Goal: Transaction & Acquisition: Purchase product/service

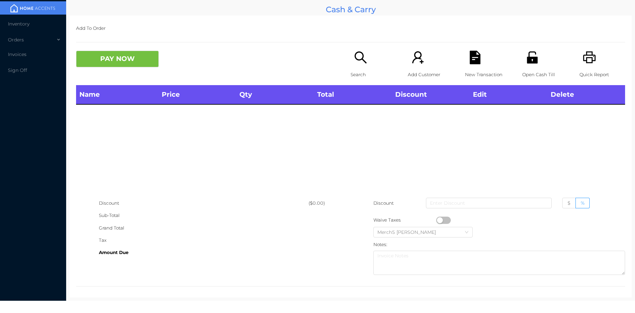
click at [357, 57] on icon "icon: search" at bounding box center [361, 58] width 14 height 14
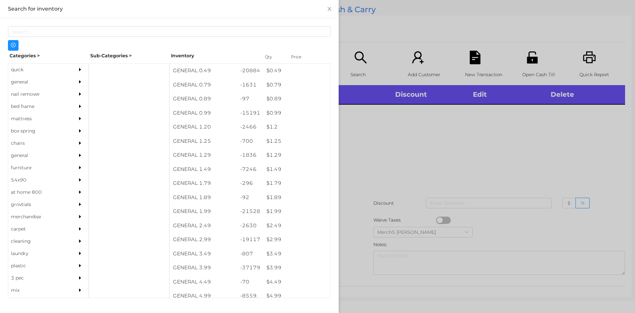
click at [67, 88] on div "nail remover" at bounding box center [48, 94] width 80 height 12
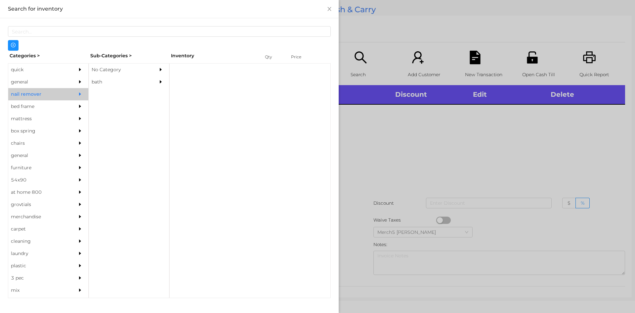
click at [75, 78] on div at bounding box center [81, 82] width 13 height 12
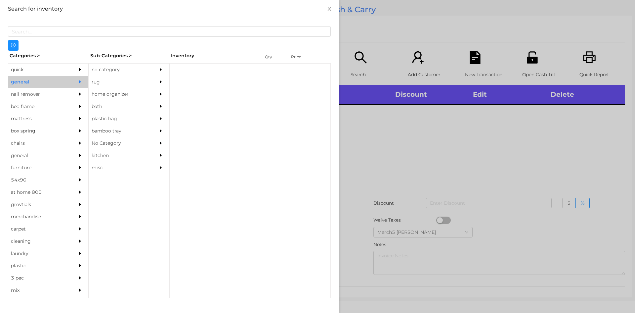
click at [123, 67] on div "no category" at bounding box center [119, 70] width 60 height 12
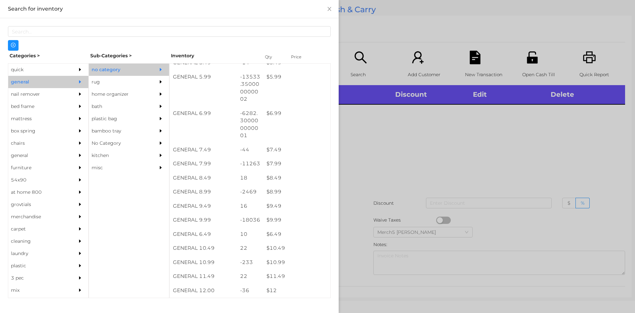
scroll to position [331, 0]
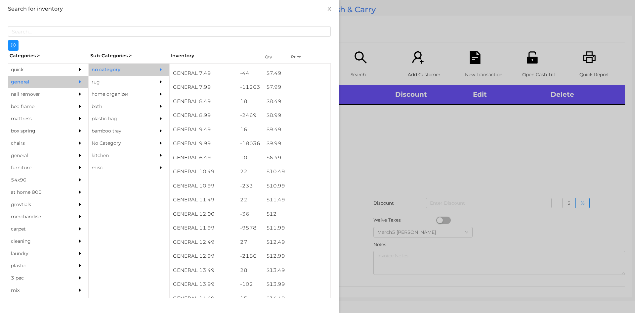
click at [479, 135] on div at bounding box center [317, 156] width 635 height 313
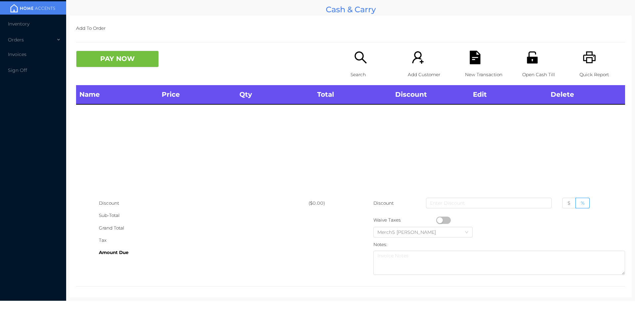
click at [359, 59] on icon "icon: search" at bounding box center [361, 57] width 12 height 12
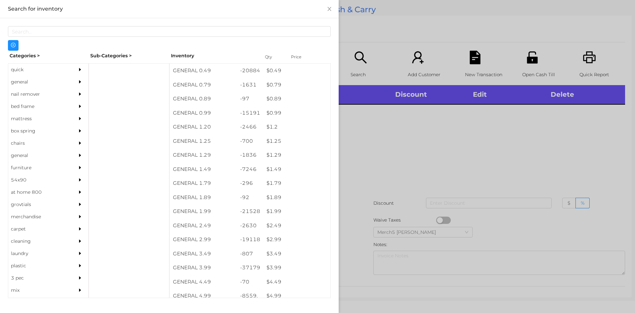
click at [53, 83] on div "general" at bounding box center [38, 82] width 60 height 12
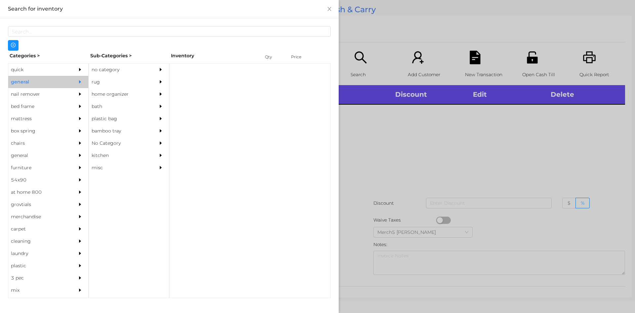
click at [163, 71] on icon "icon: caret-right" at bounding box center [160, 69] width 5 height 5
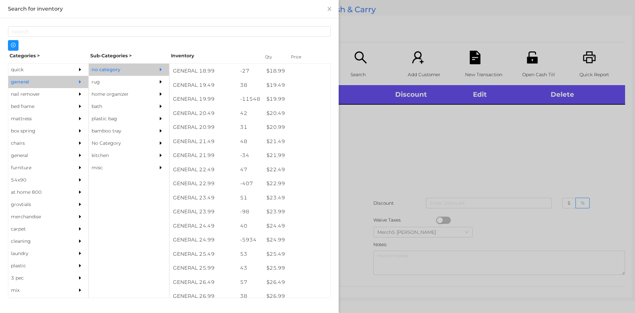
scroll to position [662, 0]
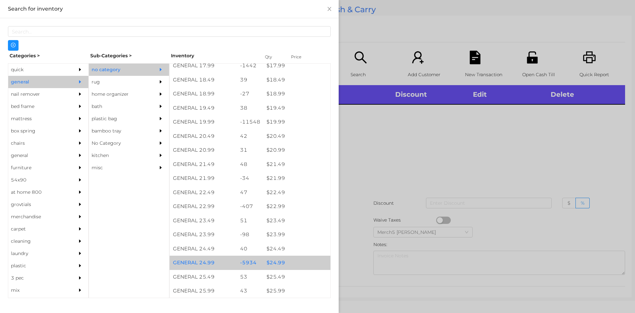
click at [284, 264] on div "$ 24.99" at bounding box center [296, 262] width 67 height 14
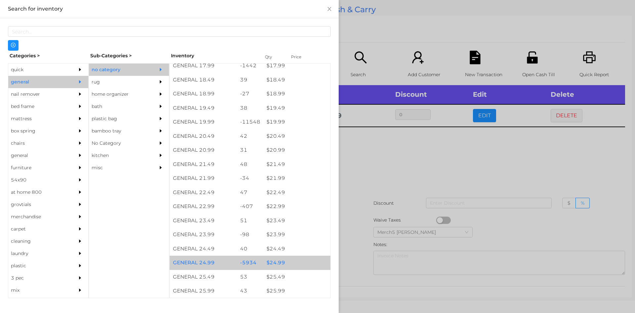
click at [284, 264] on div "$ 24.99" at bounding box center [296, 262] width 67 height 14
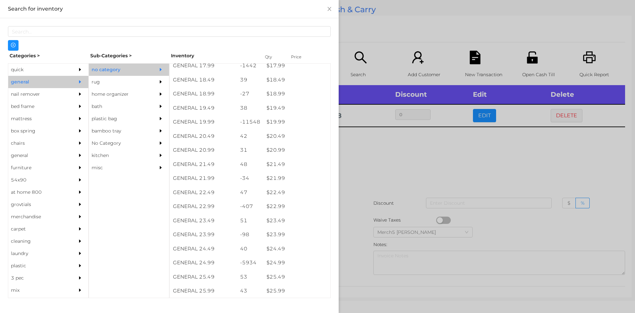
click at [543, 144] on div at bounding box center [317, 156] width 635 height 313
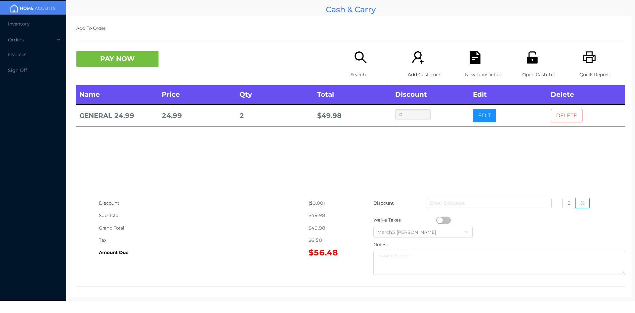
click at [568, 116] on button "DELETE" at bounding box center [567, 115] width 32 height 13
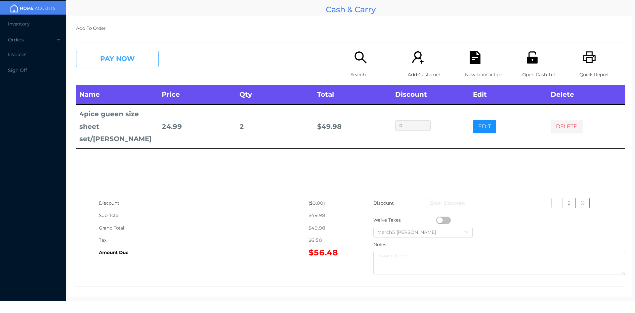
click at [145, 66] on button "PAY NOW" at bounding box center [117, 59] width 83 height 17
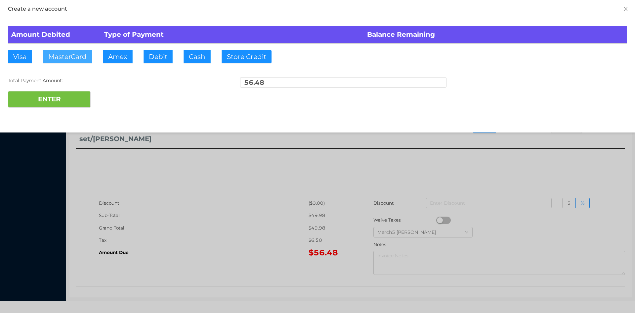
click at [82, 61] on button "MasterCard" at bounding box center [67, 56] width 49 height 13
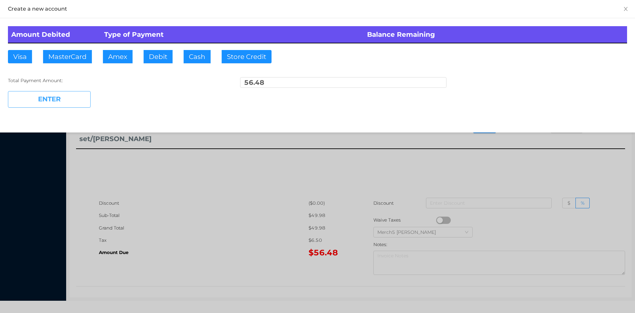
click at [80, 105] on button "ENTER" at bounding box center [49, 99] width 83 height 17
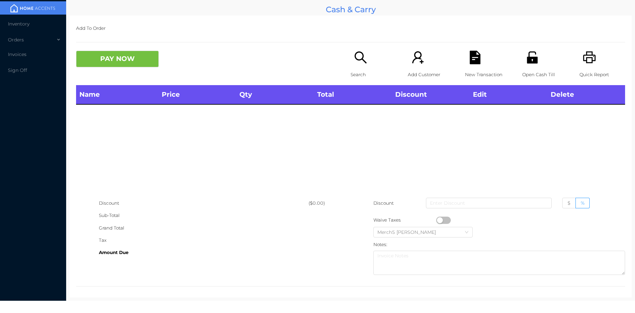
click at [363, 55] on icon "icon: search" at bounding box center [361, 58] width 14 height 14
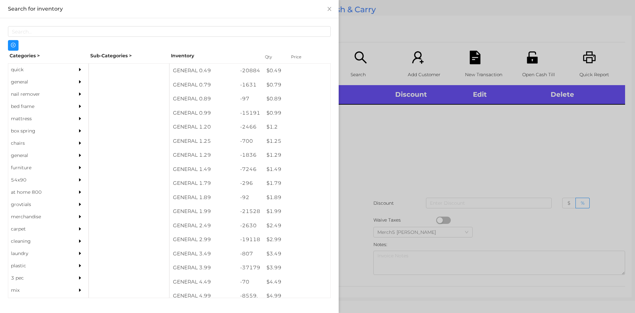
click at [75, 79] on div at bounding box center [81, 82] width 13 height 12
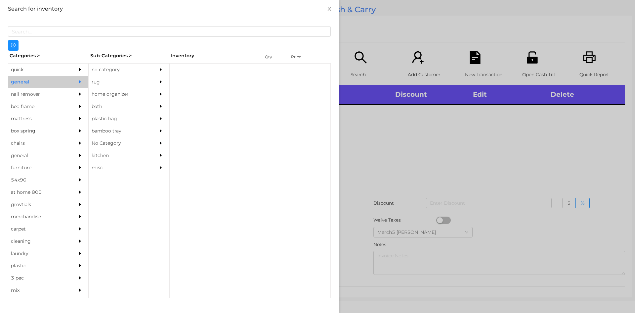
click at [134, 70] on div "no category" at bounding box center [119, 70] width 60 height 12
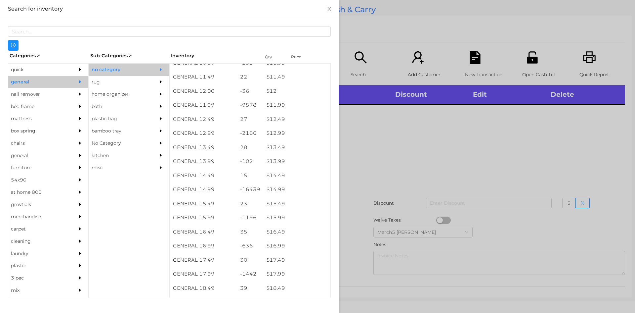
scroll to position [454, 0]
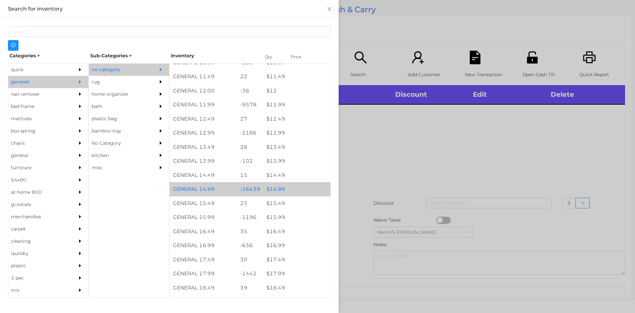
click at [306, 187] on div "$ 14.99" at bounding box center [296, 189] width 67 height 14
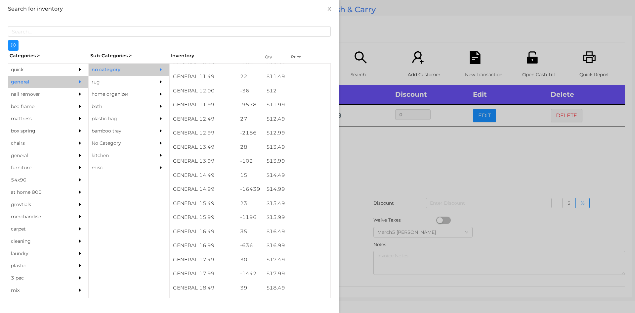
click at [414, 176] on div at bounding box center [317, 156] width 635 height 313
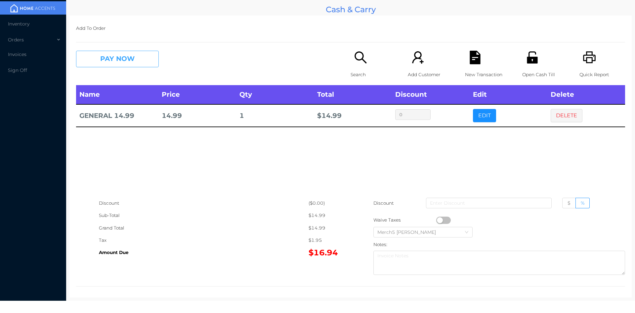
click at [146, 55] on button "PAY NOW" at bounding box center [117, 59] width 83 height 17
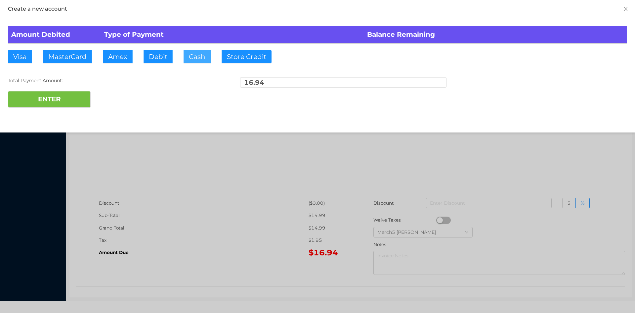
click at [200, 51] on button "Cash" at bounding box center [197, 56] width 27 height 13
type input "50"
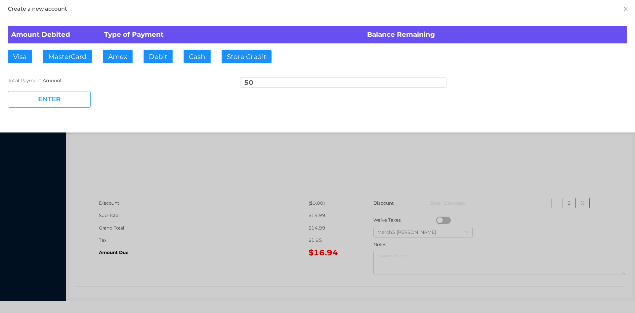
click at [75, 98] on button "ENTER" at bounding box center [49, 99] width 83 height 17
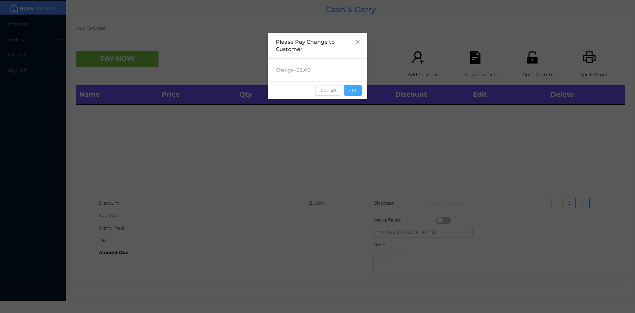
click at [359, 93] on button "OK" at bounding box center [353, 90] width 18 height 11
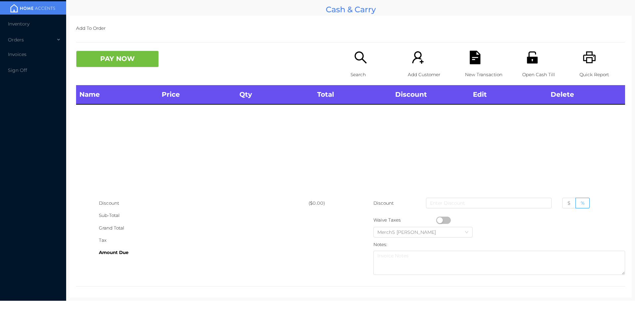
click at [355, 57] on icon "icon: search" at bounding box center [361, 58] width 14 height 14
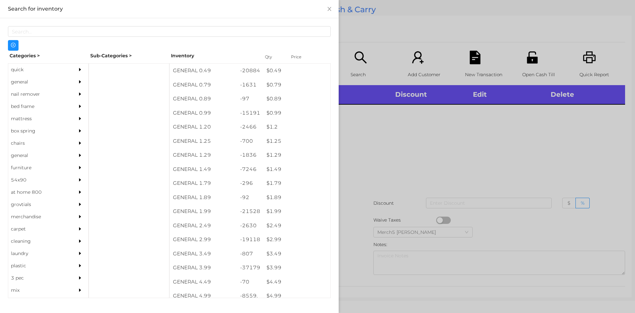
click at [493, 140] on div at bounding box center [317, 156] width 635 height 313
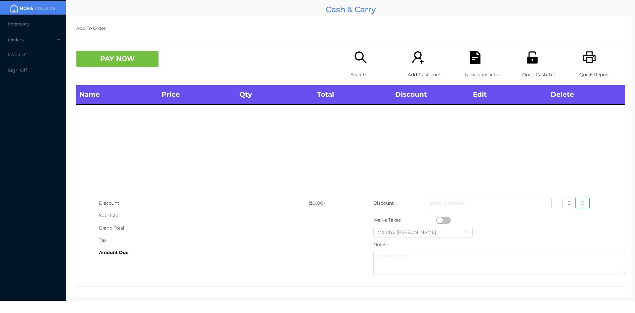
click at [363, 63] on icon "icon: search" at bounding box center [361, 57] width 12 height 12
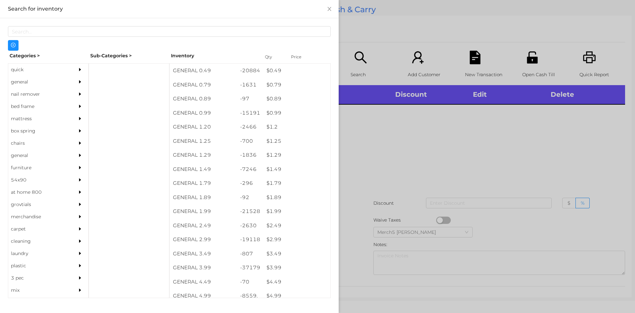
click at [79, 81] on icon "icon: caret-right" at bounding box center [80, 81] width 2 height 3
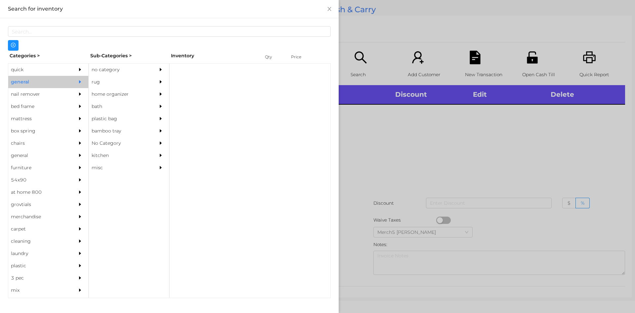
click at [157, 64] on div at bounding box center [162, 70] width 13 height 12
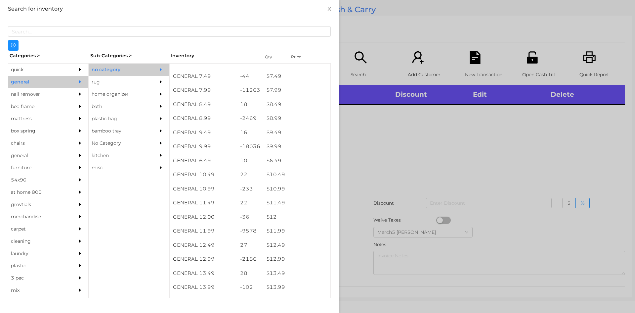
scroll to position [328, 0]
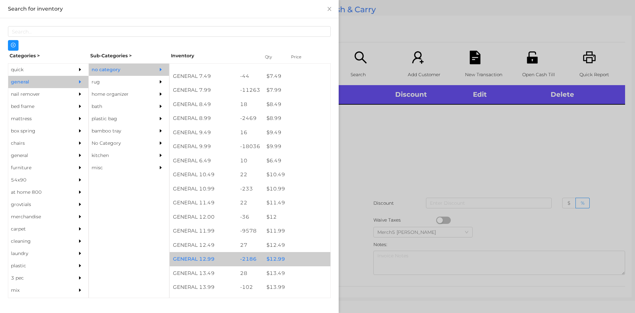
click at [299, 261] on div "$ 12.99" at bounding box center [296, 259] width 67 height 14
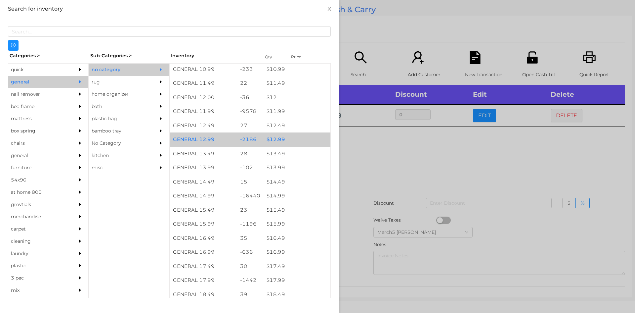
scroll to position [447, 0]
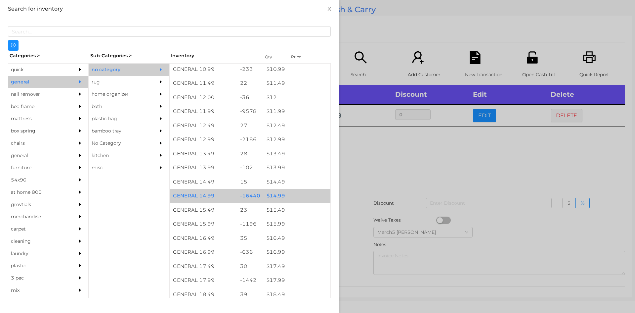
click at [304, 200] on div "$ 14.99" at bounding box center [296, 196] width 67 height 14
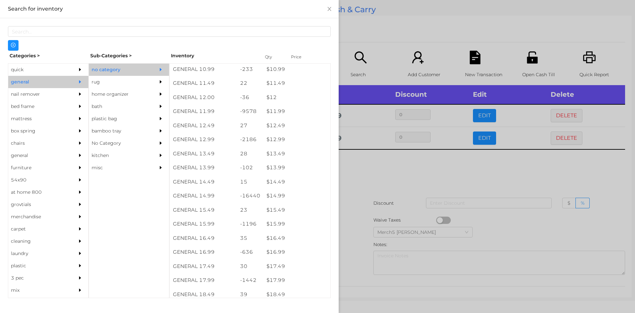
click at [410, 183] on div at bounding box center [317, 156] width 635 height 313
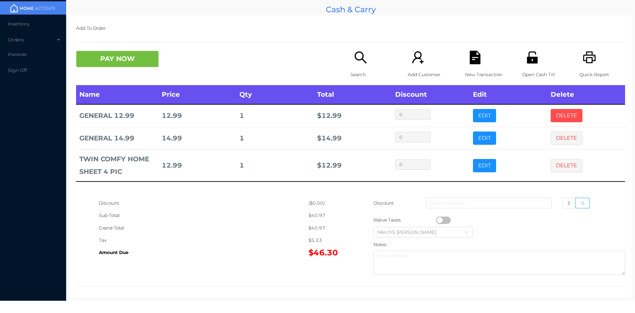
click at [563, 120] on button "DELETE" at bounding box center [567, 115] width 32 height 13
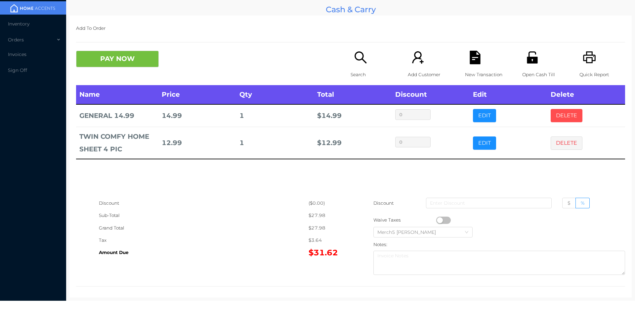
click at [561, 117] on button "DELETE" at bounding box center [567, 115] width 32 height 13
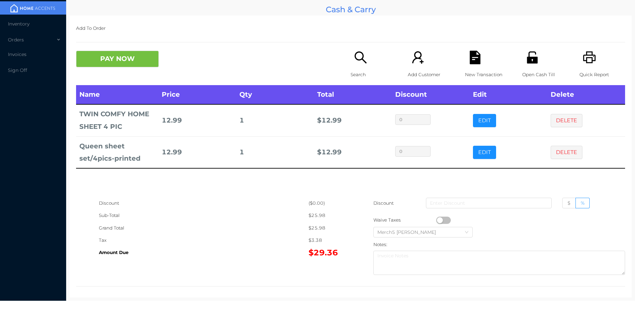
click at [566, 152] on button "DELETE" at bounding box center [567, 152] width 32 height 13
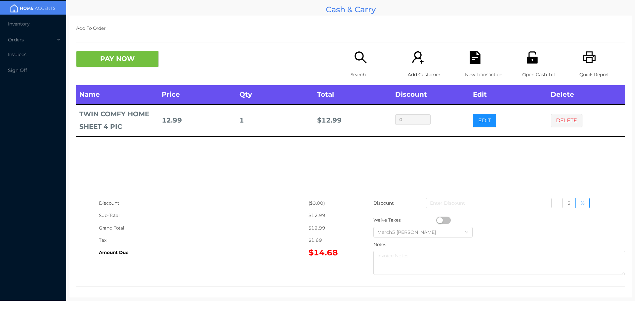
click at [367, 59] on div "Search" at bounding box center [374, 68] width 46 height 34
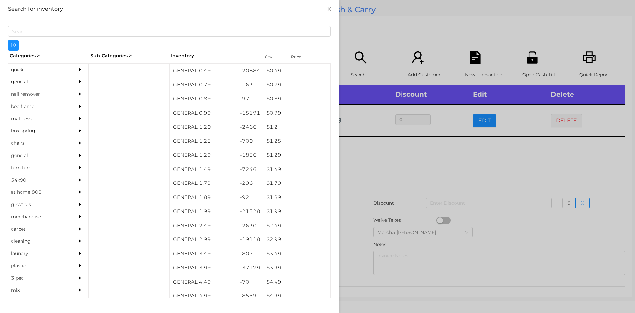
click at [57, 84] on div "general" at bounding box center [38, 82] width 60 height 12
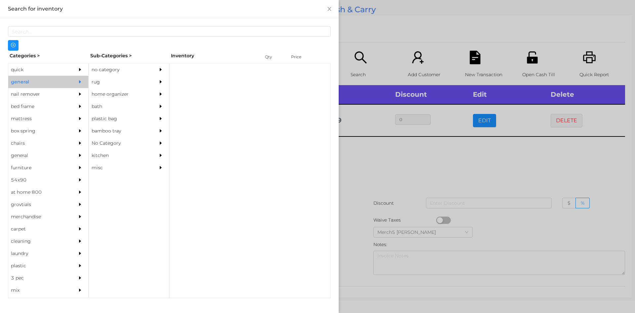
click at [132, 73] on div "no category" at bounding box center [119, 70] width 60 height 12
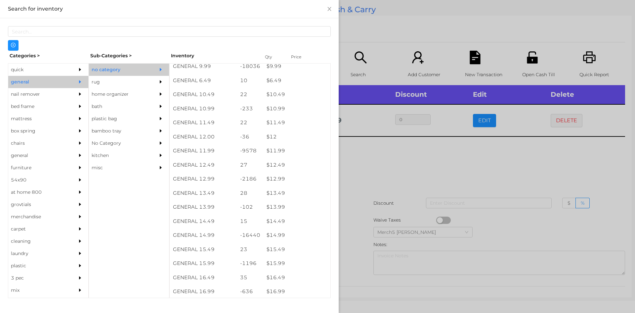
scroll to position [408, 0]
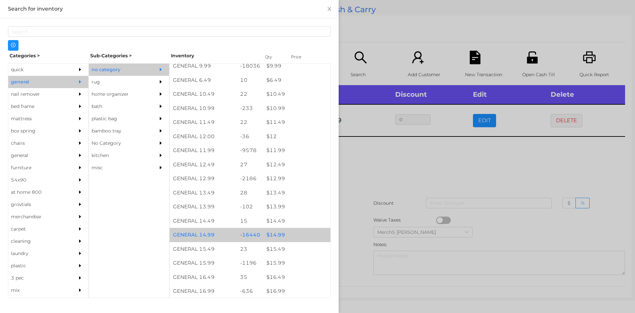
click at [304, 232] on div "$ 14.99" at bounding box center [296, 235] width 67 height 14
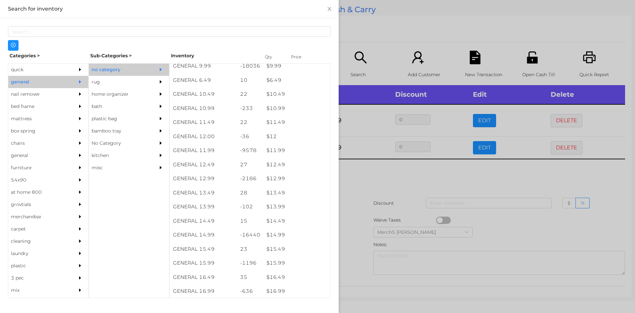
click at [432, 177] on div at bounding box center [317, 156] width 635 height 313
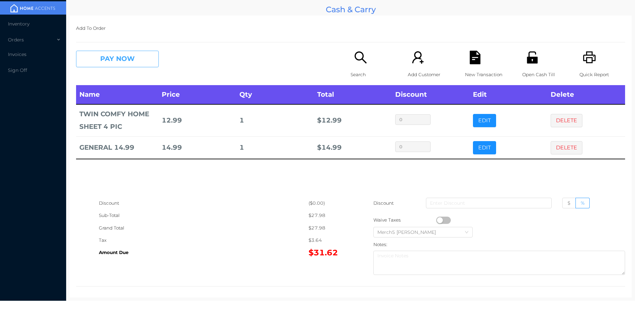
click at [140, 63] on button "PAY NOW" at bounding box center [117, 59] width 83 height 17
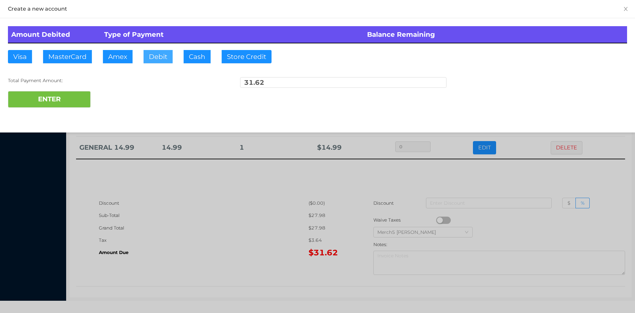
click at [162, 60] on button "Debit" at bounding box center [158, 56] width 29 height 13
click at [76, 99] on button "ENTER" at bounding box center [49, 99] width 83 height 17
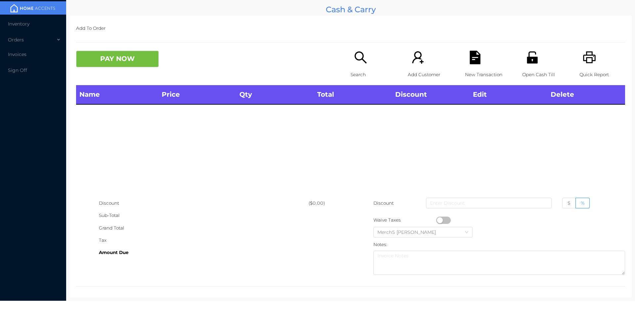
click at [582, 66] on div "Quick Report" at bounding box center [603, 68] width 46 height 34
click at [583, 62] on icon "icon: printer" at bounding box center [590, 58] width 14 height 14
click at [359, 58] on icon "icon: search" at bounding box center [361, 58] width 14 height 14
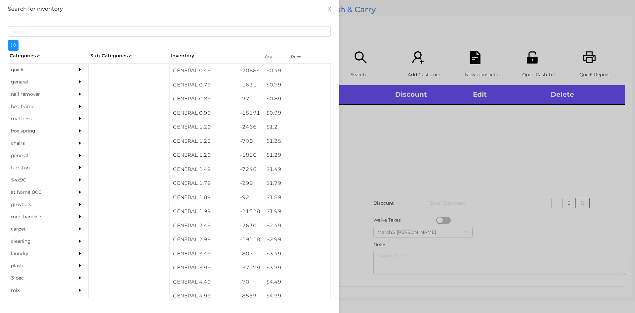
click at [69, 80] on div "general" at bounding box center [48, 82] width 80 height 12
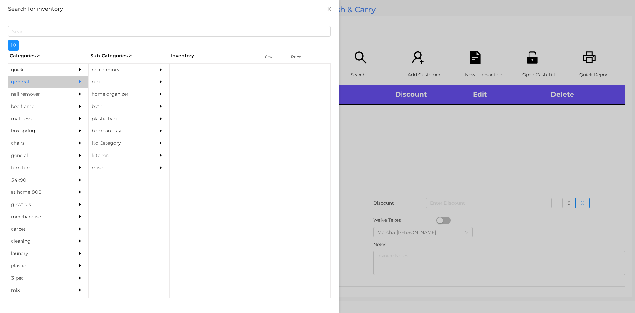
click at [136, 71] on div "no category" at bounding box center [119, 70] width 60 height 12
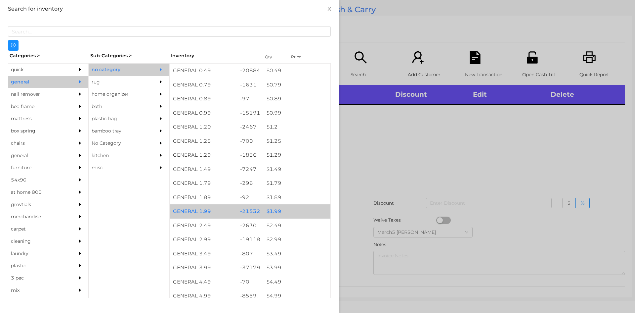
click at [289, 204] on div "$ 1.99" at bounding box center [296, 211] width 67 height 14
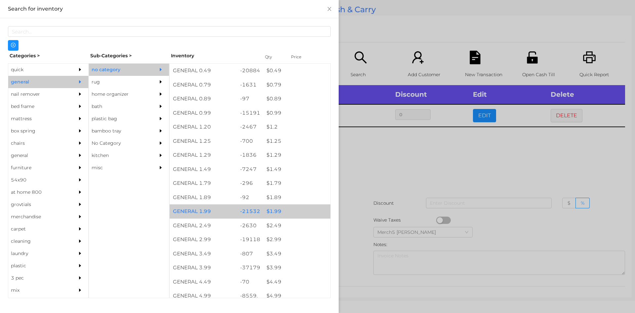
click at [303, 210] on div "$ 1.99" at bounding box center [296, 211] width 67 height 14
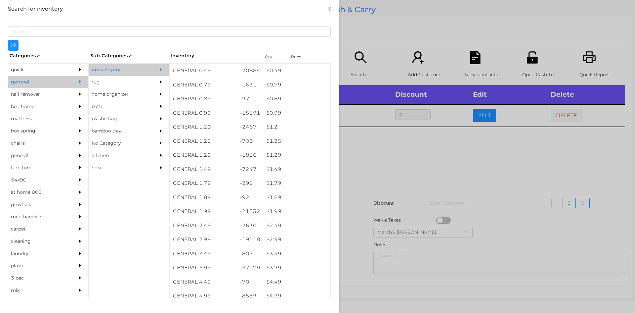
click at [404, 170] on div at bounding box center [317, 156] width 635 height 313
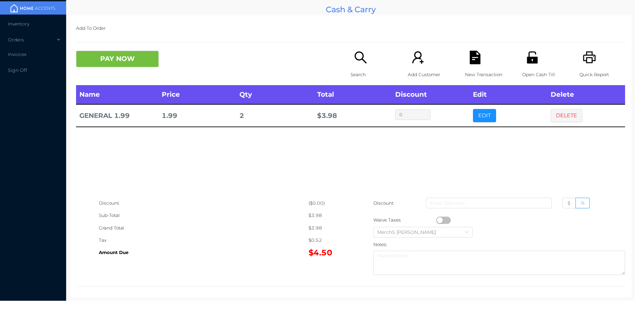
click at [147, 56] on button "PAY NOW" at bounding box center [117, 59] width 83 height 17
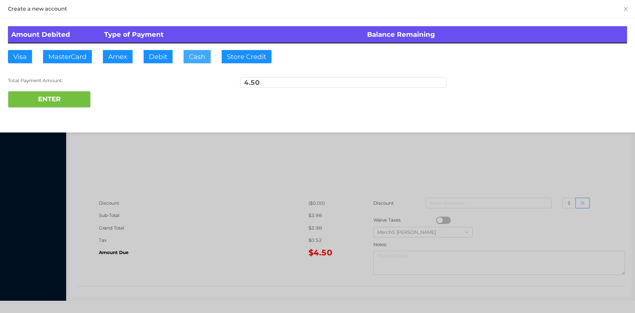
click at [200, 57] on button "Cash" at bounding box center [197, 56] width 27 height 13
click at [75, 103] on button "ENTER" at bounding box center [49, 99] width 83 height 17
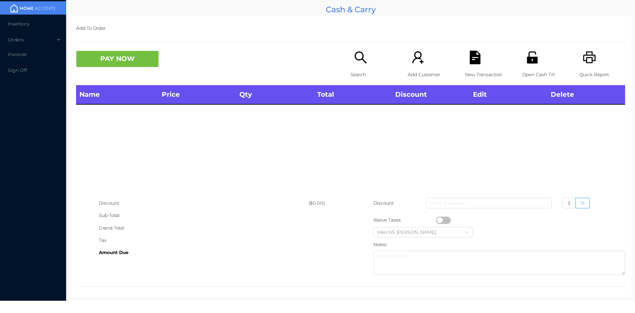
click at [372, 65] on div "Search" at bounding box center [374, 68] width 46 height 34
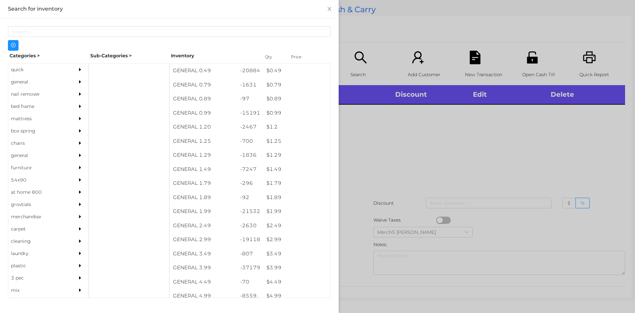
click at [543, 156] on div at bounding box center [317, 156] width 635 height 313
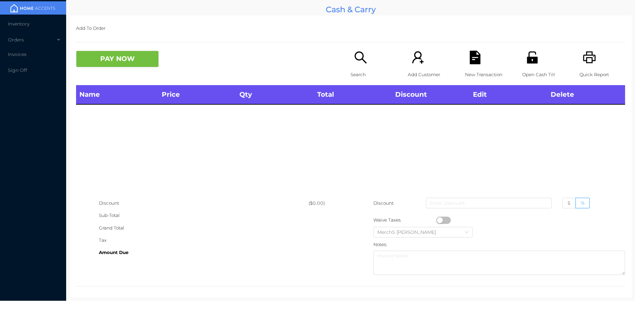
click at [355, 60] on icon "icon: search" at bounding box center [361, 57] width 12 height 12
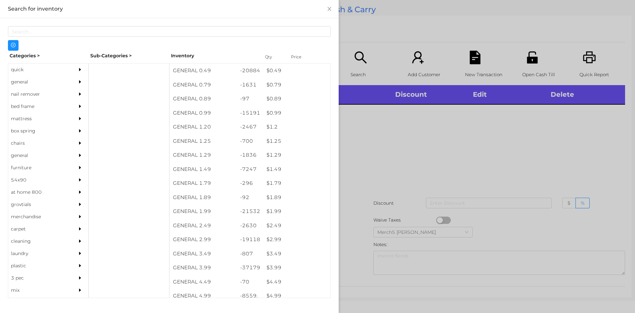
click at [67, 83] on div "general" at bounding box center [48, 82] width 80 height 12
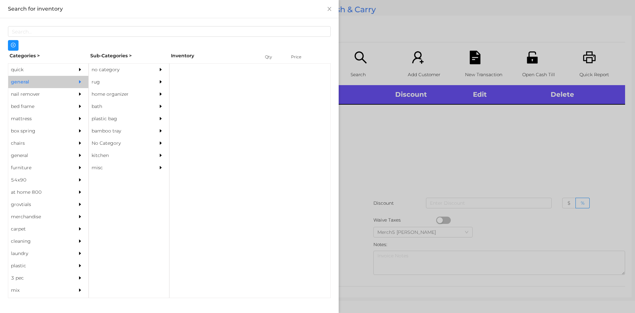
click at [115, 74] on div "no category" at bounding box center [119, 70] width 60 height 12
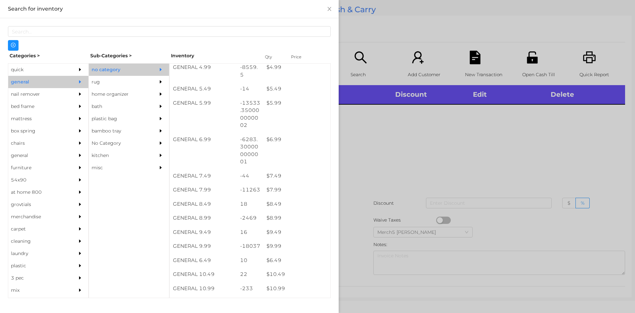
scroll to position [238, 0]
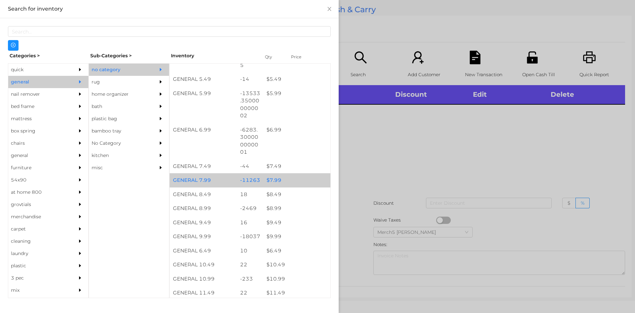
click at [311, 183] on div "$ 7.99" at bounding box center [296, 180] width 67 height 14
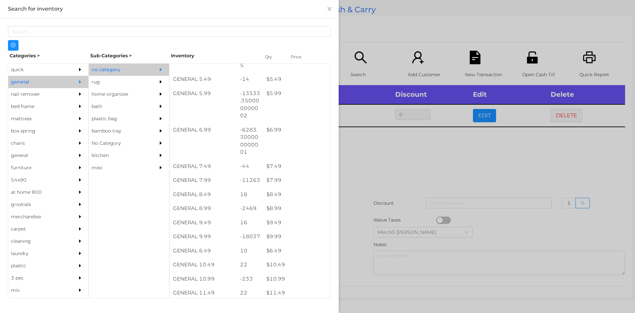
click at [425, 167] on div at bounding box center [317, 156] width 635 height 313
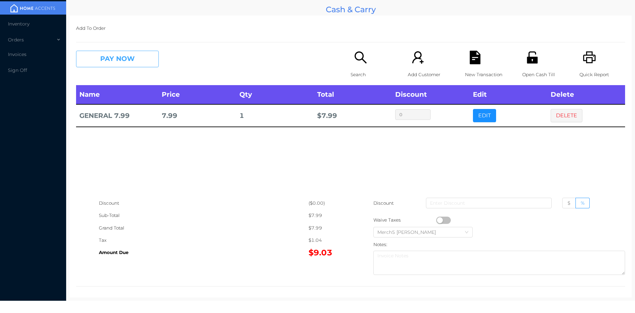
click at [145, 57] on button "PAY NOW" at bounding box center [117, 59] width 83 height 17
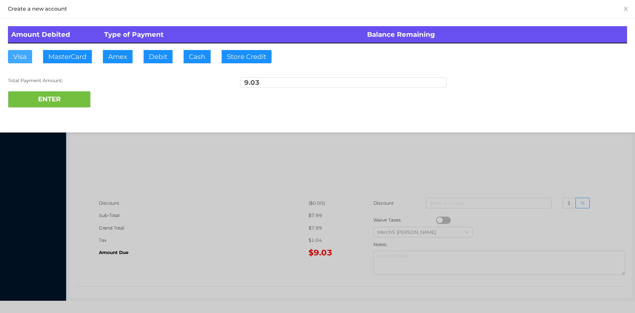
click at [19, 60] on button "Visa" at bounding box center [20, 56] width 24 height 13
click at [67, 102] on button "ENTER" at bounding box center [49, 99] width 83 height 17
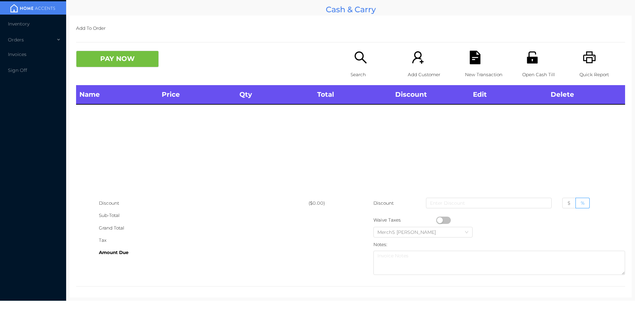
click at [584, 65] on div "Quick Report" at bounding box center [603, 68] width 46 height 34
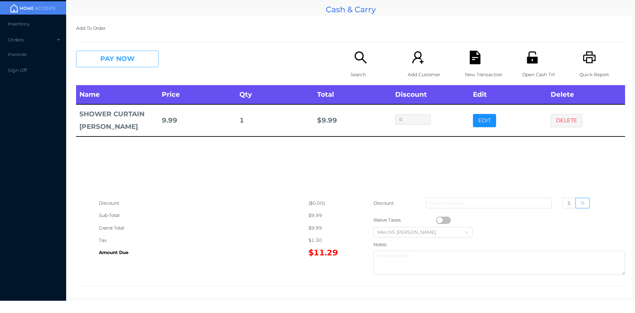
click at [151, 61] on button "PAY NOW" at bounding box center [117, 59] width 83 height 17
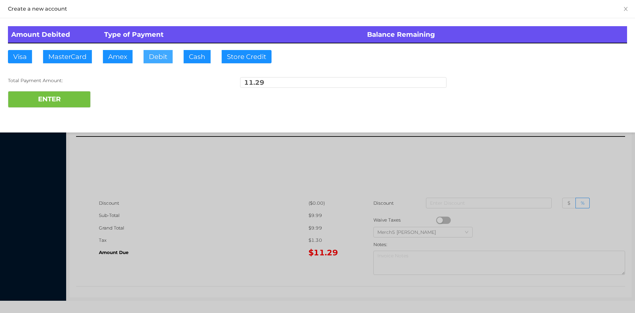
click at [159, 62] on button "Debit" at bounding box center [158, 56] width 29 height 13
click at [58, 100] on button "ENTER" at bounding box center [49, 99] width 83 height 17
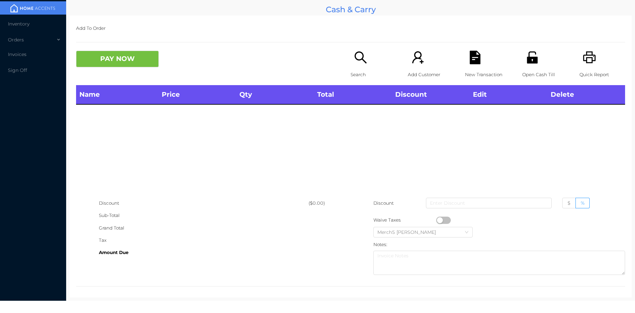
click at [366, 56] on div "Search" at bounding box center [374, 68] width 46 height 34
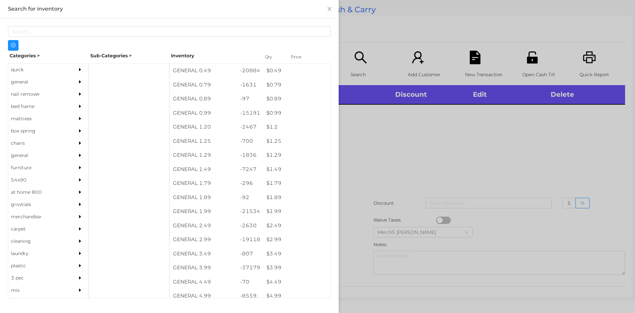
click at [79, 80] on div at bounding box center [81, 82] width 13 height 12
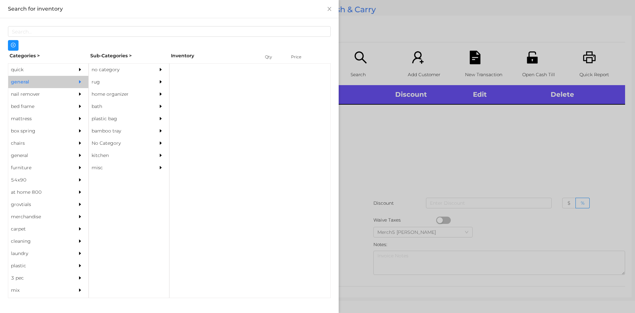
click at [148, 71] on div "no category" at bounding box center [119, 70] width 60 height 12
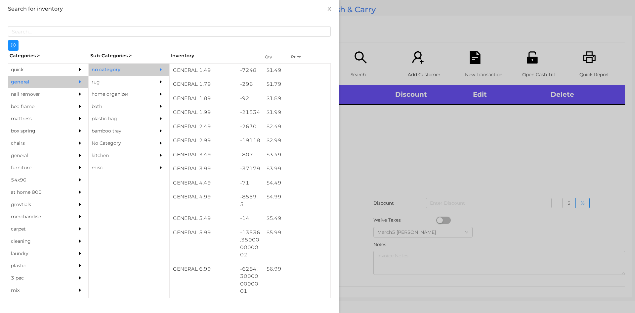
scroll to position [199, 0]
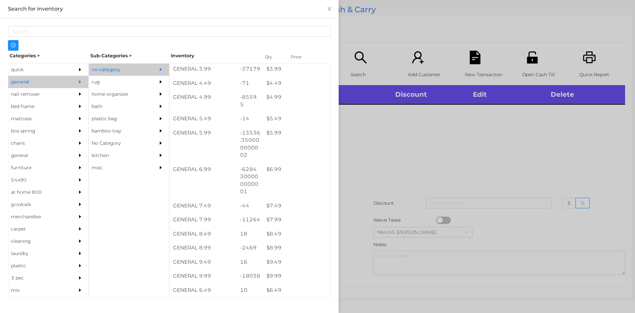
click at [530, 166] on div at bounding box center [317, 156] width 635 height 313
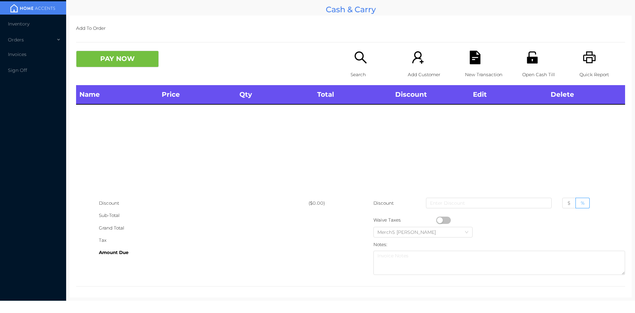
click at [361, 55] on icon "icon: search" at bounding box center [361, 57] width 12 height 12
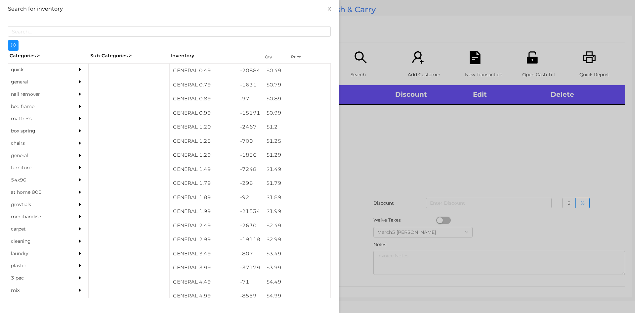
click at [64, 81] on div "general" at bounding box center [38, 82] width 60 height 12
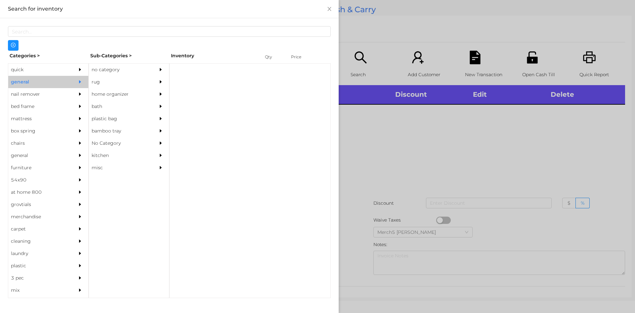
click at [121, 66] on div "no category" at bounding box center [119, 70] width 60 height 12
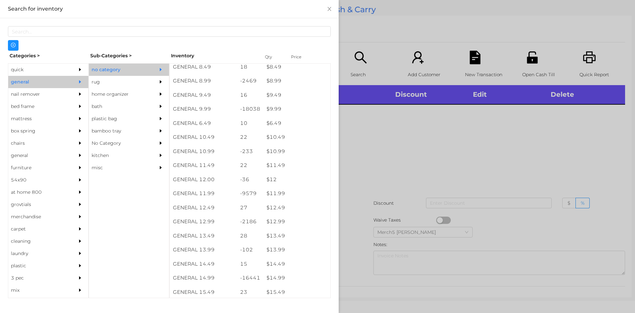
scroll to position [374, 0]
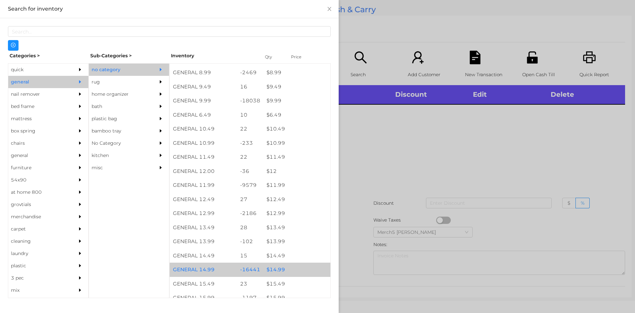
click at [300, 268] on div "$ 14.99" at bounding box center [296, 269] width 67 height 14
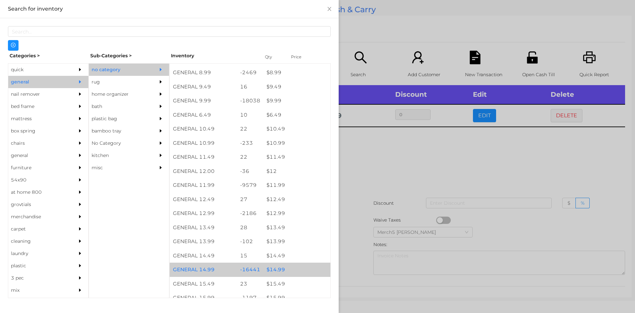
click at [306, 269] on div "$ 14.99" at bounding box center [296, 269] width 67 height 14
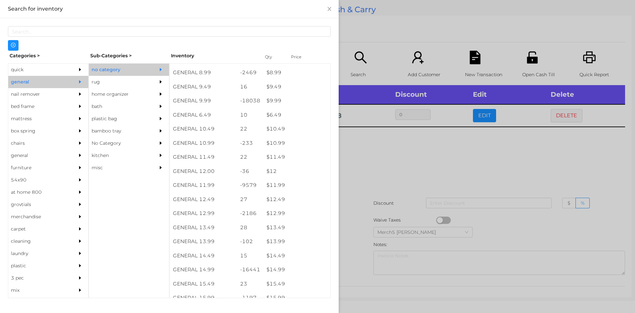
click at [409, 165] on div at bounding box center [317, 156] width 635 height 313
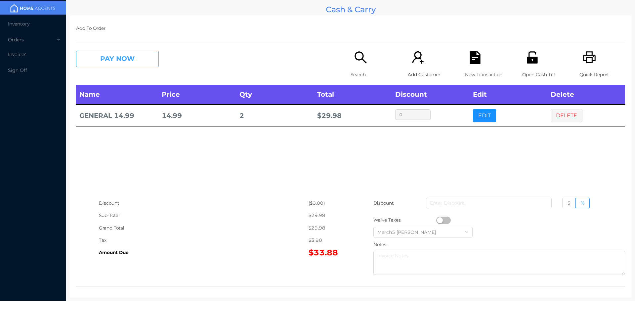
click at [146, 59] on button "PAY NOW" at bounding box center [117, 59] width 83 height 17
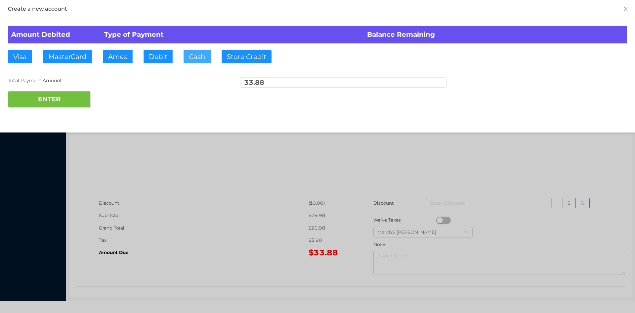
click at [203, 52] on button "Cash" at bounding box center [197, 56] width 27 height 13
type input "100"
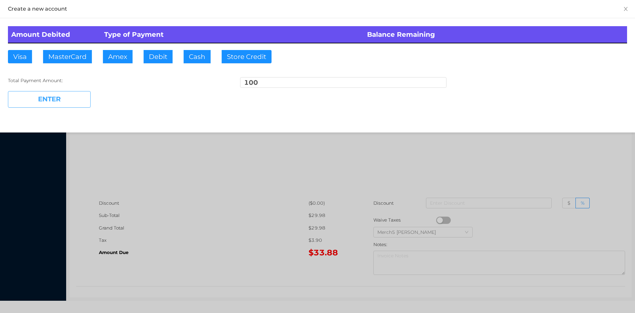
click at [81, 96] on button "ENTER" at bounding box center [49, 99] width 83 height 17
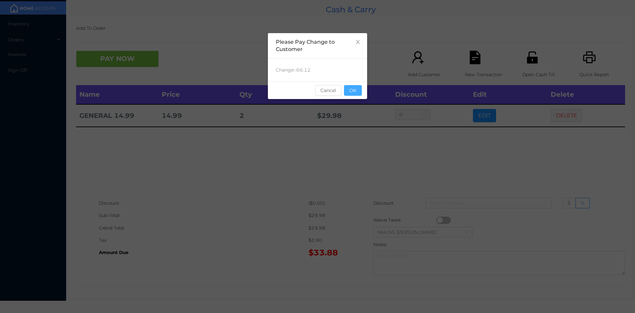
click at [355, 87] on button "OK" at bounding box center [353, 90] width 18 height 11
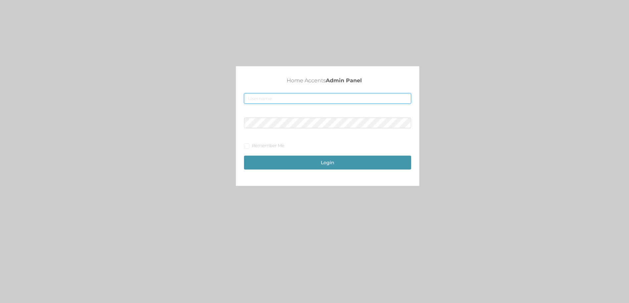
click at [299, 94] on input "text" at bounding box center [327, 98] width 167 height 11
type input "fur1@accents.pw"
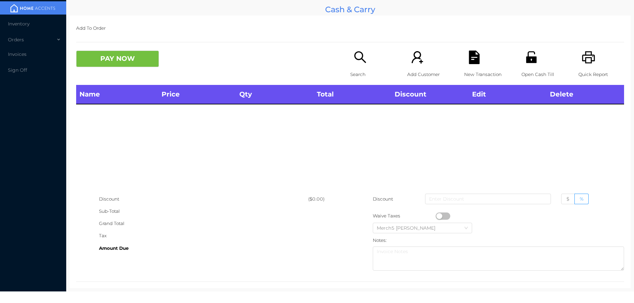
click at [356, 61] on icon "icon: search" at bounding box center [360, 58] width 14 height 14
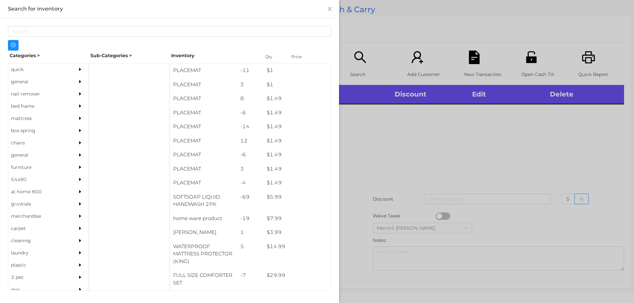
click at [62, 78] on div "general" at bounding box center [38, 82] width 60 height 12
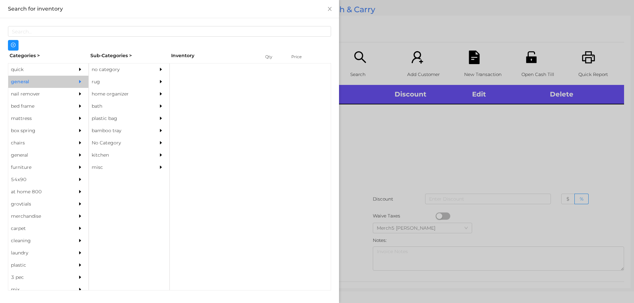
click at [150, 67] on div "no category" at bounding box center [129, 70] width 80 height 12
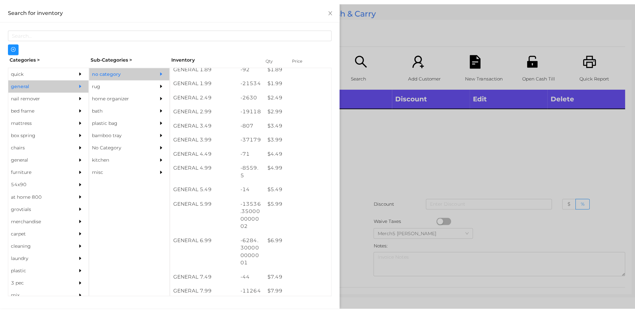
scroll to position [232, 0]
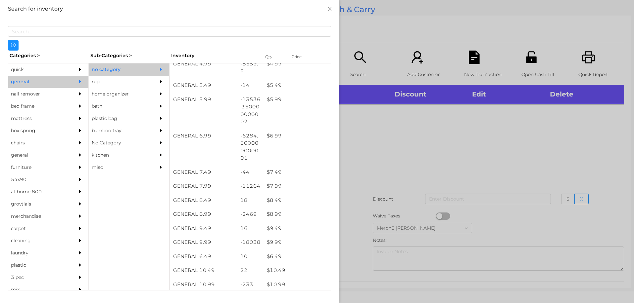
click at [436, 123] on div at bounding box center [317, 151] width 634 height 303
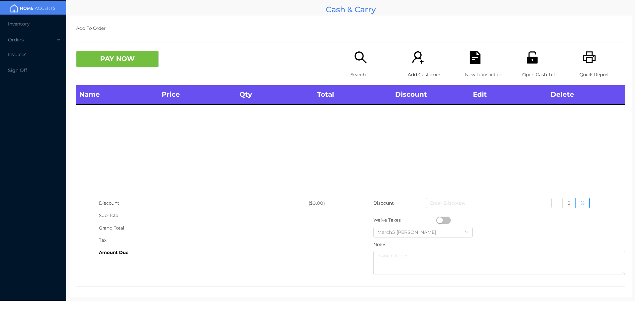
click at [591, 57] on icon "icon: printer" at bounding box center [589, 57] width 13 height 12
click at [589, 64] on icon "icon: printer" at bounding box center [590, 58] width 14 height 14
click at [367, 62] on div "Search" at bounding box center [374, 68] width 46 height 34
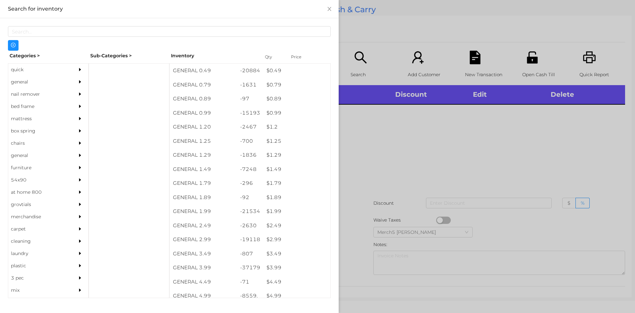
click at [67, 79] on div "general" at bounding box center [48, 82] width 80 height 12
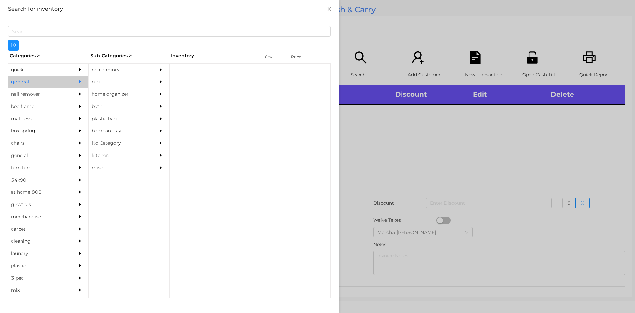
click at [147, 69] on div "no category" at bounding box center [119, 70] width 60 height 12
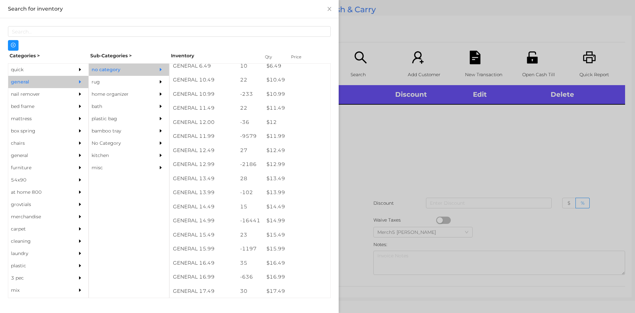
scroll to position [465, 0]
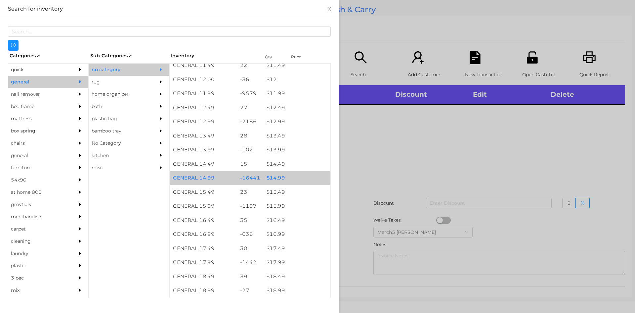
click at [300, 179] on div "$ 14.99" at bounding box center [296, 178] width 67 height 14
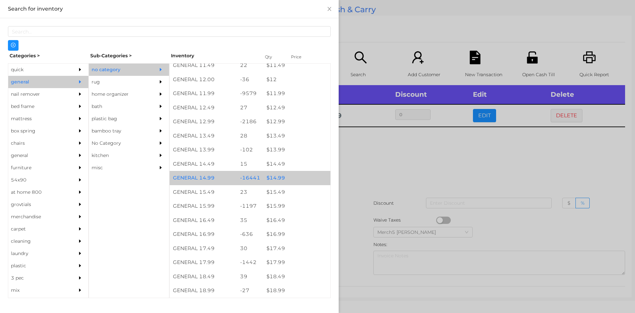
click at [306, 182] on div "$ 14.99" at bounding box center [296, 178] width 67 height 14
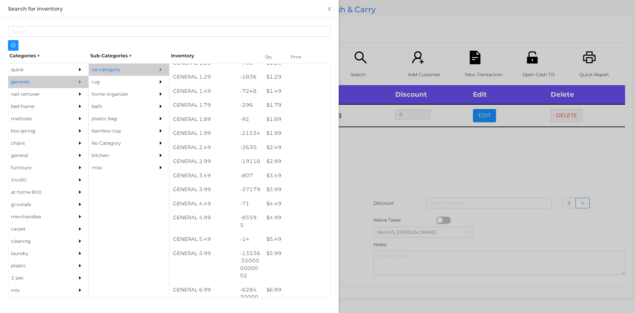
scroll to position [80, 0]
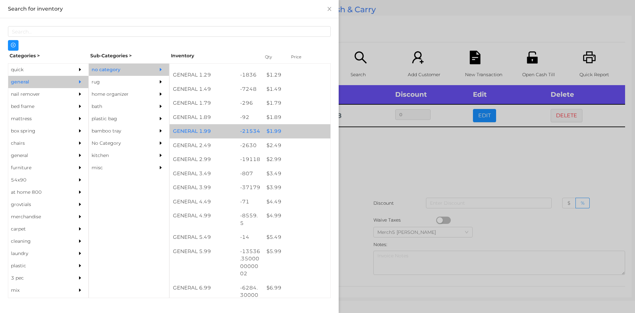
click at [292, 137] on div "$ 1.99" at bounding box center [296, 131] width 67 height 14
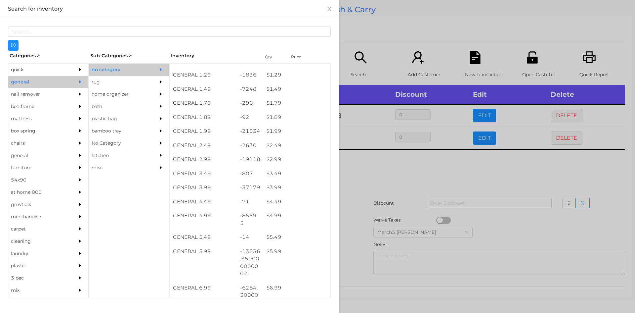
click at [399, 168] on div at bounding box center [317, 156] width 635 height 313
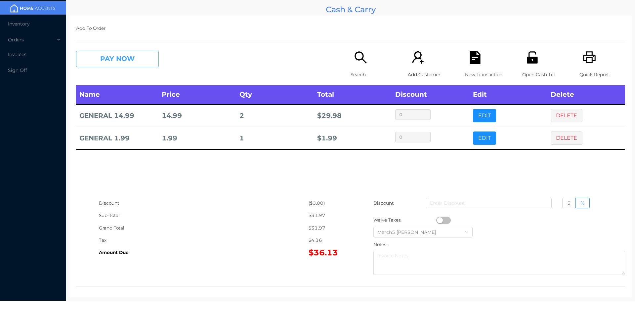
click at [146, 52] on button "PAY NOW" at bounding box center [117, 59] width 83 height 17
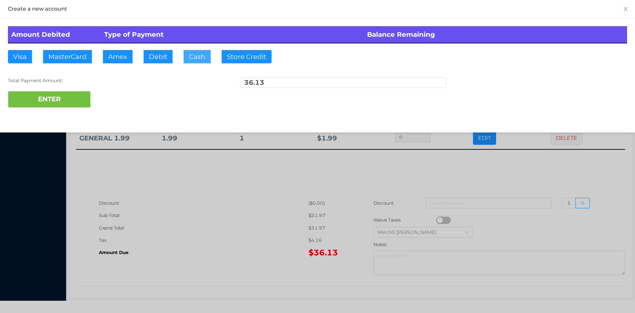
click at [201, 56] on button "Cash" at bounding box center [197, 56] width 27 height 13
type input "100"
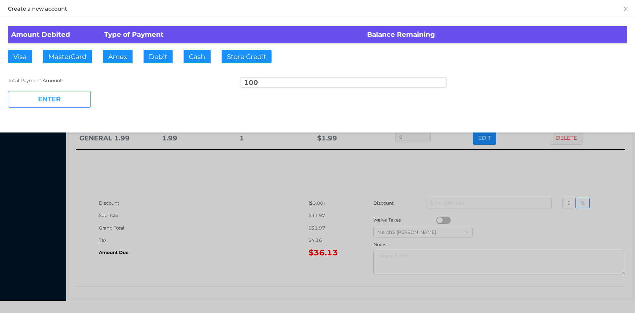
click at [70, 98] on button "ENTER" at bounding box center [49, 99] width 83 height 17
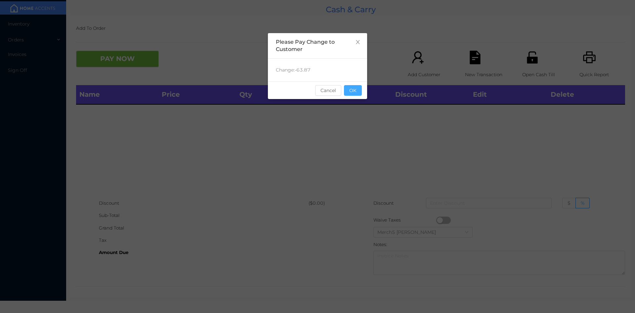
click at [358, 89] on button "OK" at bounding box center [353, 90] width 18 height 11
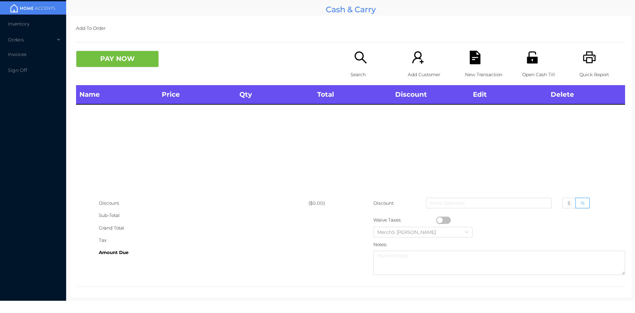
click at [589, 59] on icon "icon: printer" at bounding box center [590, 58] width 14 height 14
click at [355, 50] on div "Add To Order PAY NOW Search Add Customer New Transaction Open Cash Till Quick R…" at bounding box center [350, 157] width 562 height 282
click at [358, 66] on div "Search" at bounding box center [374, 68] width 46 height 34
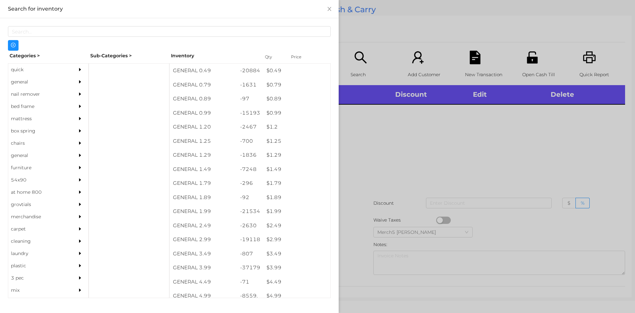
click at [68, 82] on div "general" at bounding box center [48, 82] width 80 height 12
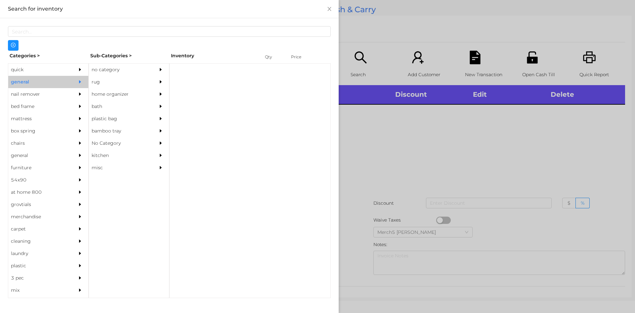
click at [111, 73] on div "no category" at bounding box center [119, 70] width 60 height 12
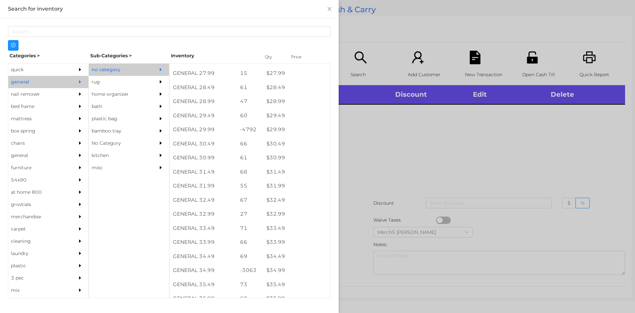
scroll to position [993, 0]
click at [512, 188] on div at bounding box center [317, 156] width 635 height 313
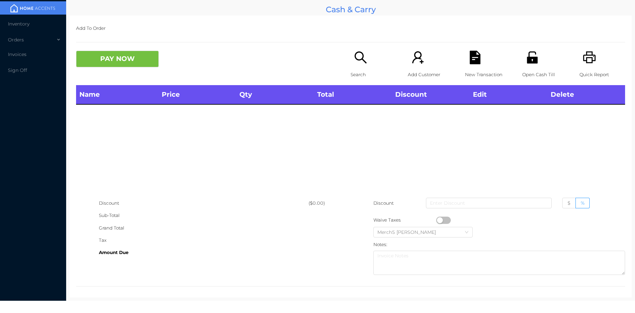
click at [360, 60] on icon "icon: search" at bounding box center [361, 58] width 14 height 14
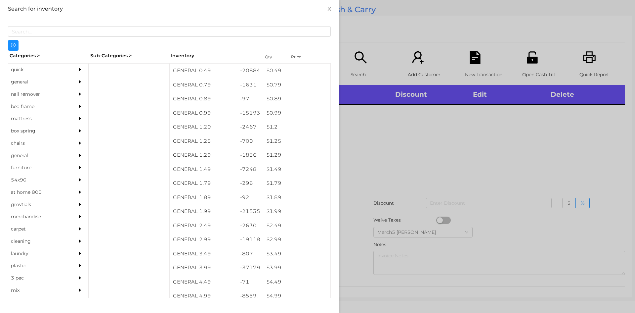
click at [63, 83] on div "general" at bounding box center [38, 82] width 60 height 12
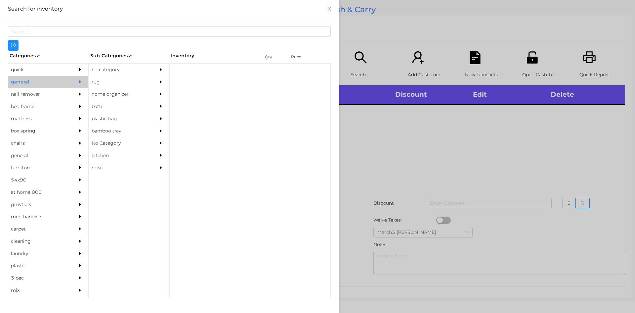
click at [108, 69] on div "no category" at bounding box center [119, 70] width 60 height 12
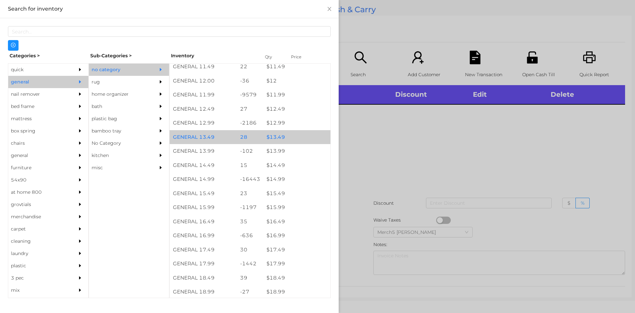
scroll to position [397, 0]
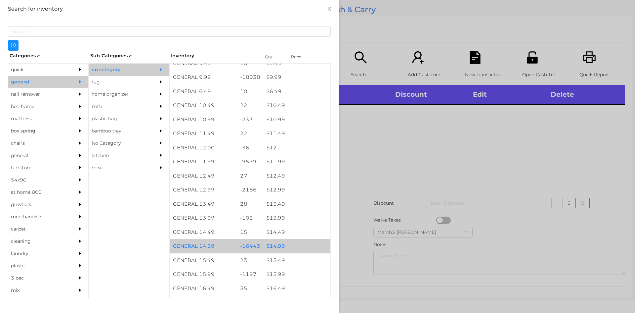
click at [287, 249] on div "$ 14.99" at bounding box center [296, 246] width 67 height 14
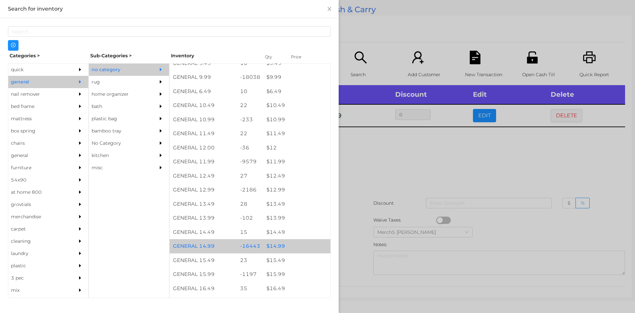
click at [287, 249] on div "$ 14.99" at bounding box center [296, 246] width 67 height 14
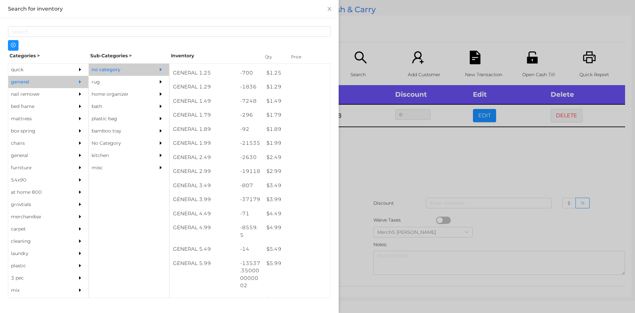
scroll to position [66, 0]
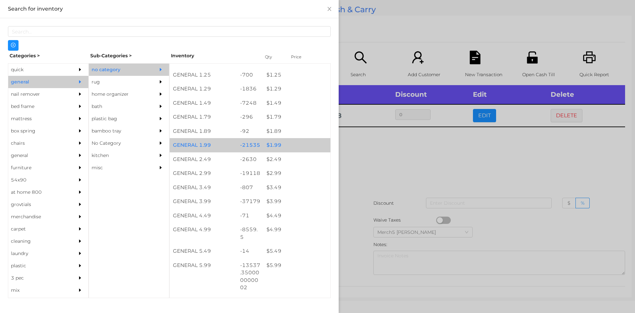
click at [291, 147] on div "$ 1.99" at bounding box center [296, 145] width 67 height 14
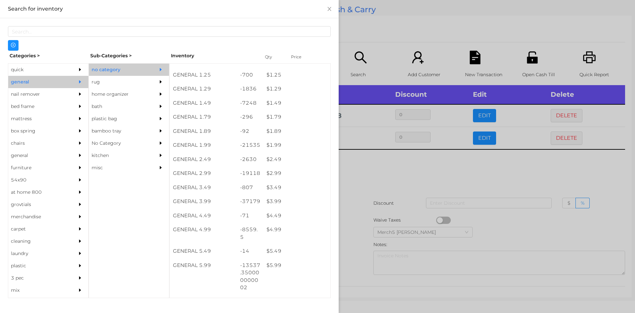
click at [389, 180] on div at bounding box center [317, 156] width 635 height 313
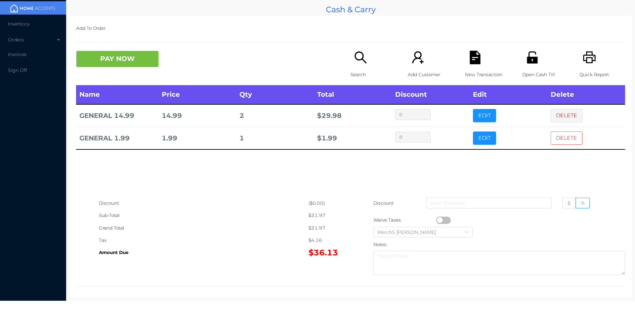
click at [558, 138] on button "DELETE" at bounding box center [567, 137] width 32 height 13
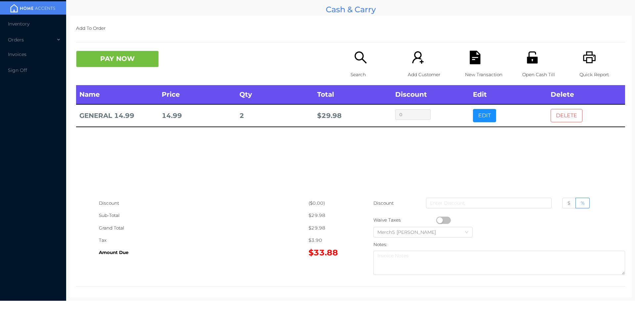
click at [555, 118] on button "DELETE" at bounding box center [567, 115] width 32 height 13
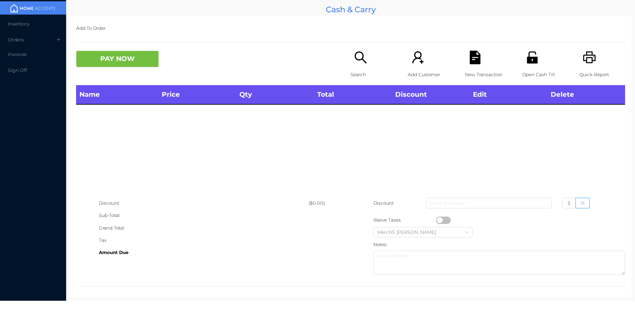
click at [360, 61] on icon "icon: search" at bounding box center [361, 58] width 14 height 14
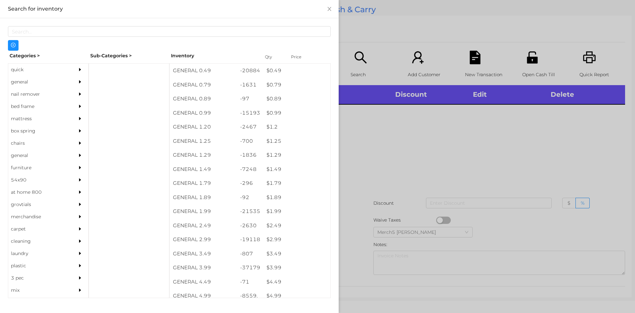
click at [46, 82] on div "general" at bounding box center [38, 82] width 60 height 12
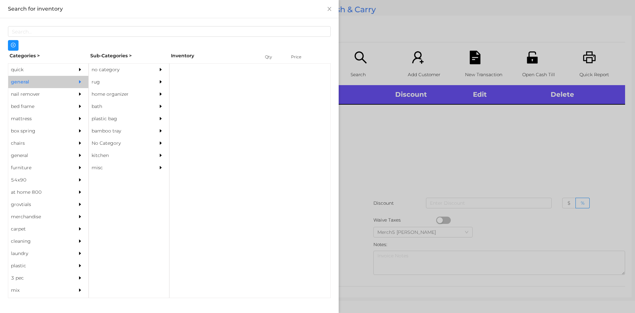
click at [133, 67] on div "no category" at bounding box center [119, 70] width 60 height 12
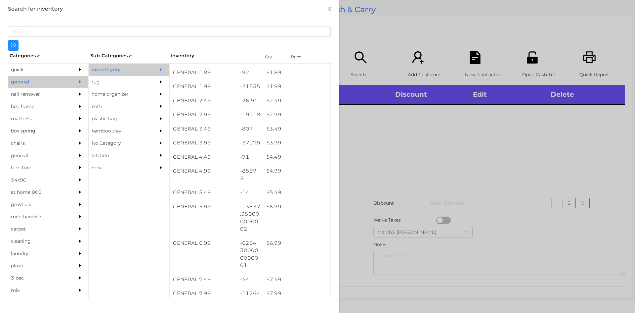
scroll to position [132, 0]
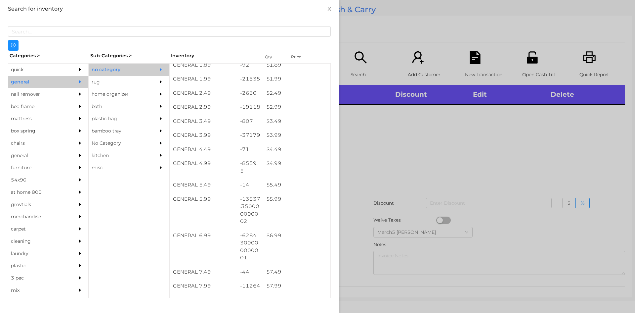
click at [456, 148] on div at bounding box center [317, 156] width 635 height 313
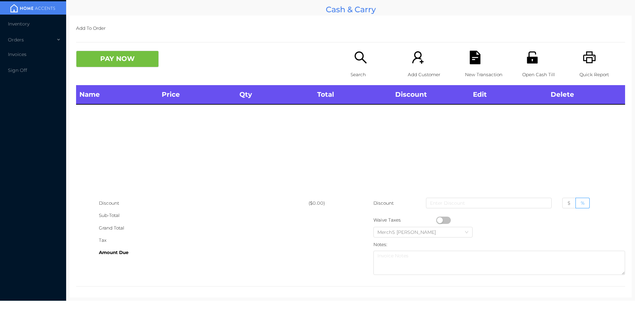
click at [354, 58] on icon "icon: search" at bounding box center [361, 58] width 14 height 14
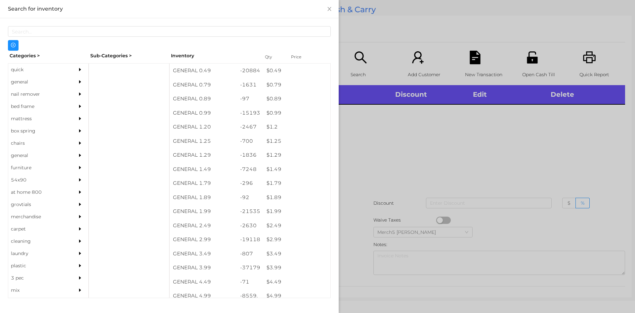
drag, startPoint x: 76, startPoint y: 81, endPoint x: 81, endPoint y: 81, distance: 5.3
click at [78, 81] on icon "icon: caret-right" at bounding box center [80, 81] width 5 height 5
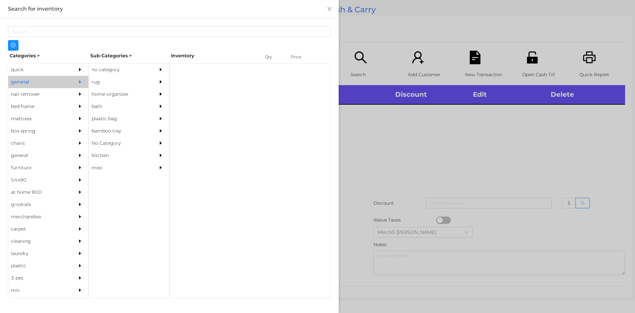
drag, startPoint x: 158, startPoint y: 60, endPoint x: 157, endPoint y: 66, distance: 6.0
click at [158, 61] on div "Sub-Categories >" at bounding box center [129, 56] width 81 height 10
click at [157, 66] on div at bounding box center [162, 70] width 13 height 12
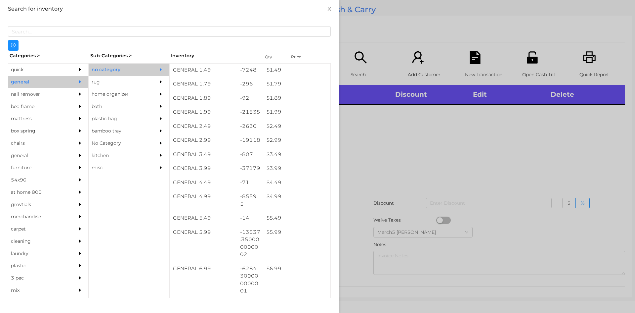
scroll to position [199, 0]
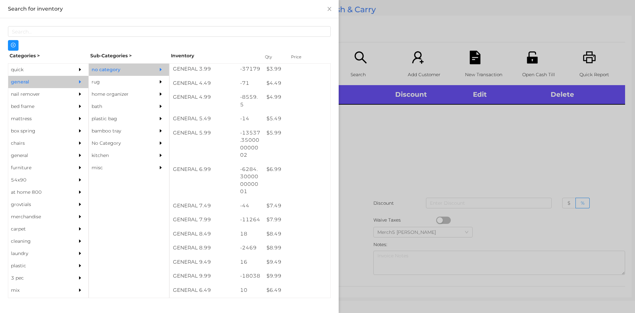
click at [473, 163] on div at bounding box center [317, 156] width 635 height 313
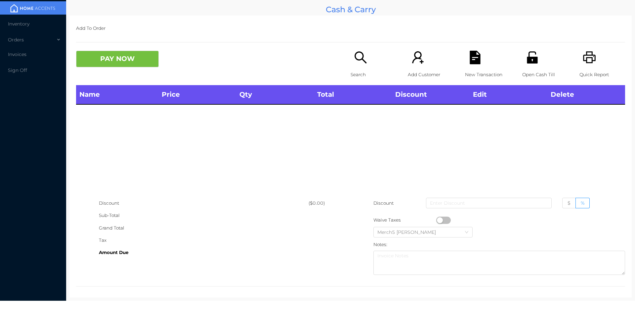
click at [355, 60] on icon "icon: search" at bounding box center [361, 57] width 12 height 12
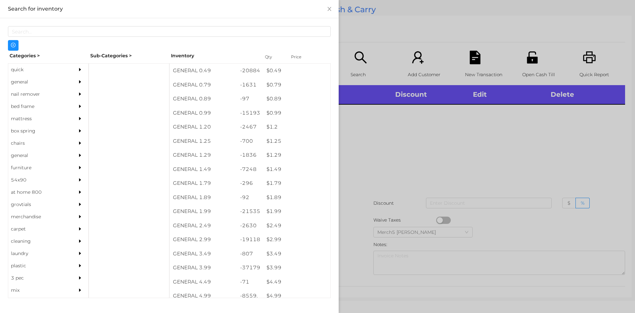
click at [542, 120] on div at bounding box center [317, 156] width 635 height 313
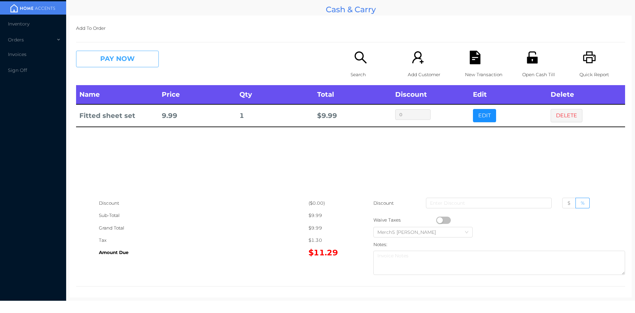
click at [146, 59] on button "PAY NOW" at bounding box center [117, 59] width 83 height 17
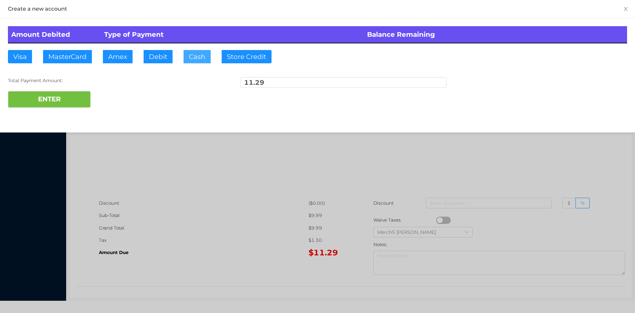
click at [200, 57] on button "Cash" at bounding box center [197, 56] width 27 height 13
type input "20.30"
click at [79, 100] on button "ENTER" at bounding box center [49, 99] width 83 height 17
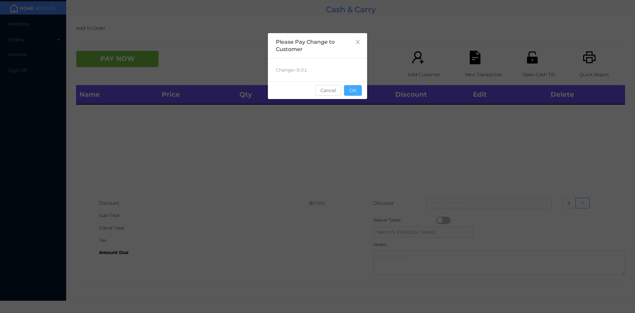
click at [355, 94] on button "OK" at bounding box center [353, 90] width 18 height 11
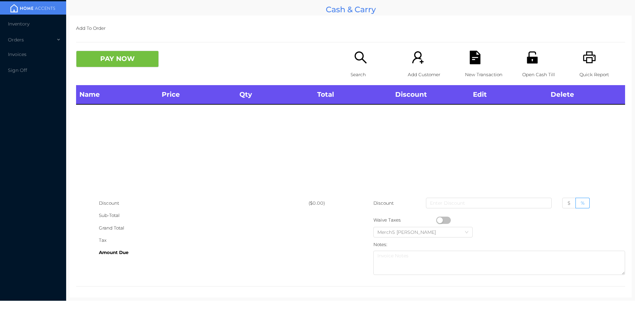
click at [363, 60] on icon "icon: search" at bounding box center [361, 58] width 14 height 14
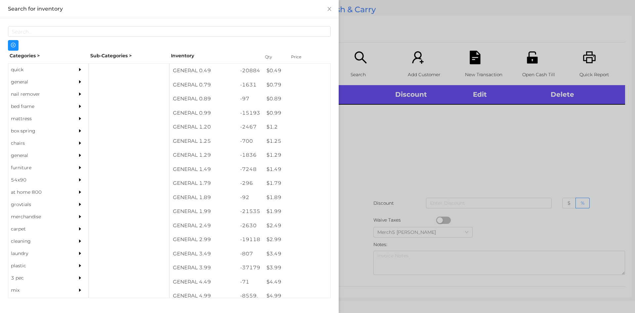
click at [75, 82] on div at bounding box center [81, 82] width 13 height 12
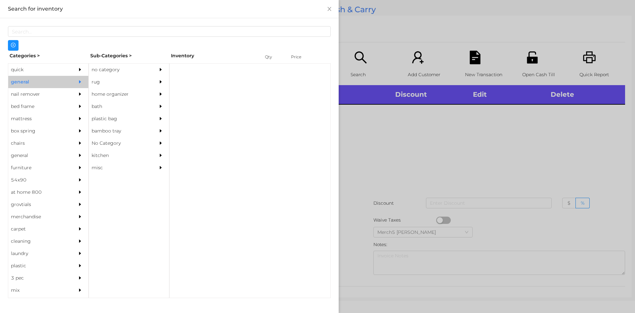
click at [125, 71] on div "no category" at bounding box center [119, 70] width 60 height 12
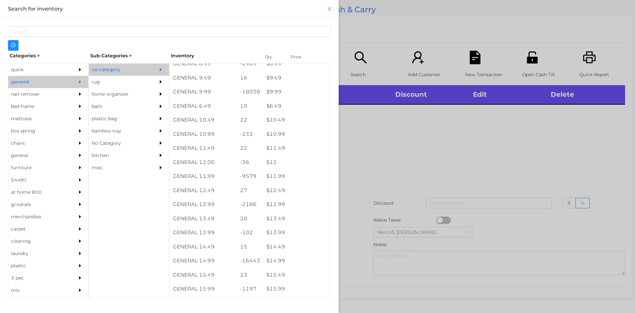
scroll to position [381, 0]
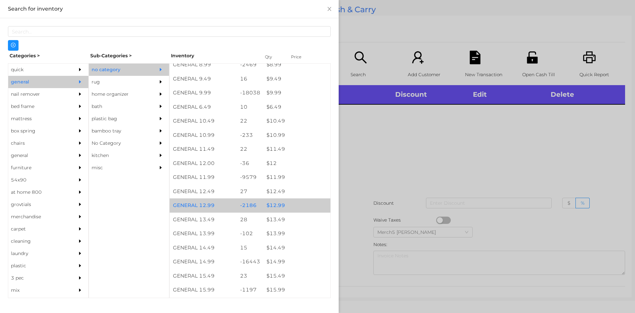
click at [300, 204] on div "$ 12.99" at bounding box center [296, 205] width 67 height 14
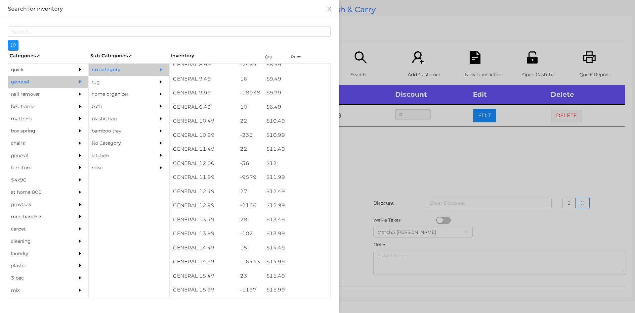
click at [398, 170] on div at bounding box center [317, 156] width 635 height 313
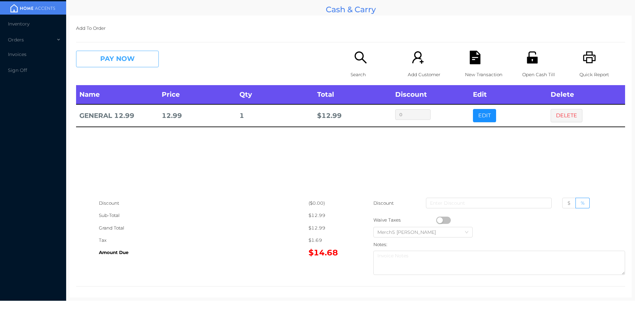
click at [143, 57] on button "PAY NOW" at bounding box center [117, 59] width 83 height 17
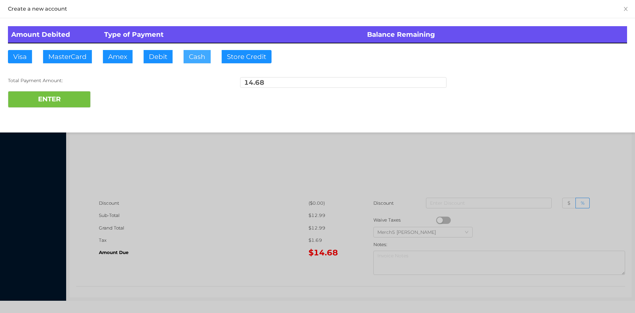
click at [202, 58] on button "Cash" at bounding box center [197, 56] width 27 height 13
type input "14.70"
click at [79, 105] on button "ENTER" at bounding box center [49, 99] width 83 height 17
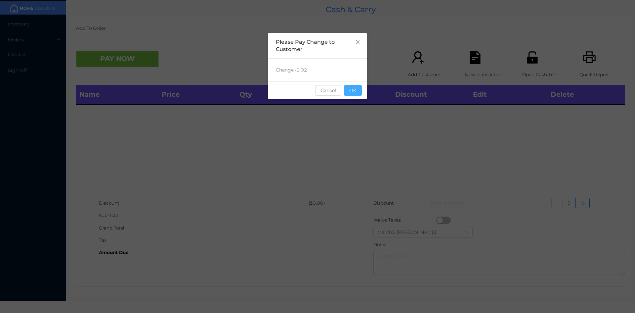
click at [355, 93] on button "OK" at bounding box center [353, 90] width 18 height 11
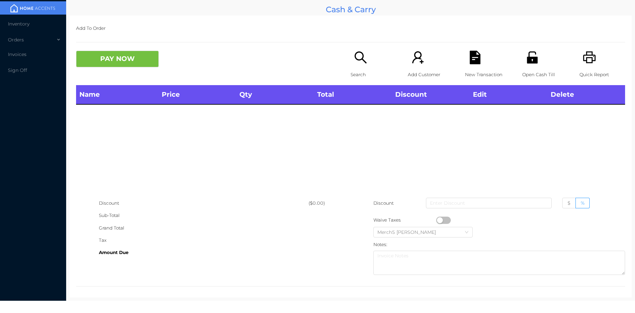
click at [382, 73] on p "Search" at bounding box center [374, 74] width 46 height 12
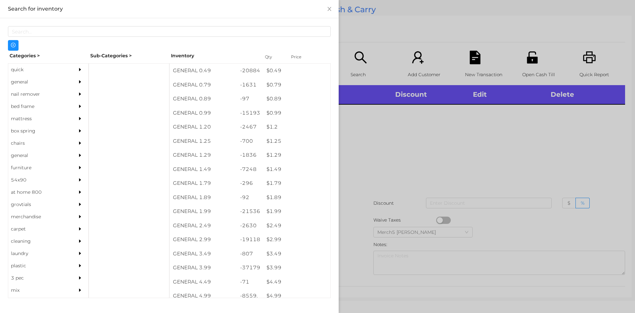
click at [67, 80] on div "general" at bounding box center [48, 82] width 80 height 12
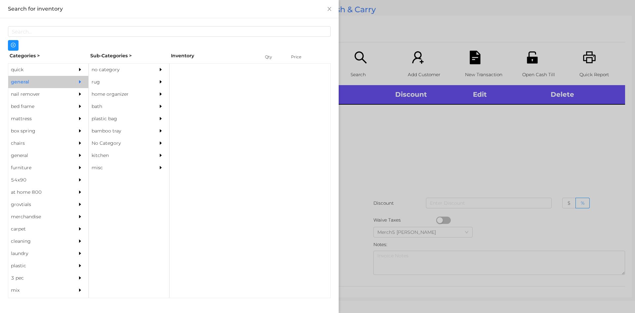
click at [126, 70] on div "no category" at bounding box center [119, 70] width 60 height 12
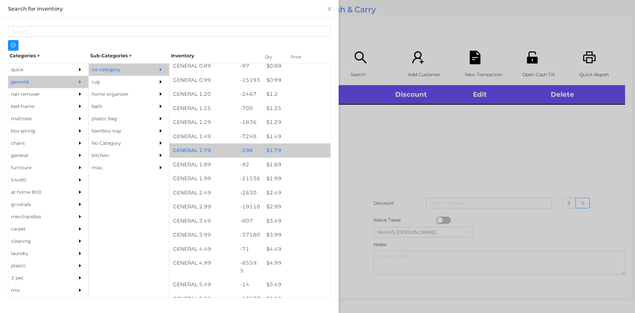
scroll to position [99, 0]
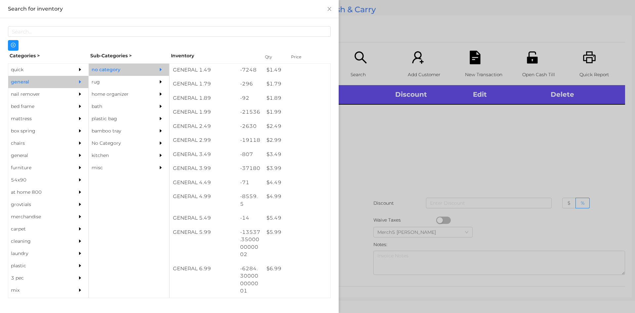
click at [457, 155] on div at bounding box center [317, 156] width 635 height 313
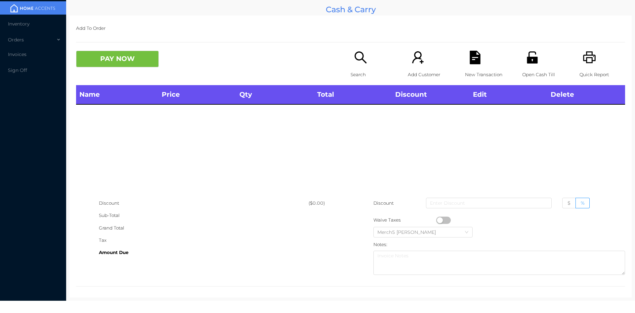
click at [587, 60] on icon "icon: printer" at bounding box center [590, 58] width 14 height 14
click at [360, 63] on icon "icon: search" at bounding box center [361, 58] width 14 height 14
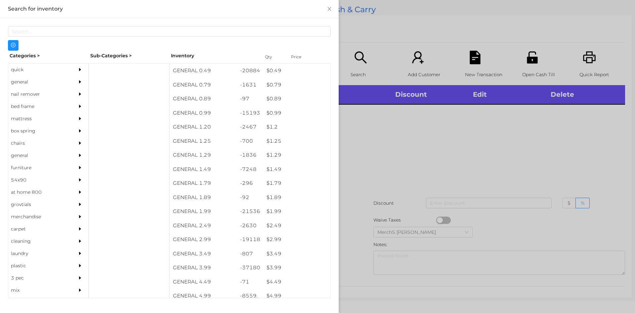
click at [75, 87] on div at bounding box center [81, 82] width 13 height 12
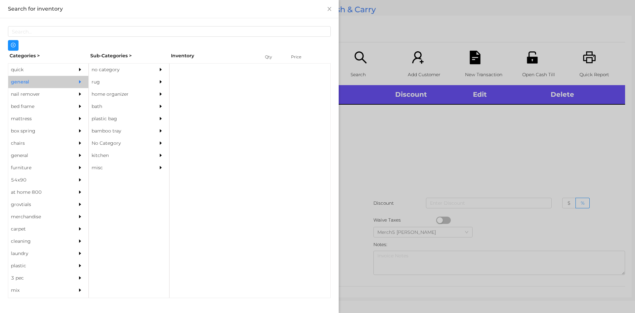
click at [118, 74] on div "no category" at bounding box center [119, 70] width 60 height 12
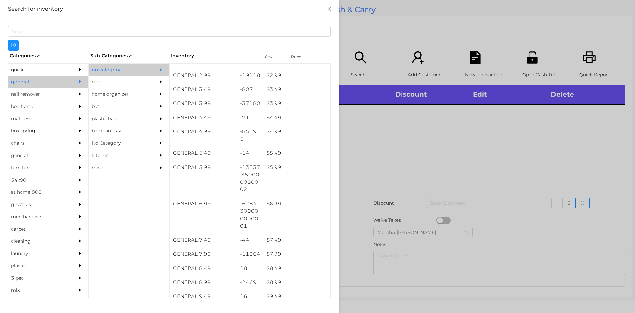
scroll to position [165, 0]
click at [383, 135] on div at bounding box center [317, 156] width 635 height 313
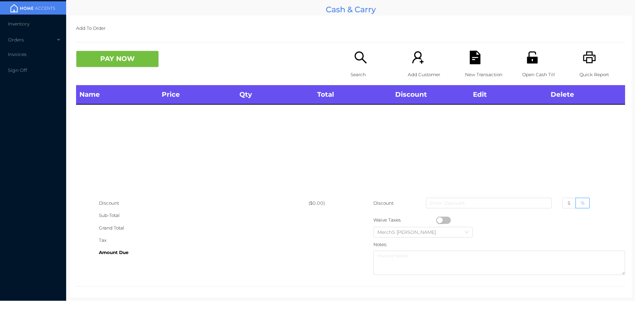
click at [359, 53] on icon "icon: search" at bounding box center [361, 57] width 12 height 12
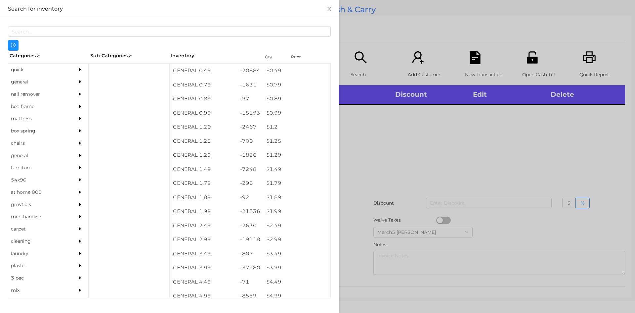
click at [467, 137] on div at bounding box center [317, 156] width 635 height 313
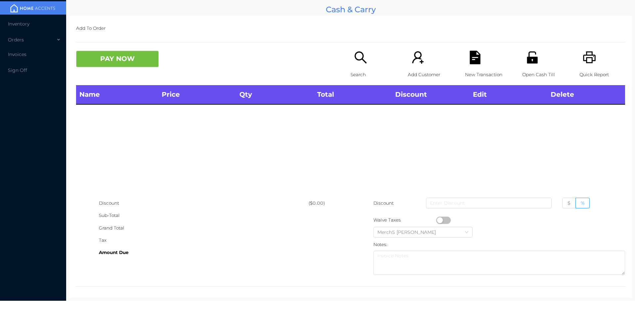
click at [360, 60] on icon "icon: search" at bounding box center [361, 58] width 14 height 14
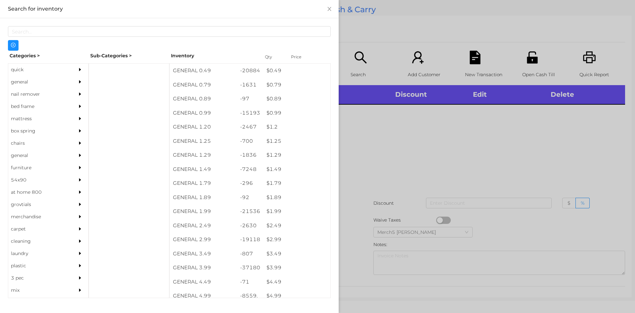
click at [70, 87] on div "general" at bounding box center [48, 82] width 80 height 12
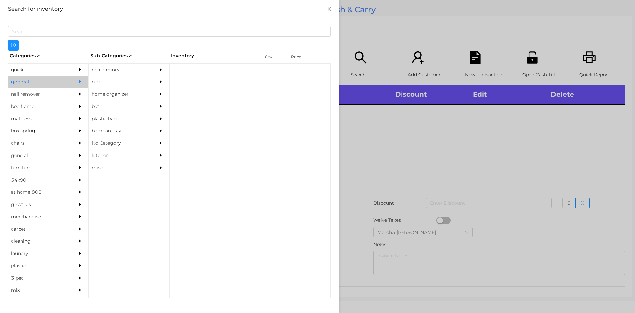
click at [142, 66] on div "no category" at bounding box center [119, 70] width 60 height 12
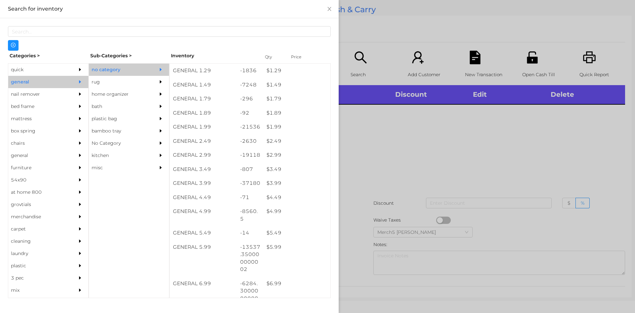
scroll to position [84, 0]
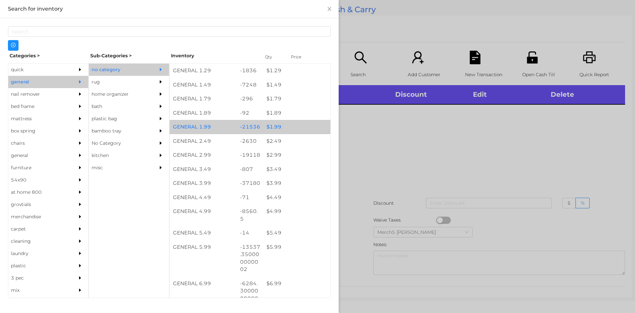
click at [313, 125] on div "$ 1.99" at bounding box center [296, 127] width 67 height 14
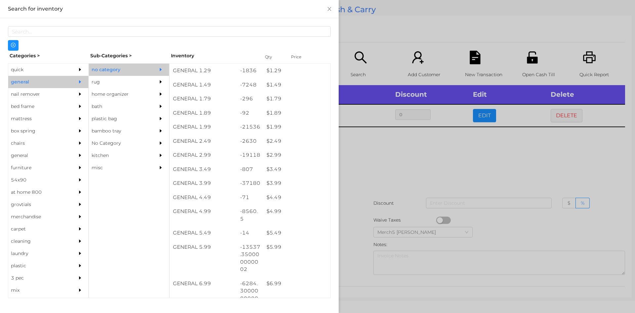
click at [423, 133] on div at bounding box center [317, 156] width 635 height 313
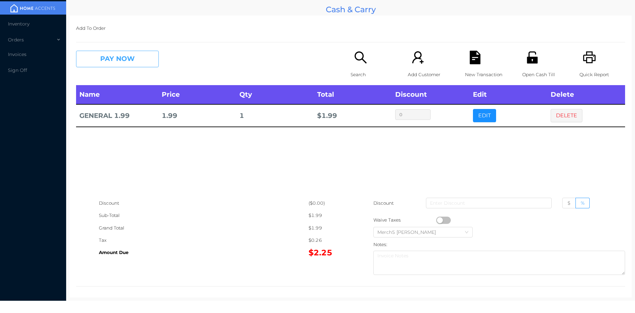
click at [146, 59] on button "PAY NOW" at bounding box center [117, 59] width 83 height 17
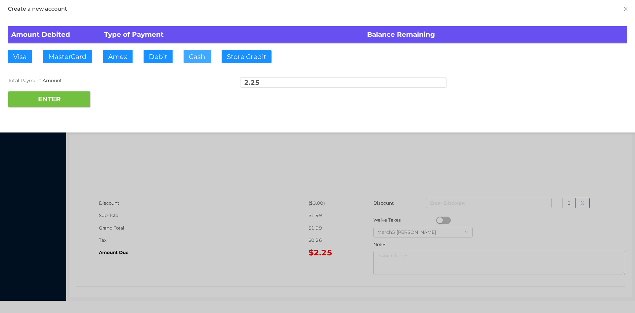
click at [203, 59] on button "Cash" at bounding box center [197, 56] width 27 height 13
type input "10.25"
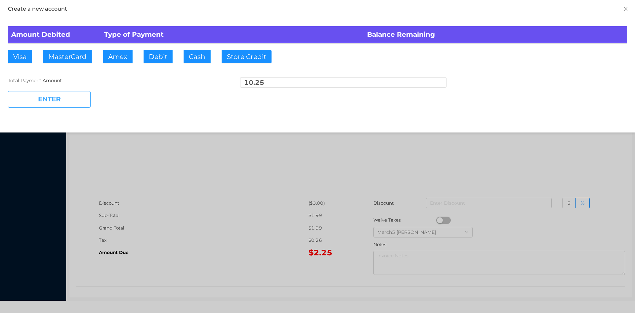
click at [79, 100] on button "ENTER" at bounding box center [49, 99] width 83 height 17
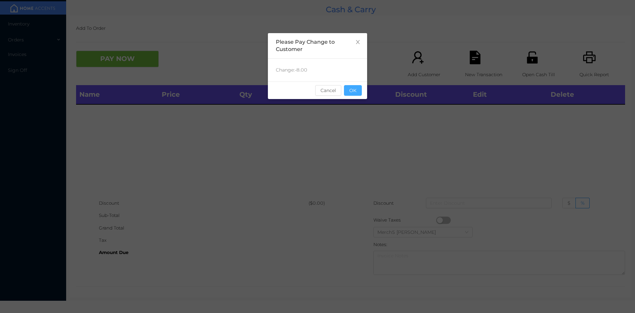
click at [357, 87] on button "OK" at bounding box center [353, 90] width 18 height 11
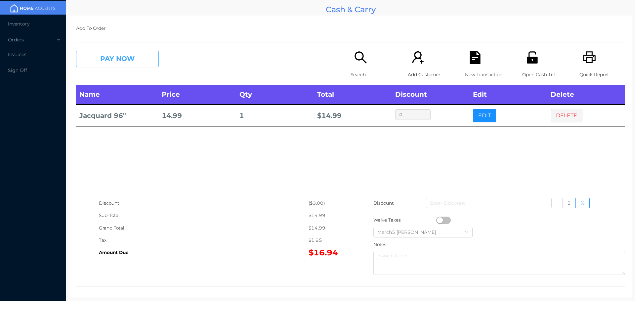
click at [145, 51] on button "PAY NOW" at bounding box center [117, 59] width 83 height 17
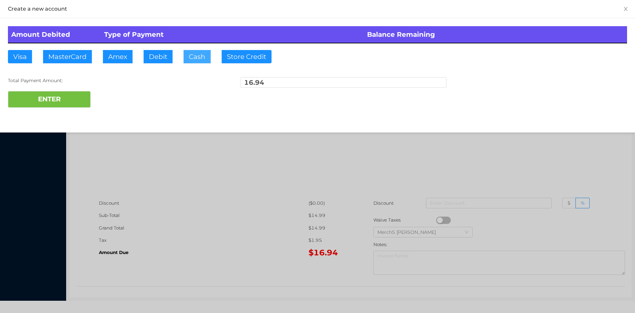
click at [205, 58] on button "Cash" at bounding box center [197, 56] width 27 height 13
type input "20"
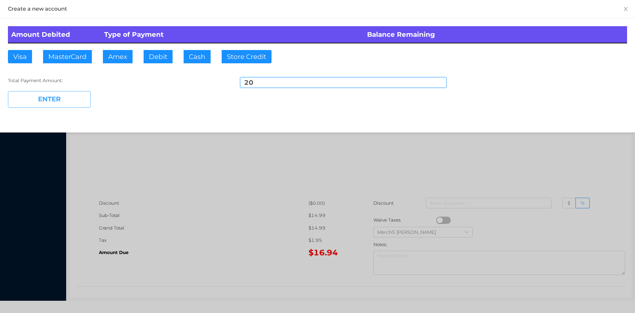
click at [73, 98] on button "ENTER" at bounding box center [49, 99] width 83 height 17
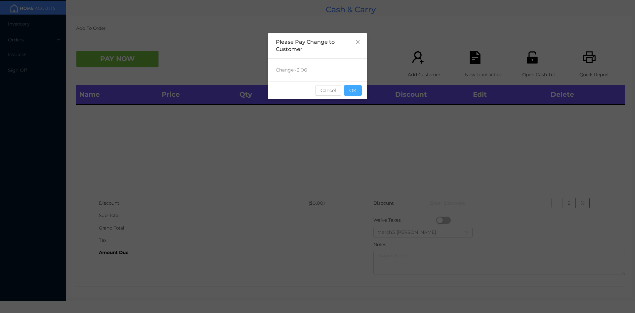
click at [361, 87] on button "OK" at bounding box center [353, 90] width 18 height 11
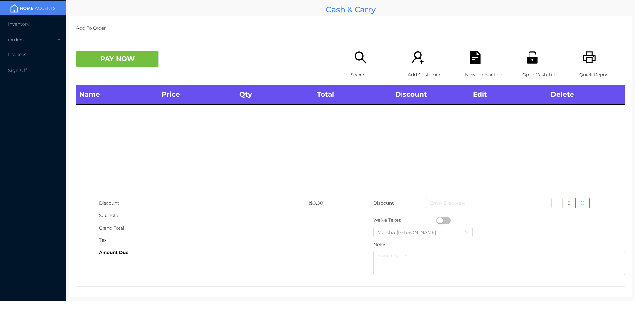
click at [358, 67] on div "Search" at bounding box center [374, 68] width 46 height 34
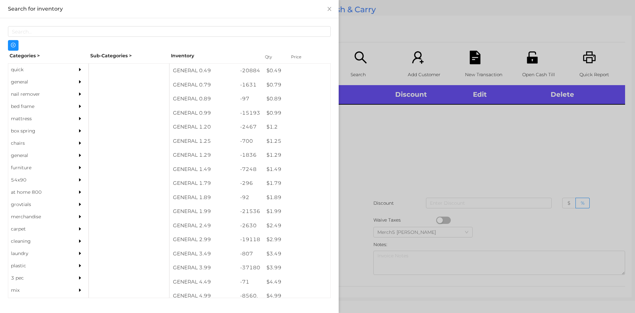
click at [78, 84] on icon "icon: caret-right" at bounding box center [80, 81] width 5 height 5
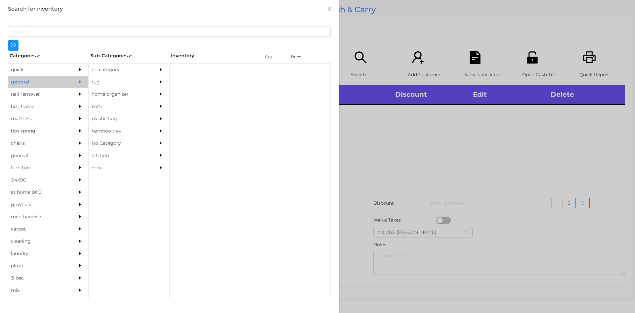
click at [114, 74] on div "no category" at bounding box center [119, 70] width 60 height 12
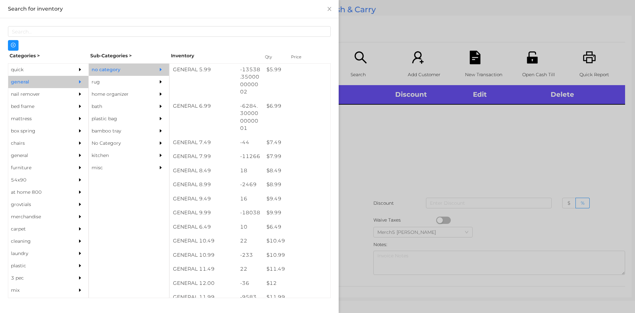
scroll to position [265, 0]
click at [486, 142] on div at bounding box center [317, 156] width 635 height 313
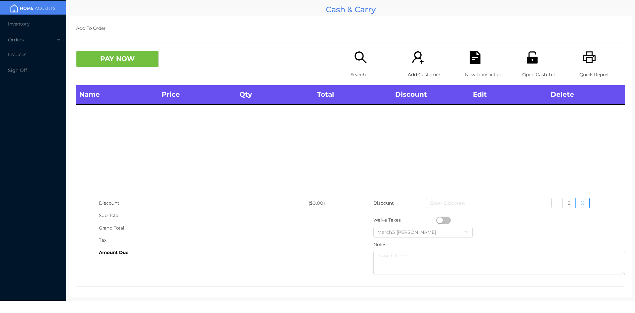
click at [583, 56] on icon "icon: printer" at bounding box center [590, 58] width 14 height 14
click at [360, 61] on icon "icon: search" at bounding box center [361, 58] width 14 height 14
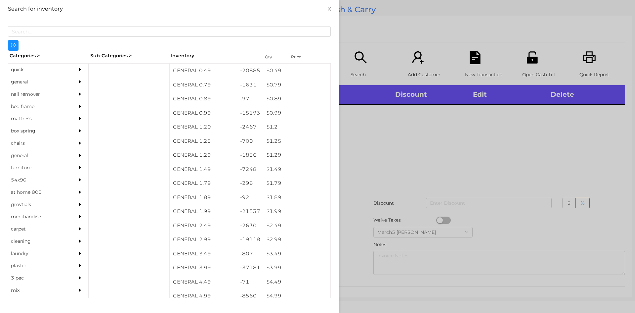
click at [75, 79] on div at bounding box center [81, 82] width 13 height 12
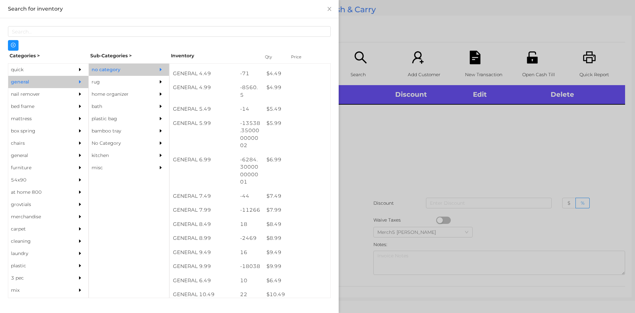
scroll to position [245, 0]
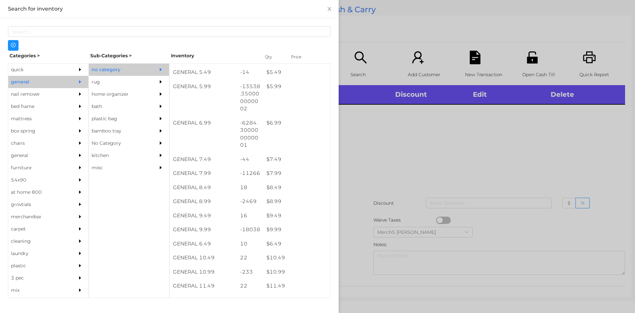
click at [297, 205] on div "$ 8.99" at bounding box center [296, 201] width 67 height 14
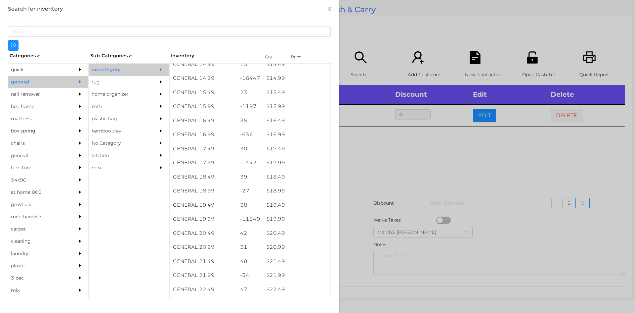
scroll to position [565, 0]
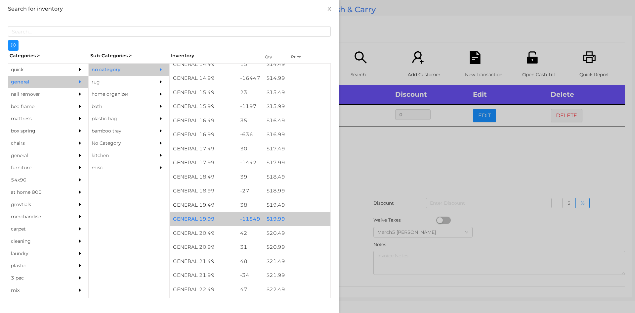
click at [301, 216] on div "$ 19.99" at bounding box center [296, 219] width 67 height 14
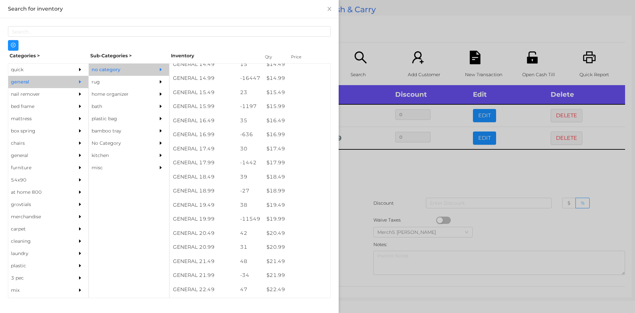
click at [437, 177] on div at bounding box center [317, 156] width 635 height 313
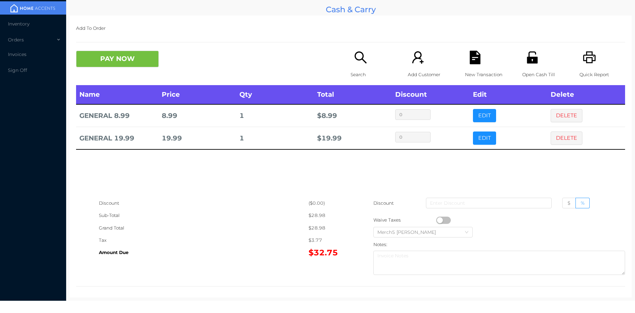
click at [137, 73] on div "PAY NOW Search Add Customer New Transaction Open Cash Till Quick Report" at bounding box center [350, 68] width 549 height 34
click at [151, 64] on button "PAY NOW" at bounding box center [117, 59] width 83 height 17
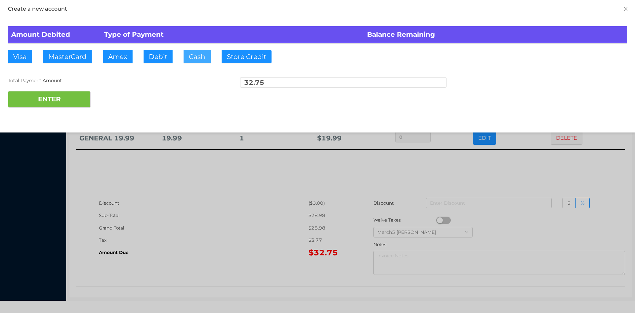
click at [208, 57] on button "Cash" at bounding box center [197, 56] width 27 height 13
type input "40"
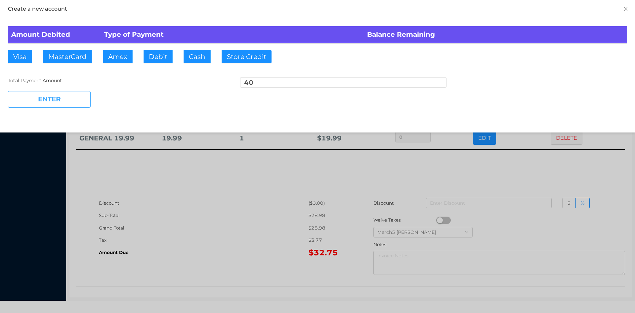
click at [72, 103] on button "ENTER" at bounding box center [49, 99] width 83 height 17
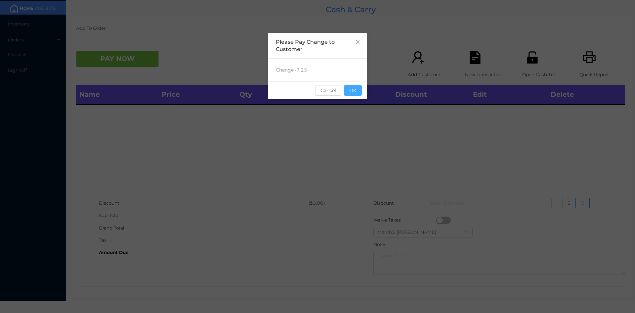
click at [358, 89] on button "OK" at bounding box center [353, 90] width 18 height 11
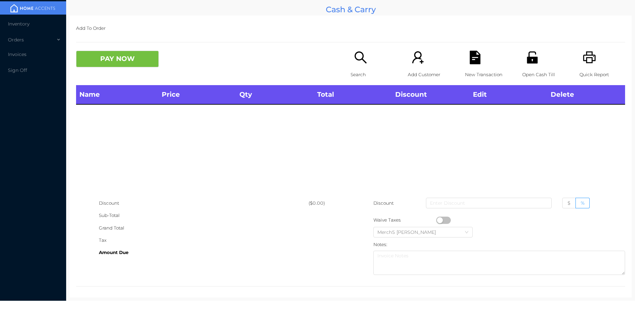
click at [365, 58] on icon "icon: search" at bounding box center [361, 58] width 14 height 14
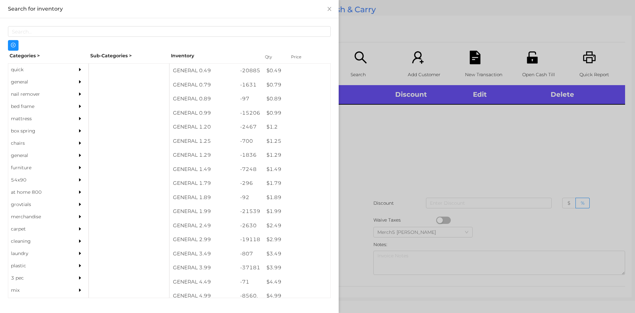
click at [75, 78] on div at bounding box center [81, 82] width 13 height 12
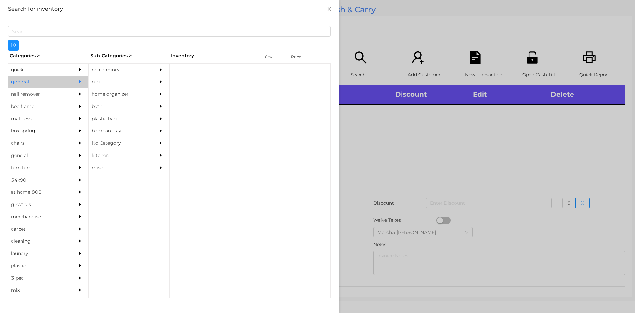
click at [141, 67] on div "no category" at bounding box center [119, 70] width 60 height 12
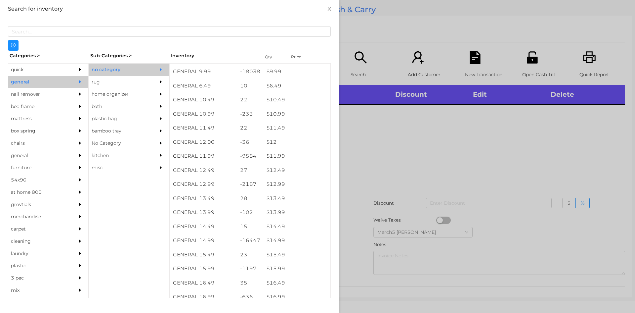
scroll to position [463, 0]
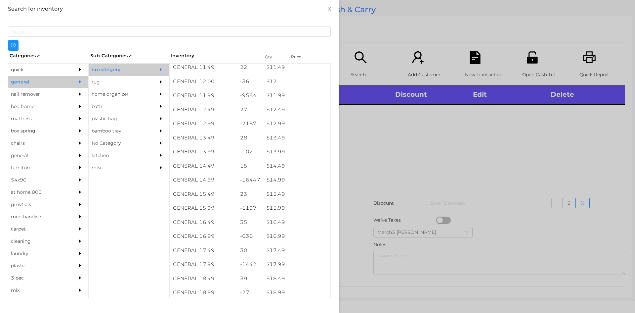
click at [457, 139] on div at bounding box center [317, 156] width 635 height 313
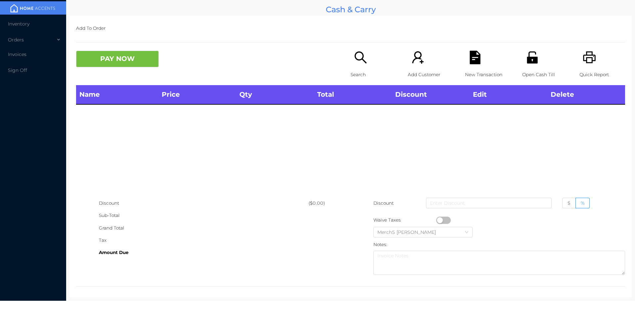
click at [364, 61] on icon "icon: search" at bounding box center [361, 58] width 14 height 14
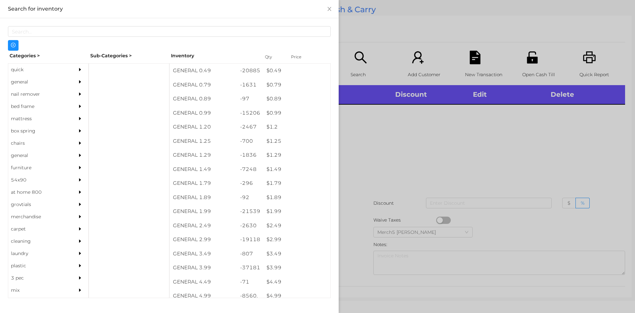
click at [75, 81] on div at bounding box center [81, 82] width 13 height 12
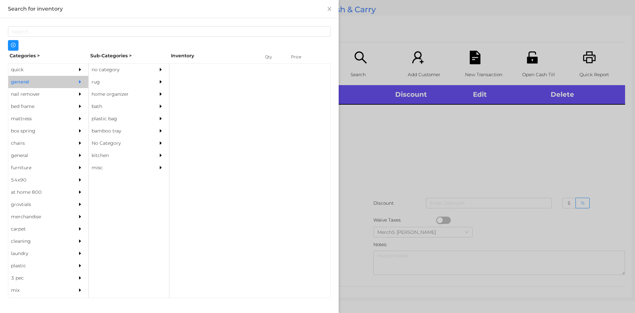
click at [138, 70] on div "no category" at bounding box center [119, 70] width 60 height 12
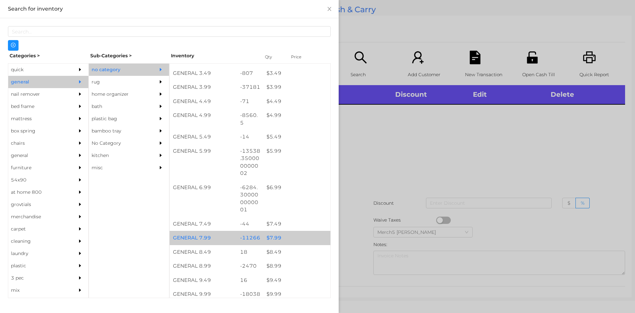
scroll to position [265, 0]
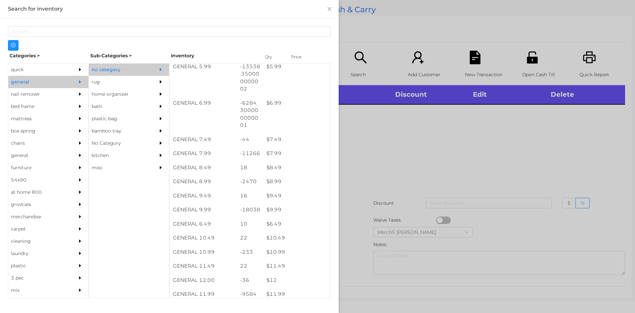
click at [390, 137] on div at bounding box center [317, 156] width 635 height 313
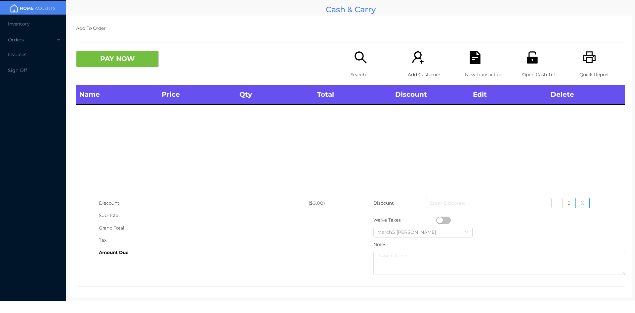
click at [354, 62] on icon "icon: search" at bounding box center [361, 58] width 14 height 14
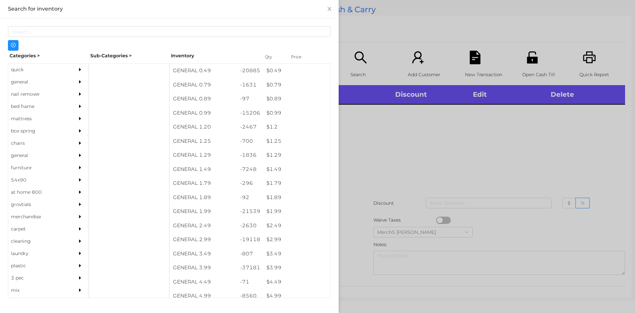
click at [519, 139] on div at bounding box center [317, 156] width 635 height 313
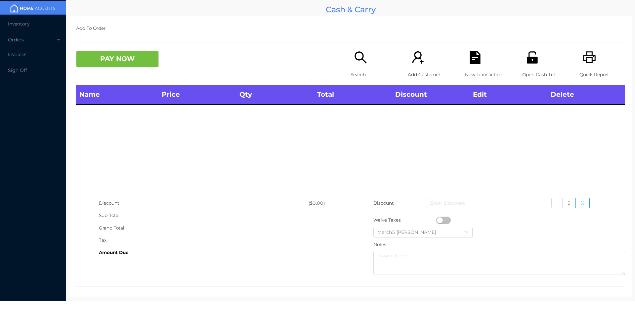
click at [355, 51] on icon "icon: search" at bounding box center [361, 58] width 14 height 14
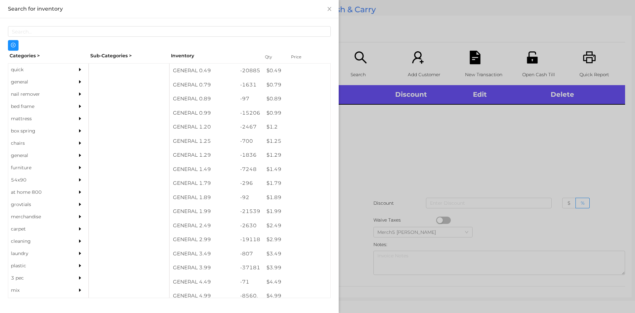
click at [78, 85] on div at bounding box center [81, 82] width 13 height 12
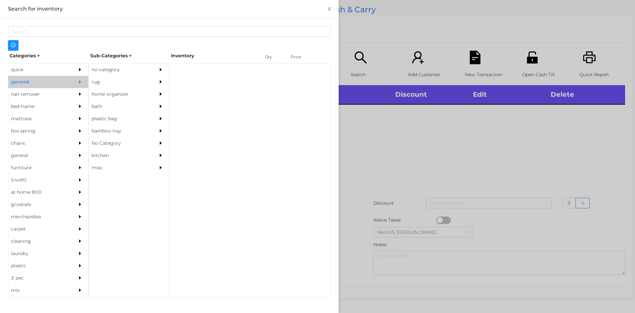
click at [156, 71] on div at bounding box center [162, 70] width 13 height 12
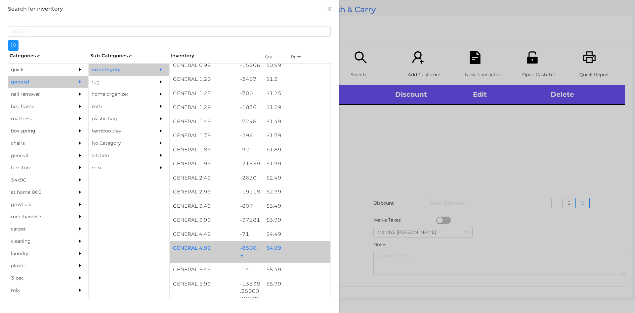
scroll to position [99, 0]
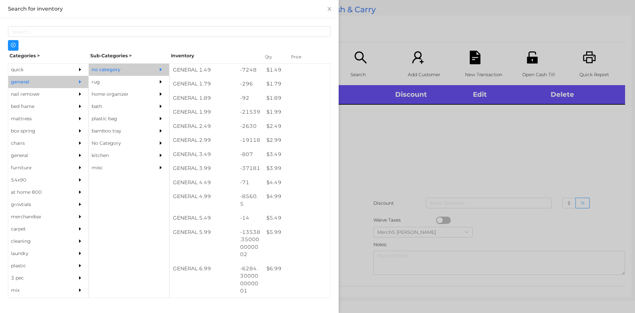
click at [464, 156] on div at bounding box center [317, 156] width 635 height 313
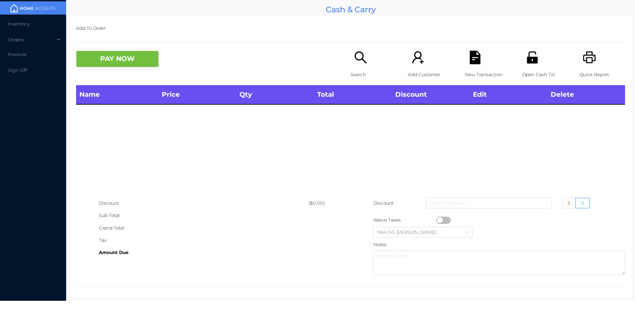
click at [372, 61] on div "Search" at bounding box center [374, 68] width 46 height 34
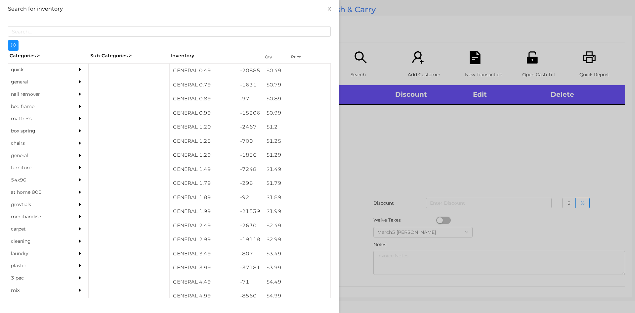
click at [60, 82] on div "general" at bounding box center [38, 82] width 60 height 12
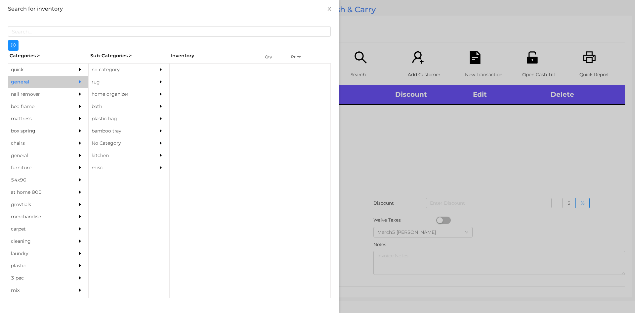
click at [138, 72] on div "no category" at bounding box center [119, 70] width 60 height 12
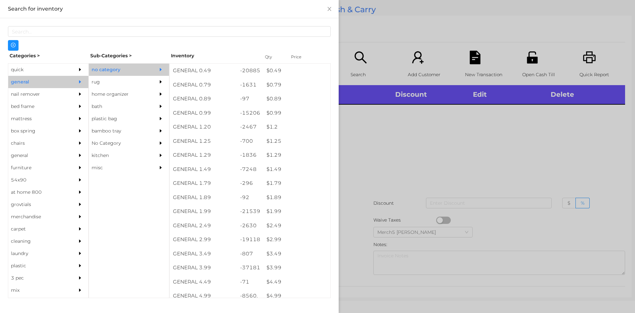
click at [453, 179] on div at bounding box center [317, 156] width 635 height 313
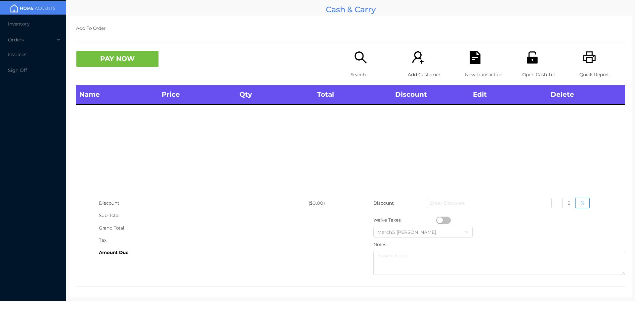
click at [585, 57] on icon "icon: printer" at bounding box center [590, 58] width 14 height 14
click at [367, 65] on div "Search" at bounding box center [374, 68] width 46 height 34
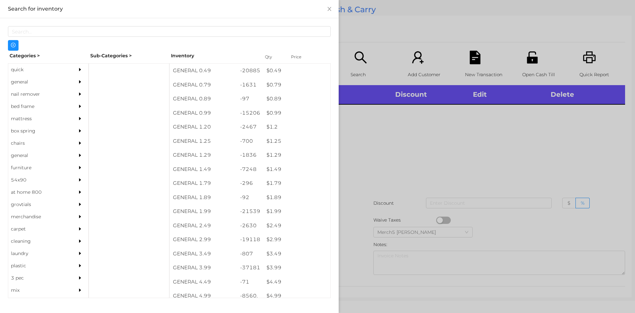
click at [57, 82] on div "general" at bounding box center [38, 82] width 60 height 12
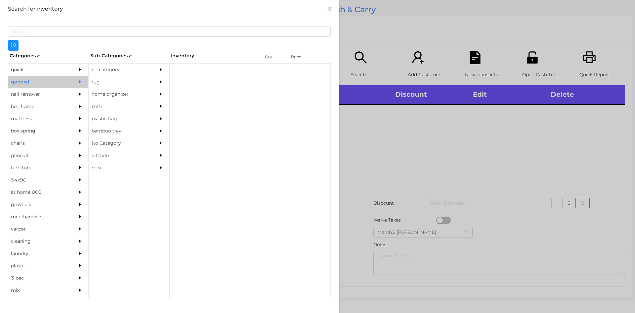
click at [155, 72] on div "no category" at bounding box center [129, 70] width 80 height 12
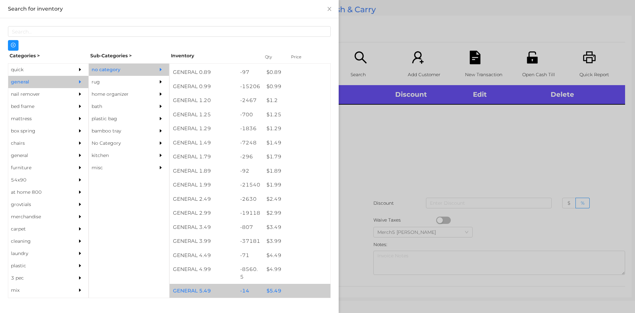
scroll to position [165, 0]
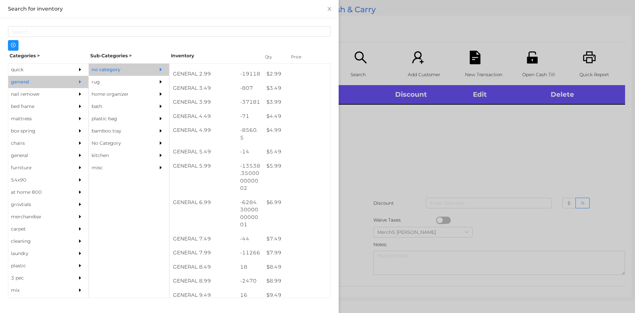
click at [377, 141] on div at bounding box center [317, 156] width 635 height 313
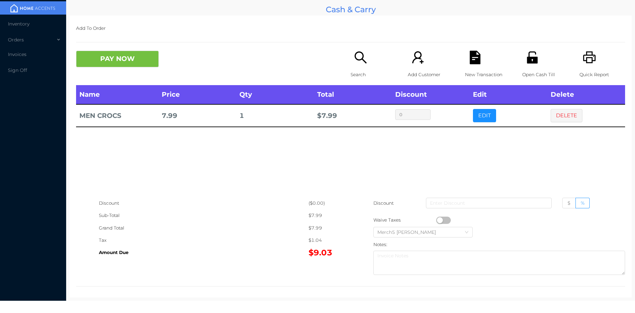
drag, startPoint x: 359, startPoint y: 53, endPoint x: 359, endPoint y: 60, distance: 7.3
click at [359, 60] on icon "icon: search" at bounding box center [361, 57] width 12 height 12
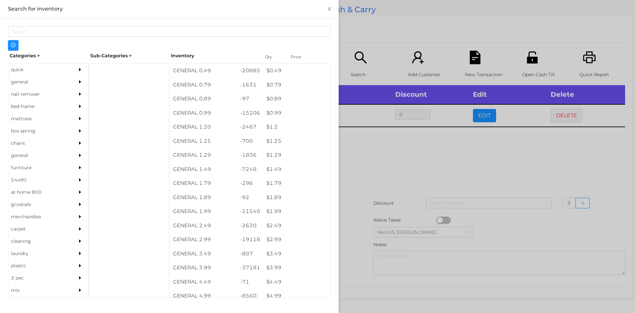
click at [68, 84] on div "general" at bounding box center [48, 82] width 80 height 12
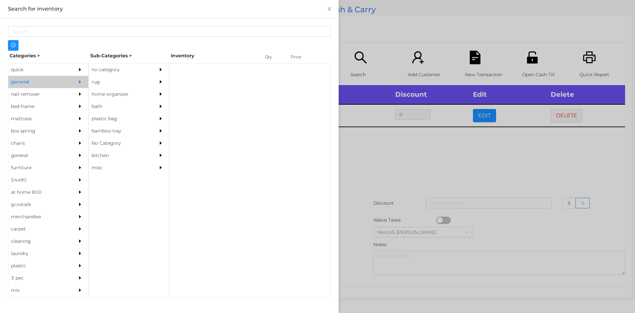
click at [151, 67] on div "no category" at bounding box center [129, 70] width 80 height 12
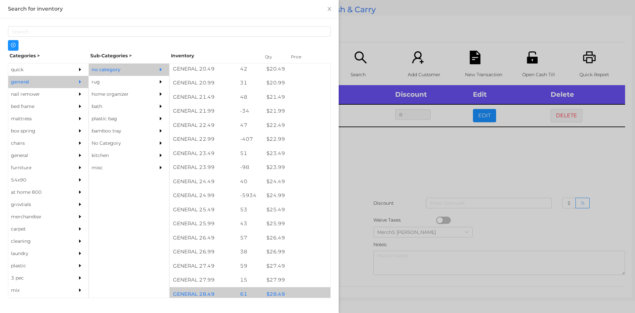
scroll to position [761, 0]
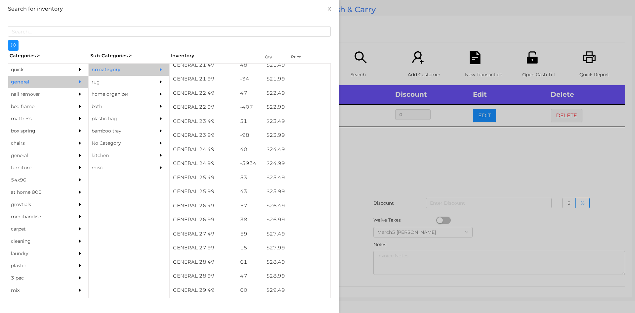
click at [463, 186] on div at bounding box center [317, 156] width 635 height 313
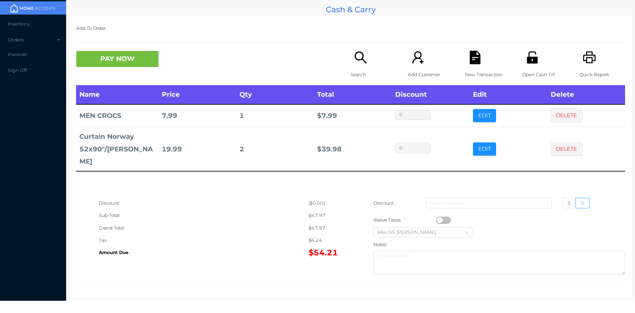
click at [356, 65] on div "Search" at bounding box center [374, 68] width 46 height 34
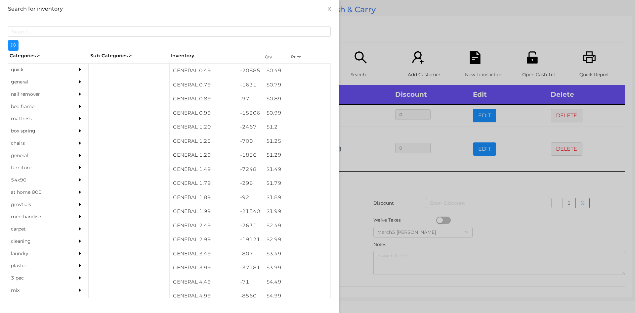
click at [67, 79] on div "general" at bounding box center [48, 82] width 80 height 12
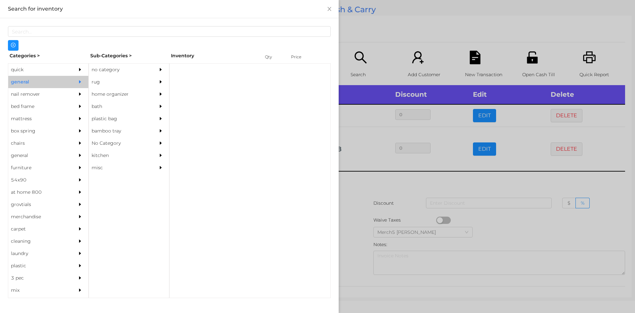
click at [131, 71] on div "no category" at bounding box center [119, 70] width 60 height 12
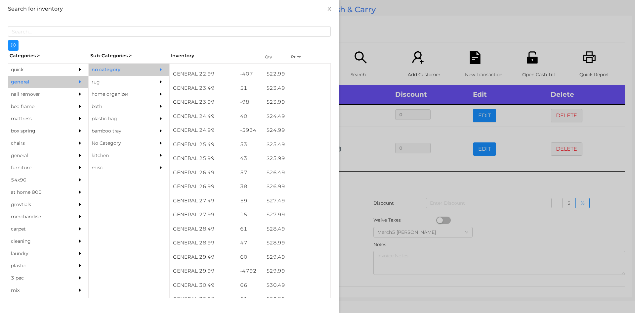
scroll to position [926, 0]
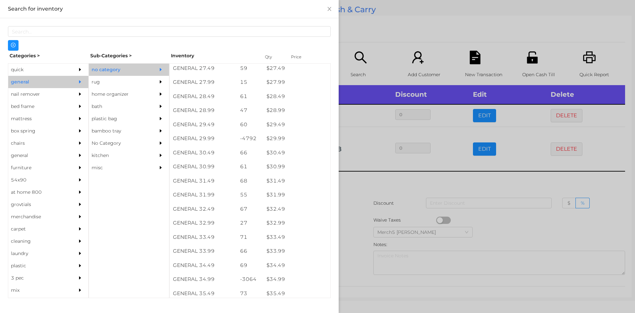
click at [391, 173] on div at bounding box center [317, 156] width 635 height 313
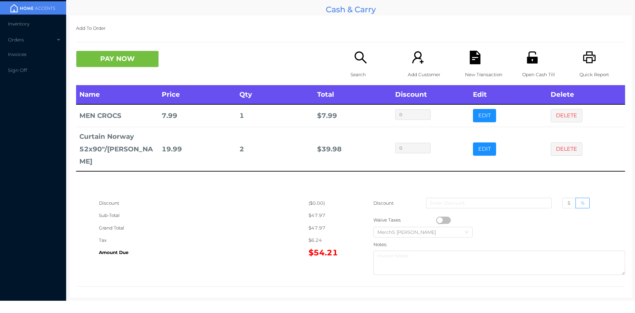
click at [363, 57] on icon "icon: search" at bounding box center [361, 58] width 14 height 14
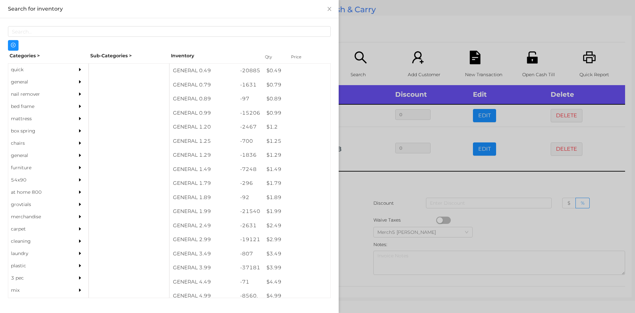
click at [75, 76] on div at bounding box center [81, 82] width 13 height 12
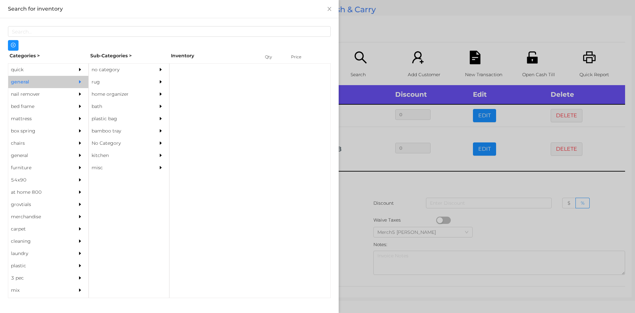
click at [135, 69] on div "no category" at bounding box center [119, 70] width 60 height 12
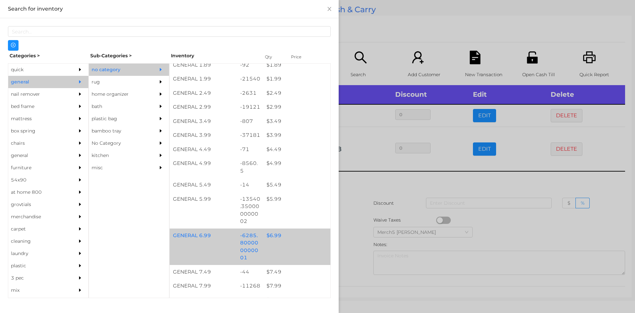
scroll to position [232, 0]
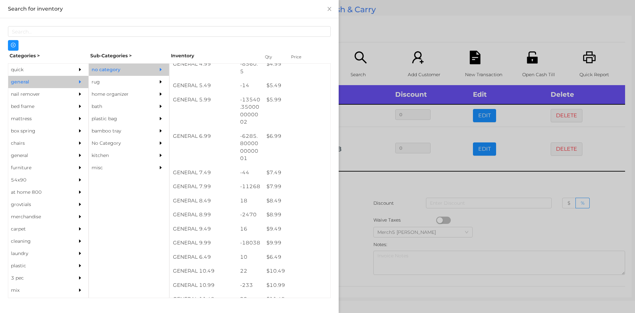
click at [414, 175] on div at bounding box center [317, 156] width 635 height 313
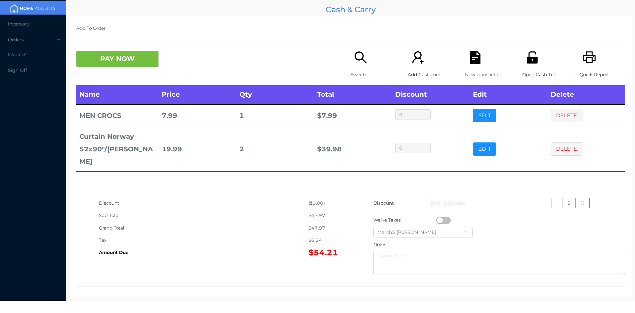
click at [364, 65] on div "Search" at bounding box center [374, 68] width 46 height 34
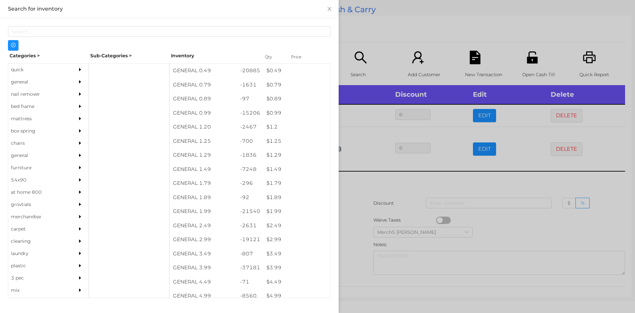
click at [53, 85] on div "general" at bounding box center [38, 82] width 60 height 12
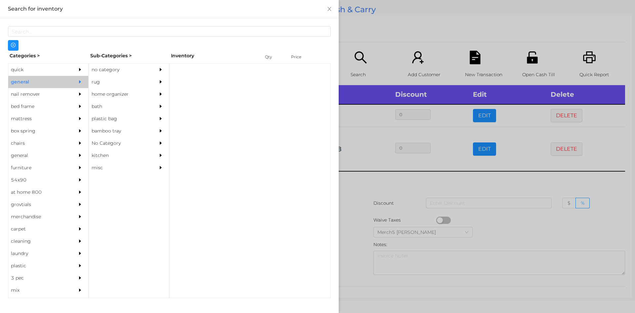
click at [156, 66] on div at bounding box center [162, 70] width 13 height 12
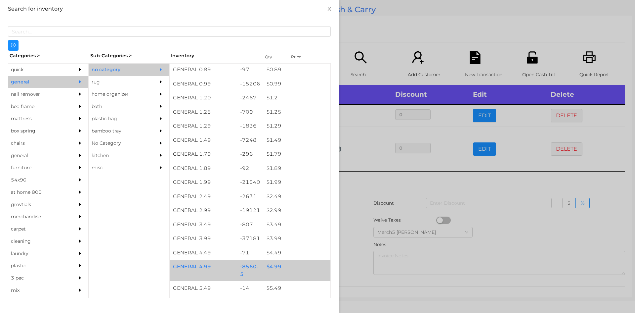
scroll to position [66, 0]
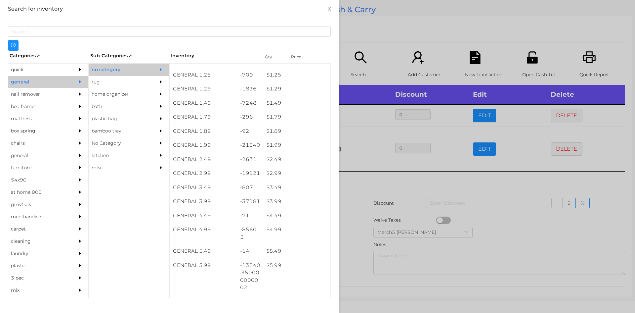
click at [416, 180] on div at bounding box center [317, 156] width 635 height 313
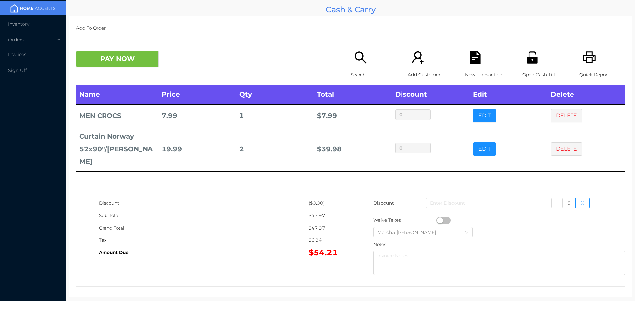
click at [361, 67] on div "Search" at bounding box center [374, 68] width 46 height 34
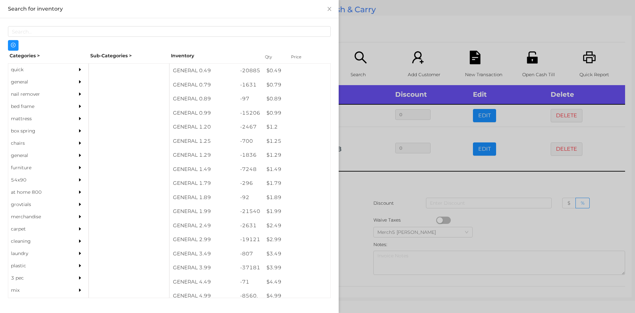
click at [475, 194] on div at bounding box center [317, 156] width 635 height 313
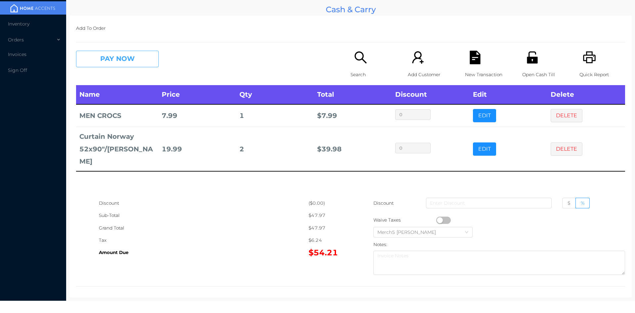
click at [148, 65] on button "PAY NOW" at bounding box center [117, 59] width 83 height 17
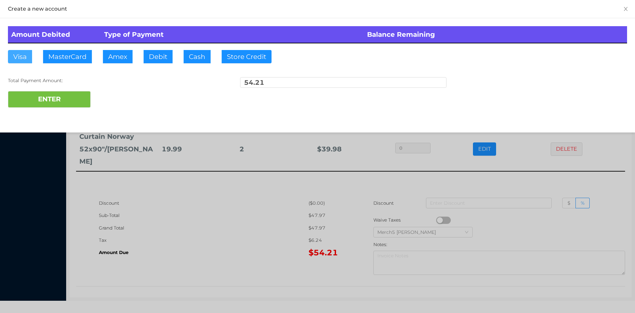
click at [22, 53] on button "Visa" at bounding box center [20, 56] width 24 height 13
click at [62, 104] on button "ENTER" at bounding box center [49, 99] width 83 height 17
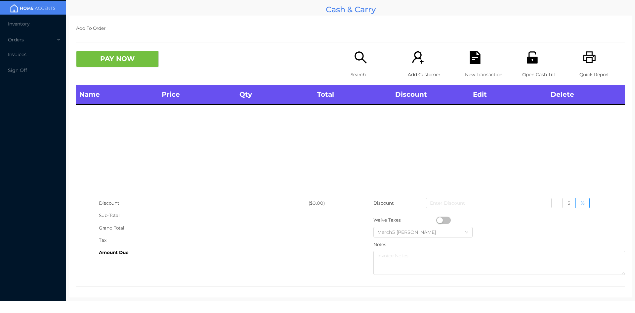
click at [370, 60] on div "Search" at bounding box center [374, 68] width 46 height 34
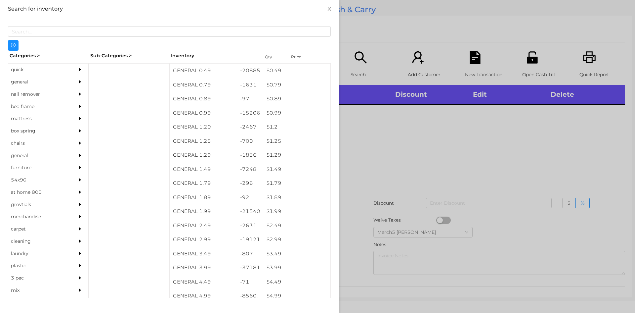
click at [397, 118] on div at bounding box center [317, 156] width 635 height 313
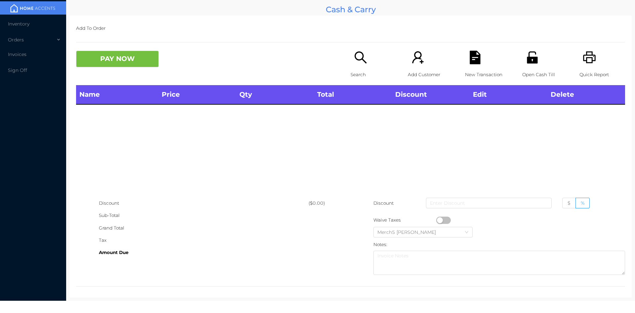
click at [591, 57] on icon "icon: printer" at bounding box center [589, 57] width 13 height 12
click at [360, 70] on p "Search" at bounding box center [374, 74] width 46 height 12
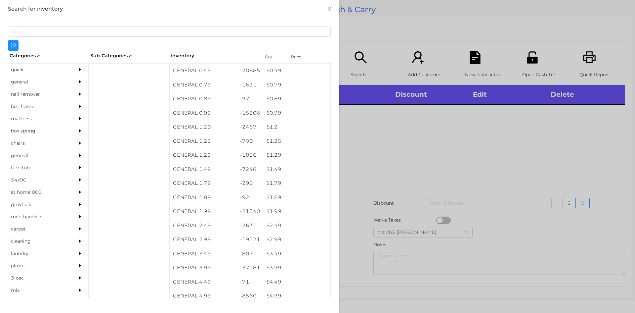
click at [390, 137] on div at bounding box center [317, 156] width 635 height 313
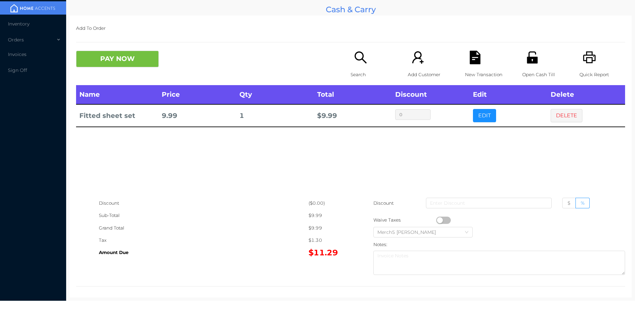
click at [357, 53] on icon "icon: search" at bounding box center [361, 58] width 14 height 14
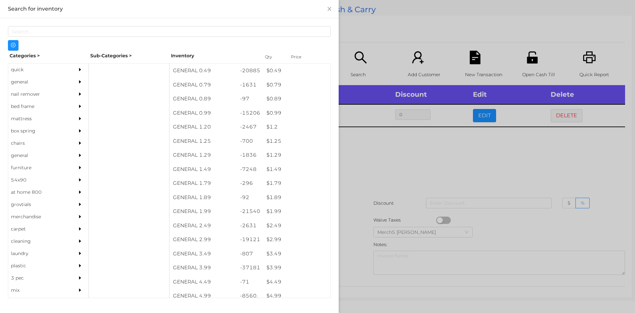
click at [67, 84] on div "general" at bounding box center [48, 82] width 80 height 12
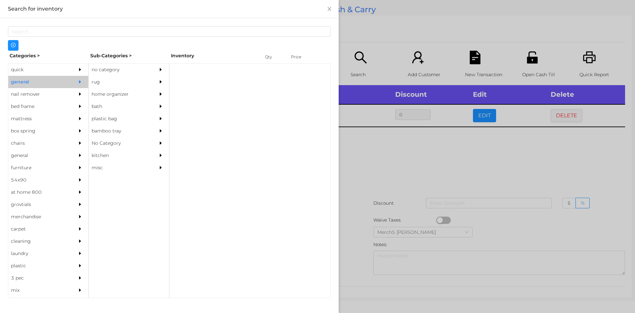
click at [124, 71] on div "no category" at bounding box center [119, 70] width 60 height 12
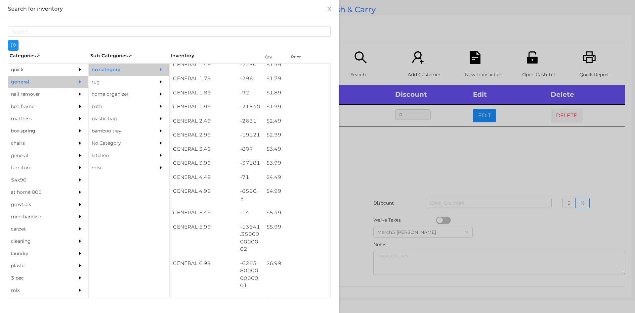
scroll to position [105, 0]
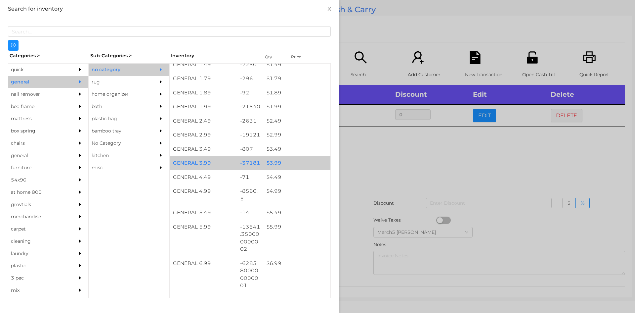
click at [293, 163] on div "$ 3.99" at bounding box center [296, 163] width 67 height 14
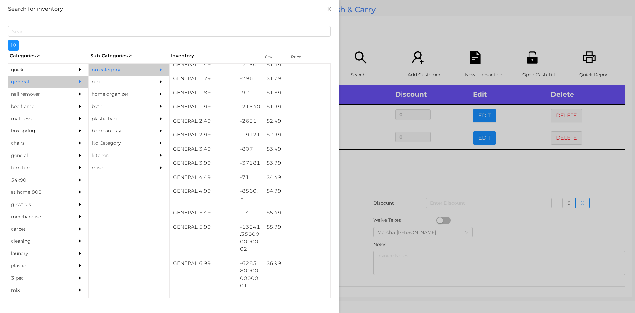
click at [414, 163] on div at bounding box center [317, 156] width 635 height 313
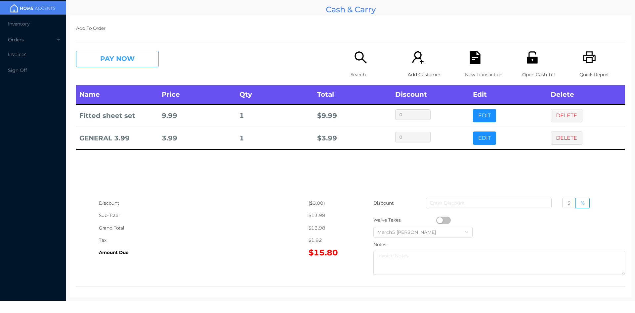
click at [151, 62] on button "PAY NOW" at bounding box center [117, 59] width 83 height 17
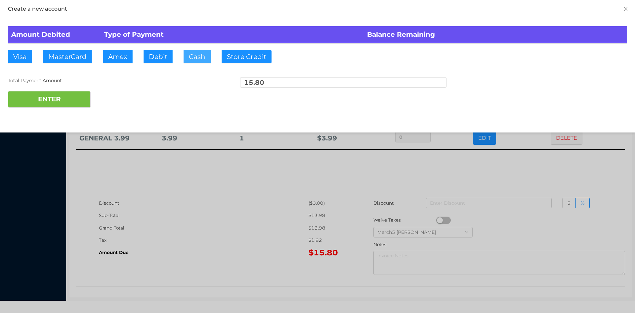
click at [203, 56] on button "Cash" at bounding box center [197, 56] width 27 height 13
type input "50.80"
click at [77, 101] on button "ENTER" at bounding box center [49, 99] width 83 height 17
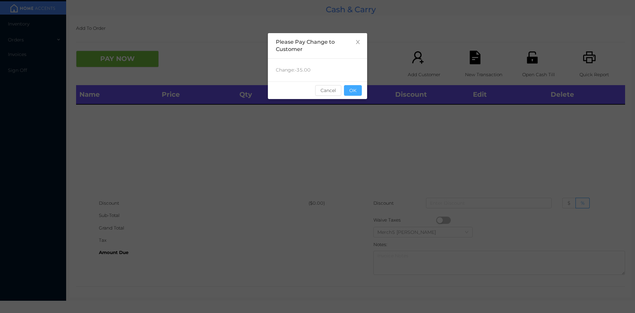
click at [358, 93] on button "OK" at bounding box center [353, 90] width 18 height 11
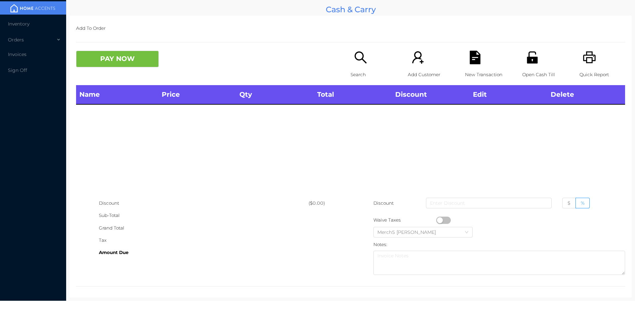
click at [355, 67] on div "Search" at bounding box center [374, 68] width 46 height 34
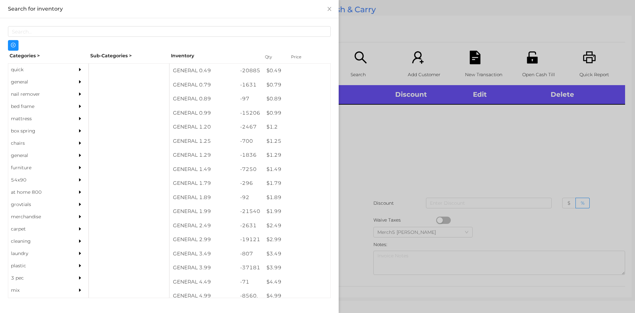
click at [70, 82] on div "general" at bounding box center [48, 82] width 80 height 12
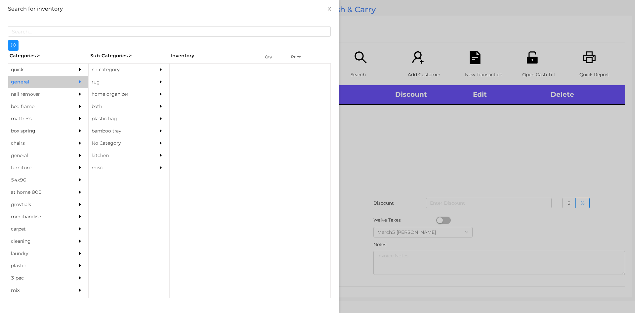
click at [128, 71] on div "no category" at bounding box center [119, 70] width 60 height 12
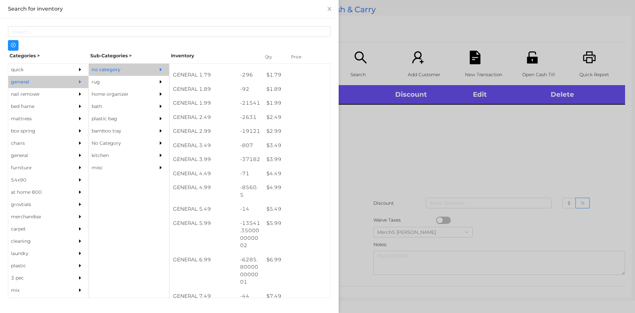
scroll to position [132, 0]
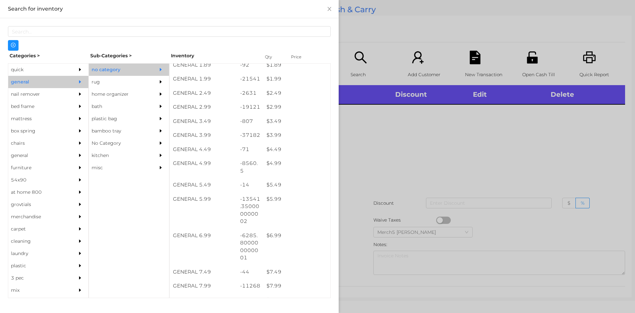
click at [462, 172] on div at bounding box center [317, 156] width 635 height 313
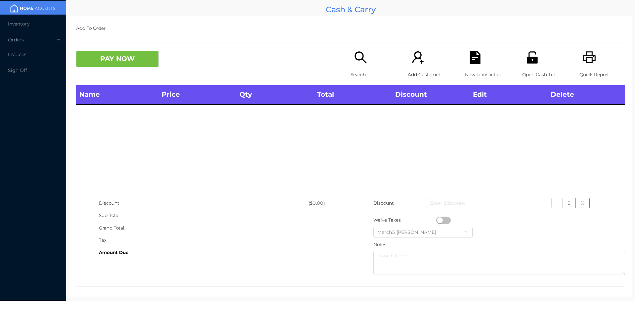
click at [352, 65] on div "Search" at bounding box center [374, 68] width 46 height 34
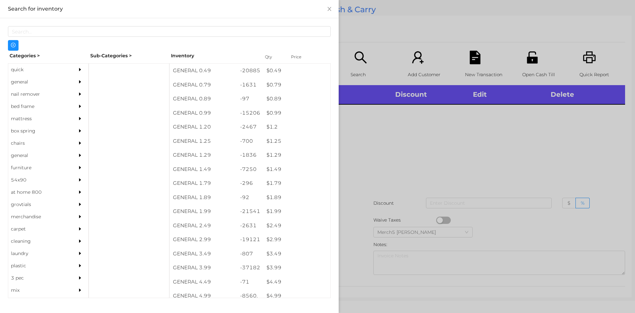
click at [60, 75] on div "quick" at bounding box center [38, 70] width 60 height 12
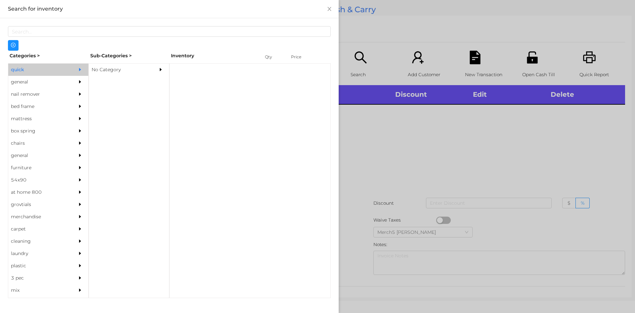
click at [148, 73] on div "No Category" at bounding box center [119, 70] width 60 height 12
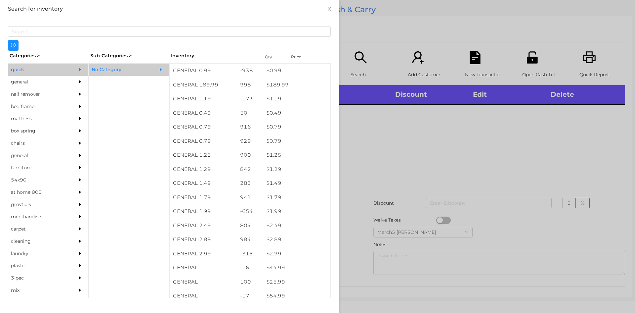
click at [79, 82] on icon "icon: caret-right" at bounding box center [80, 81] width 2 height 3
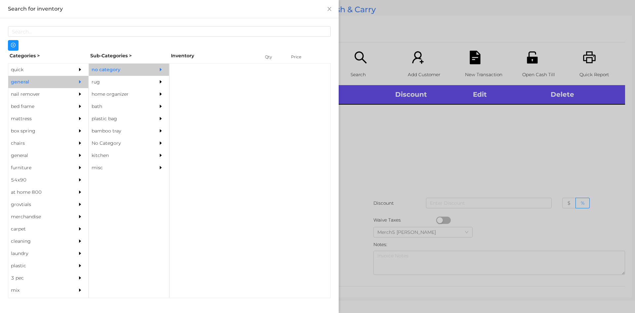
click at [166, 72] on div at bounding box center [162, 70] width 13 height 12
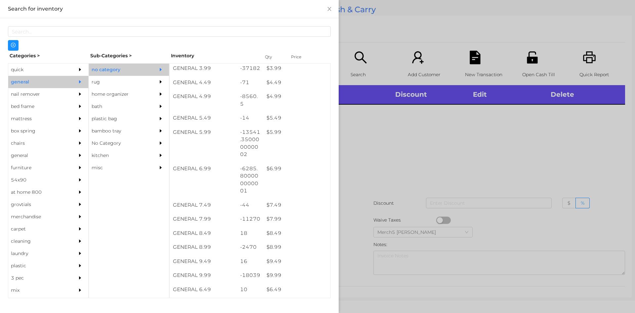
scroll to position [232, 0]
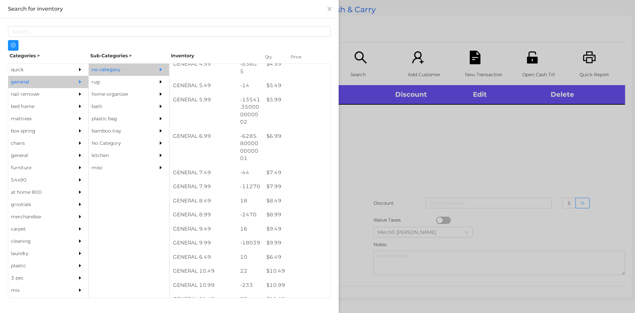
click at [533, 122] on div at bounding box center [317, 156] width 635 height 313
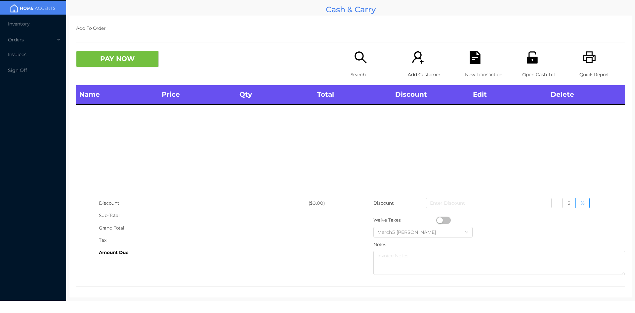
click at [580, 63] on div "Quick Report" at bounding box center [603, 68] width 46 height 34
click at [369, 56] on div "Search" at bounding box center [374, 68] width 46 height 34
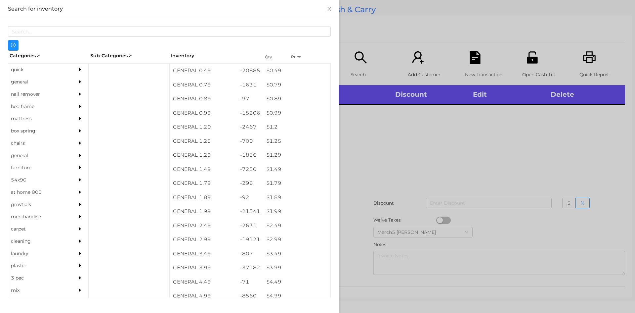
click at [69, 79] on div "general" at bounding box center [48, 82] width 80 height 12
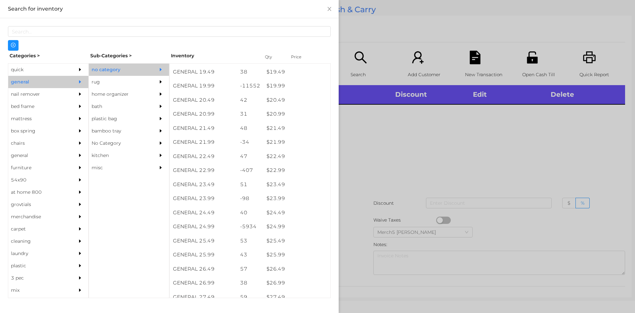
scroll to position [697, 0]
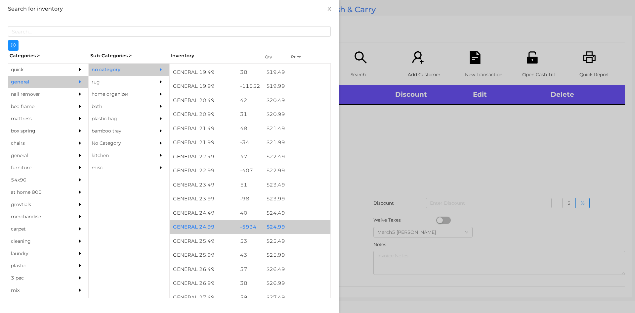
click at [301, 225] on div "$ 24.99" at bounding box center [296, 227] width 67 height 14
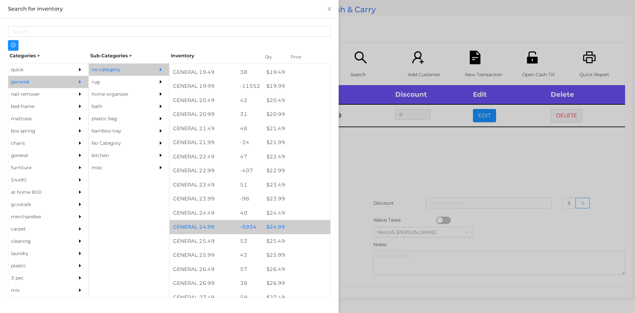
click at [391, 171] on div at bounding box center [317, 156] width 635 height 313
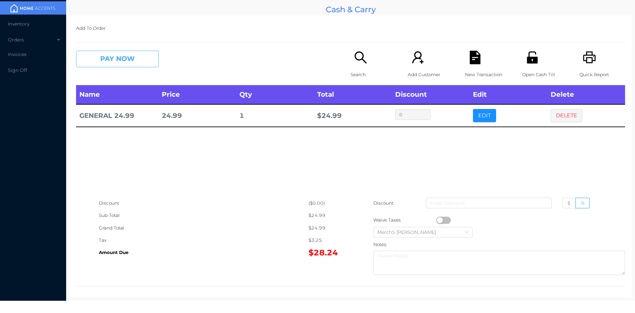
click at [154, 60] on button "PAY NOW" at bounding box center [117, 59] width 83 height 17
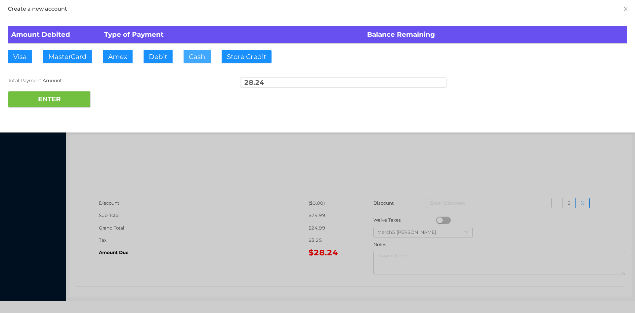
click at [196, 58] on button "Cash" at bounding box center [197, 56] width 27 height 13
type input "28.25"
click at [72, 97] on button "ENTER" at bounding box center [49, 99] width 83 height 17
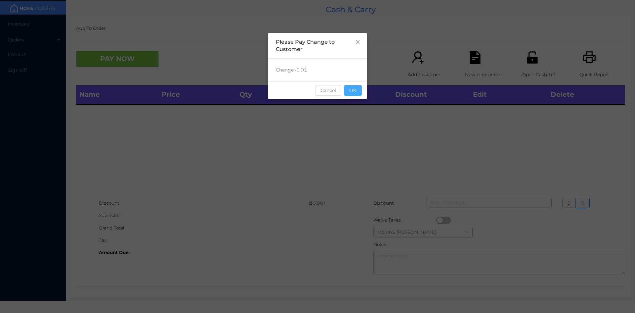
click at [356, 89] on button "OK" at bounding box center [353, 90] width 18 height 11
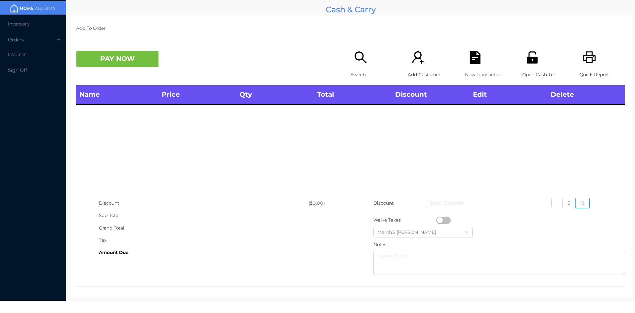
click at [366, 63] on div "Search" at bounding box center [374, 68] width 46 height 34
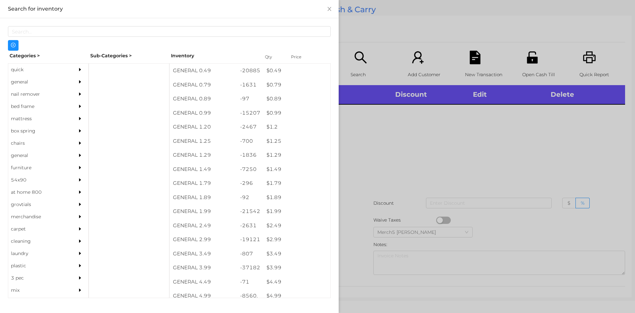
click at [78, 81] on icon "icon: caret-right" at bounding box center [80, 81] width 5 height 5
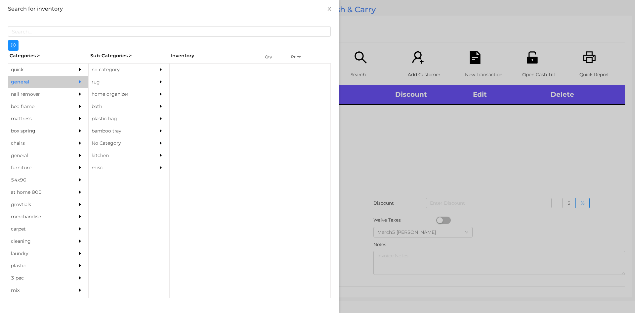
click at [145, 72] on div "no category" at bounding box center [119, 70] width 60 height 12
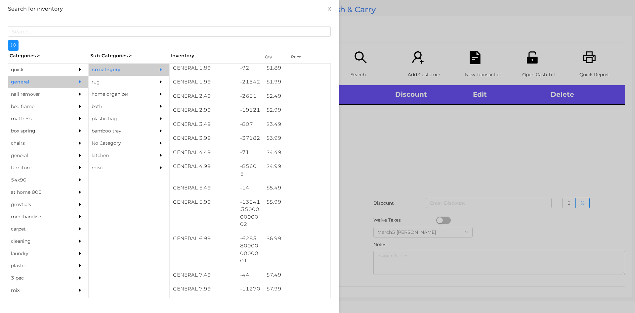
scroll to position [132, 0]
click at [356, 117] on div at bounding box center [317, 156] width 635 height 313
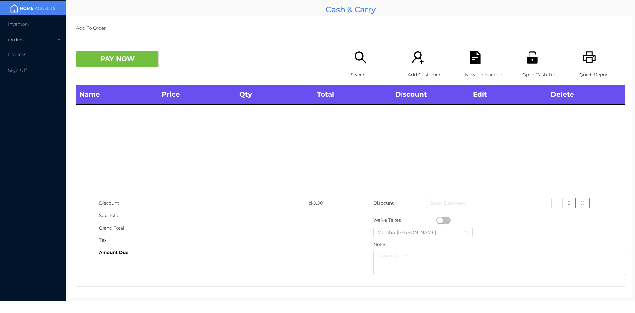
click at [363, 56] on icon "icon: search" at bounding box center [361, 58] width 14 height 14
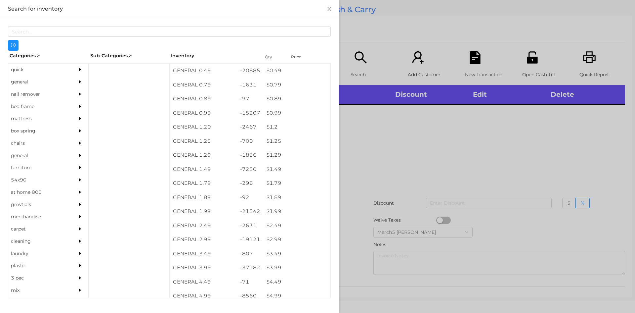
click at [78, 79] on icon "icon: caret-right" at bounding box center [80, 81] width 5 height 5
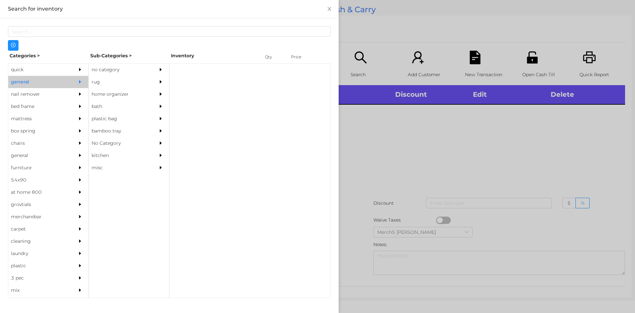
click at [124, 72] on div "no category" at bounding box center [119, 70] width 60 height 12
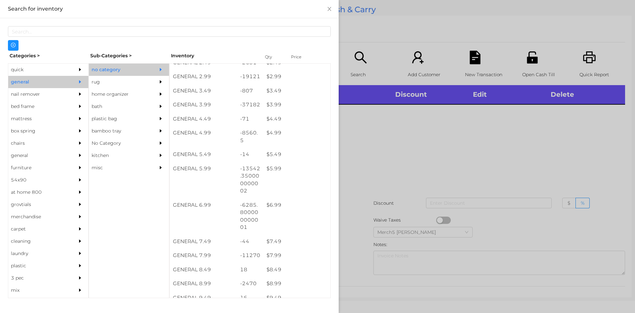
scroll to position [165, 0]
click at [433, 141] on div at bounding box center [317, 156] width 635 height 313
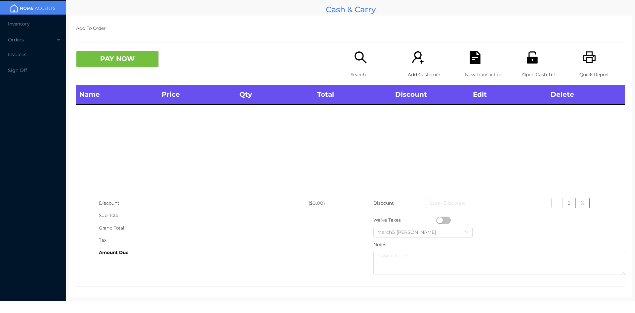
click at [361, 60] on icon "icon: search" at bounding box center [361, 57] width 12 height 12
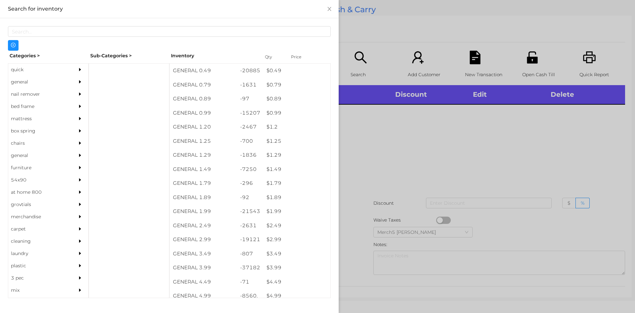
click at [60, 82] on div "general" at bounding box center [38, 82] width 60 height 12
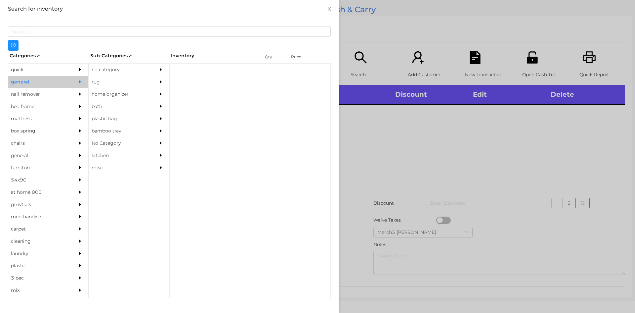
click at [123, 72] on div "no category" at bounding box center [119, 70] width 60 height 12
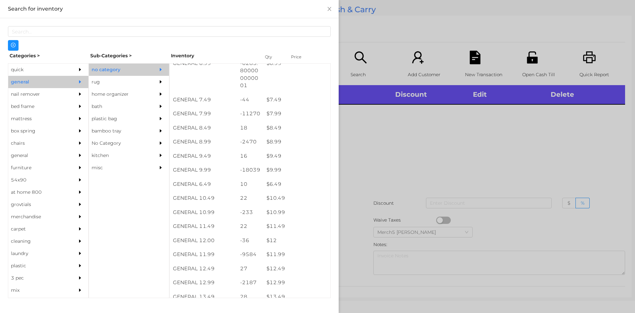
scroll to position [314, 0]
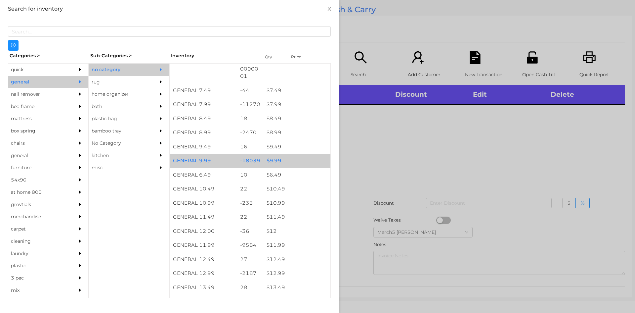
click at [296, 161] on div "$ 9.99" at bounding box center [296, 161] width 67 height 14
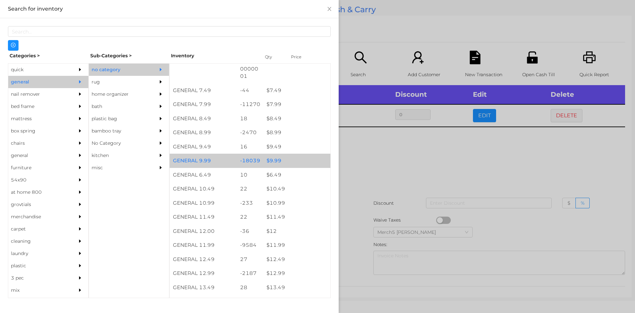
click at [300, 162] on div "$ 9.99" at bounding box center [296, 161] width 67 height 14
click at [305, 162] on div "$ 9.99" at bounding box center [296, 161] width 67 height 14
click at [308, 162] on div "$ 9.99" at bounding box center [296, 161] width 67 height 14
click at [311, 162] on div "$ 9.99" at bounding box center [296, 161] width 67 height 14
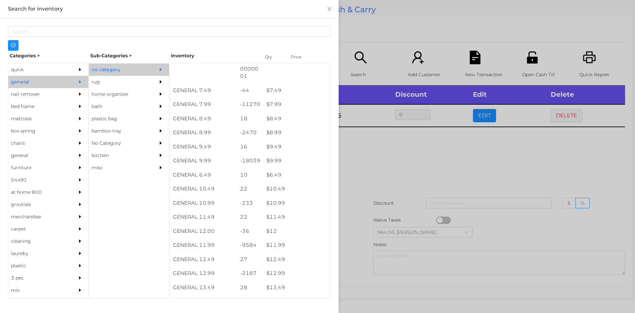
click at [418, 168] on div at bounding box center [317, 156] width 635 height 313
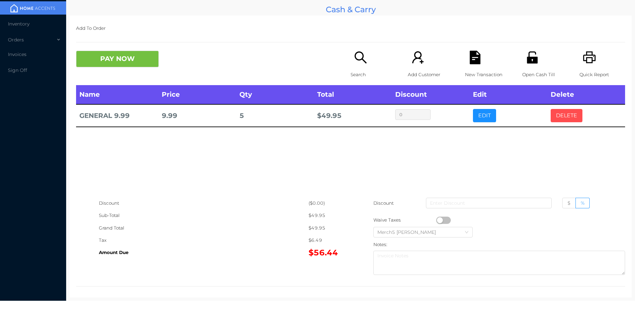
click at [555, 113] on button "DELETE" at bounding box center [567, 115] width 32 height 13
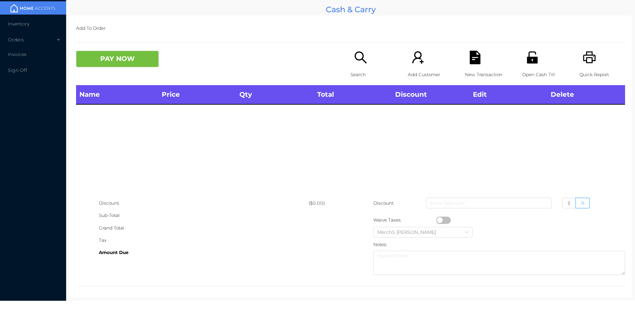
click at [356, 59] on icon "icon: search" at bounding box center [361, 58] width 14 height 14
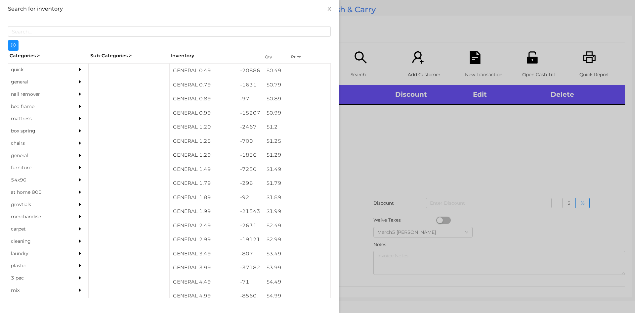
click at [57, 86] on div "general" at bounding box center [38, 82] width 60 height 12
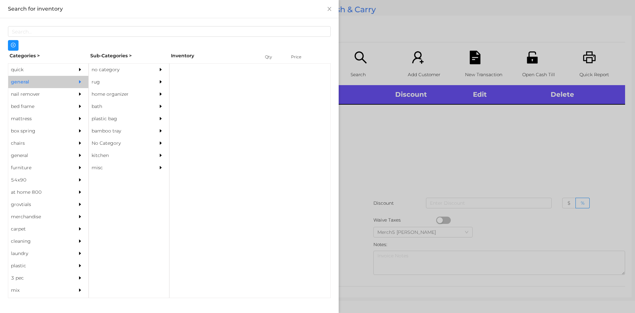
click at [139, 74] on div "no category" at bounding box center [119, 70] width 60 height 12
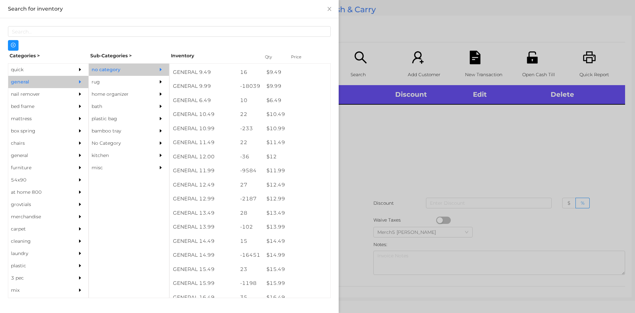
scroll to position [388, 0]
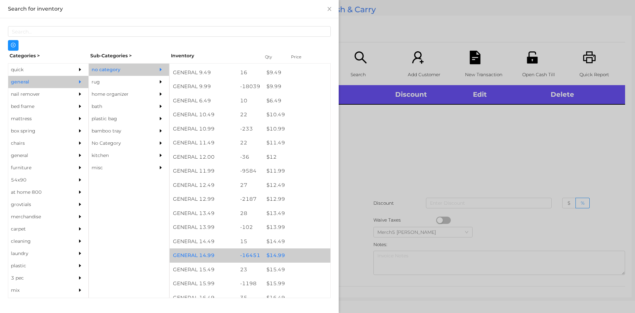
click at [293, 257] on div "$ 14.99" at bounding box center [296, 255] width 67 height 14
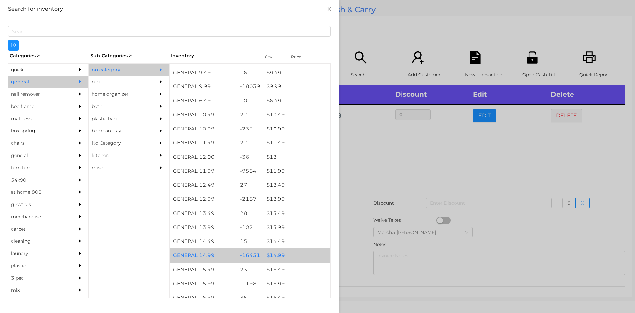
click at [294, 256] on div "$ 14.99" at bounding box center [296, 255] width 67 height 14
click at [293, 256] on div "$ 14.99" at bounding box center [296, 255] width 67 height 14
click at [296, 257] on div "$ 14.99" at bounding box center [296, 255] width 67 height 14
click at [303, 258] on div "$ 14.99" at bounding box center [296, 255] width 67 height 14
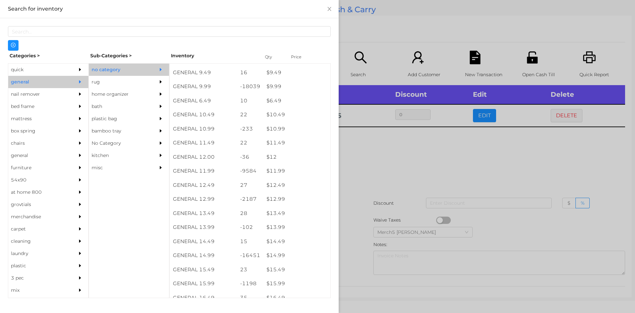
click at [436, 163] on div at bounding box center [317, 156] width 635 height 313
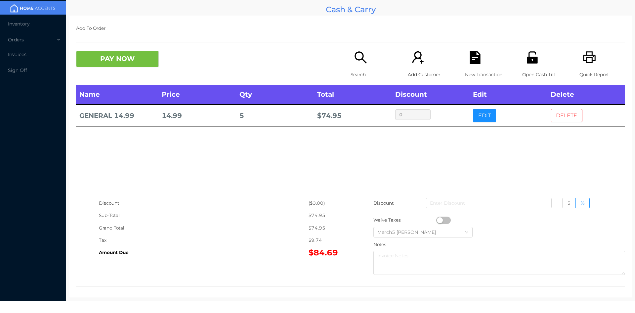
click at [572, 117] on button "DELETE" at bounding box center [567, 115] width 32 height 13
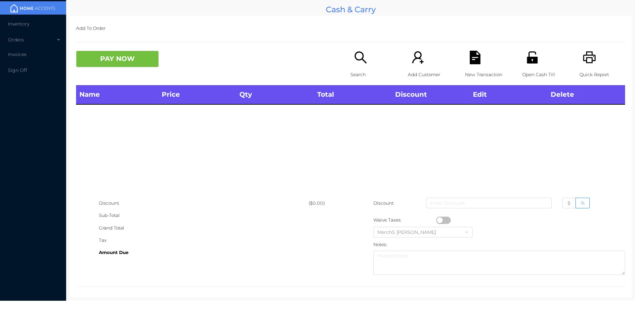
click at [360, 57] on icon "icon: search" at bounding box center [361, 57] width 12 height 12
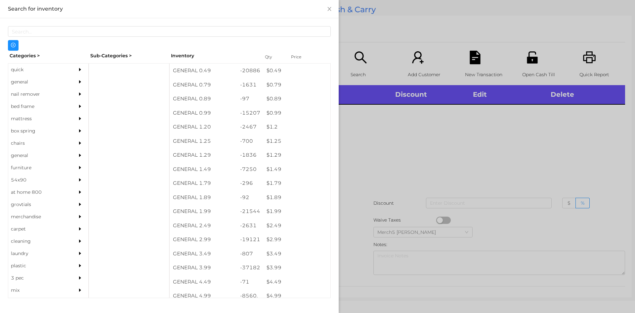
click at [59, 82] on div "general" at bounding box center [38, 82] width 60 height 12
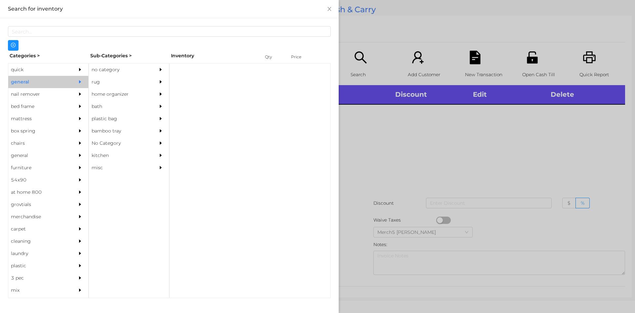
click at [112, 70] on div "no category" at bounding box center [119, 70] width 60 height 12
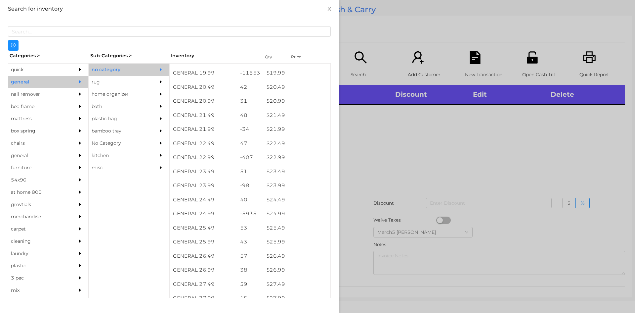
scroll to position [710, 0]
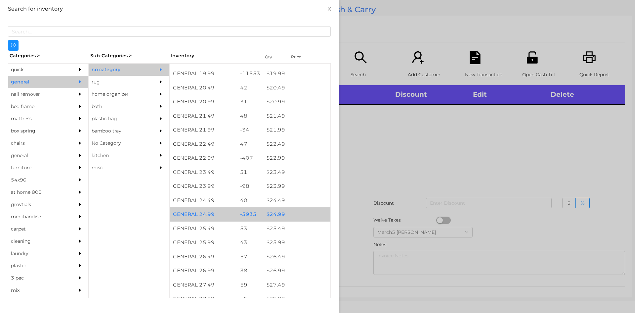
click at [290, 213] on div "$ 24.99" at bounding box center [296, 214] width 67 height 14
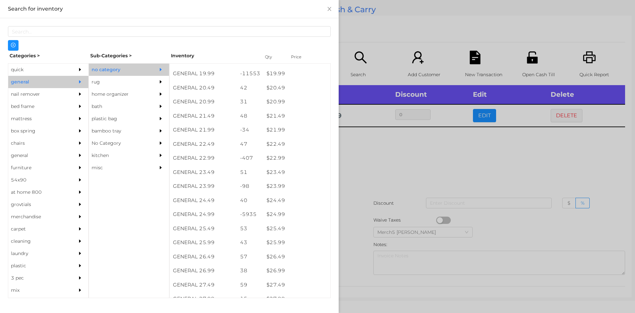
click at [403, 165] on div at bounding box center [317, 156] width 635 height 313
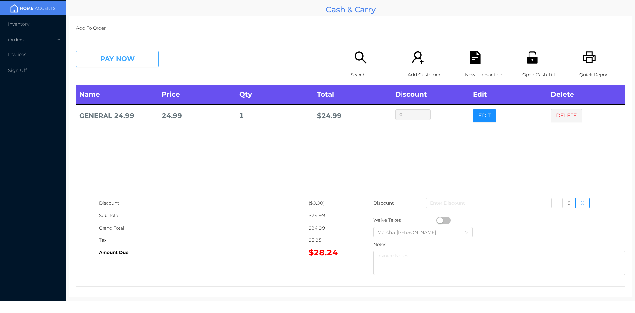
click at [148, 61] on button "PAY NOW" at bounding box center [117, 59] width 83 height 17
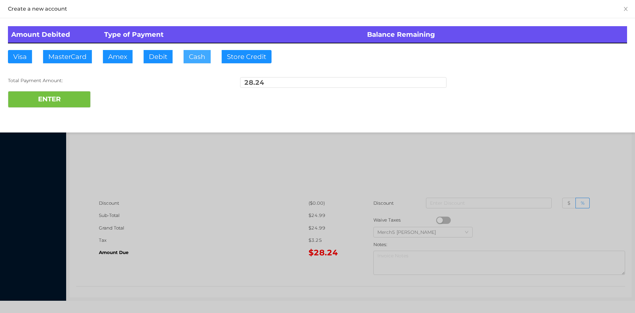
click at [199, 56] on button "Cash" at bounding box center [197, 56] width 27 height 13
type input "50"
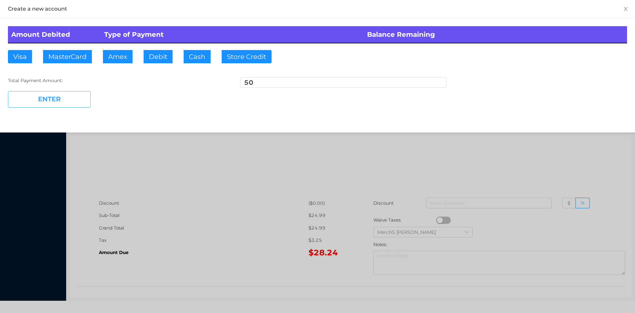
click at [70, 91] on button "ENTER" at bounding box center [49, 99] width 83 height 17
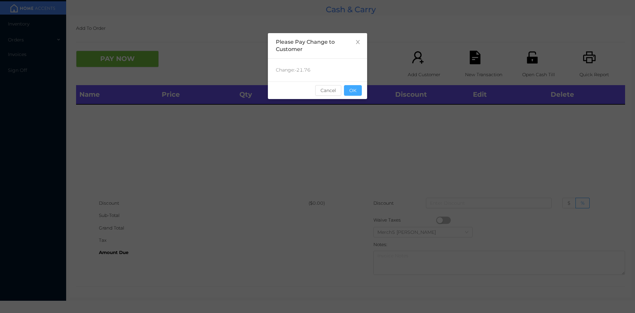
click at [358, 88] on button "OK" at bounding box center [353, 90] width 18 height 11
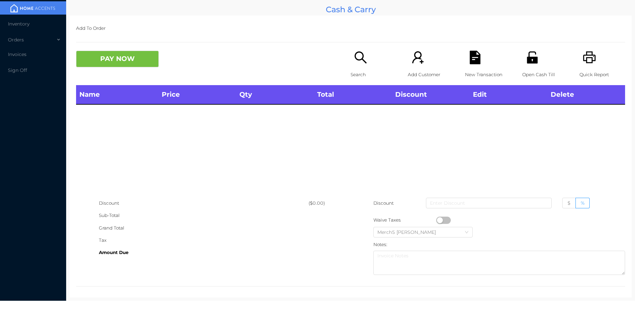
click at [583, 61] on icon "icon: printer" at bounding box center [589, 57] width 13 height 12
click at [356, 57] on icon "icon: search" at bounding box center [361, 58] width 14 height 14
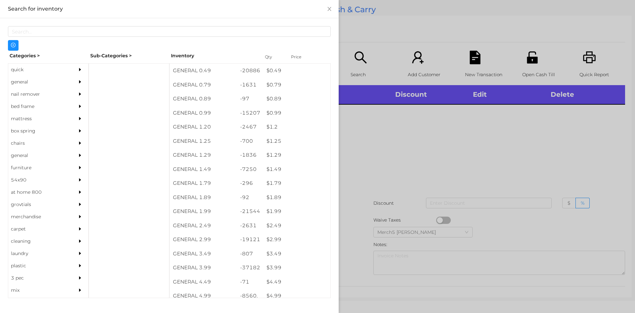
click at [78, 80] on icon "icon: caret-right" at bounding box center [80, 81] width 5 height 5
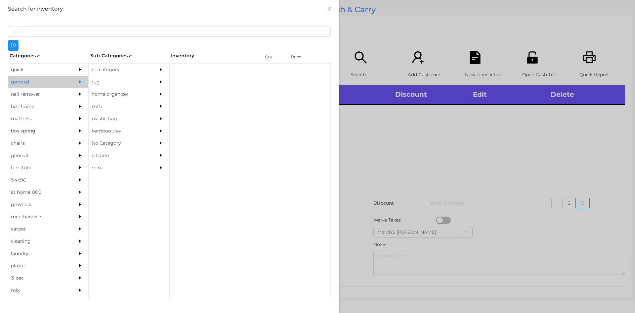
click at [131, 67] on div "no category" at bounding box center [119, 70] width 60 height 12
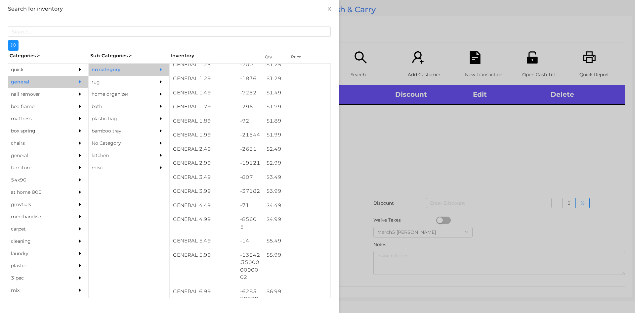
scroll to position [0, 0]
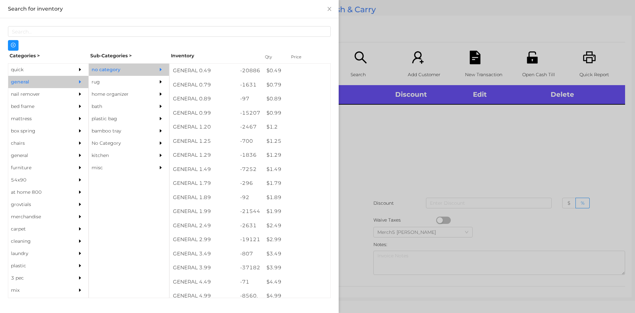
click at [62, 73] on div "quick" at bounding box center [38, 70] width 60 height 12
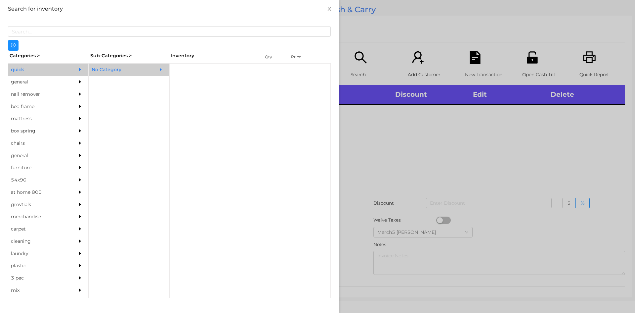
click at [110, 69] on div "No Category" at bounding box center [119, 70] width 60 height 12
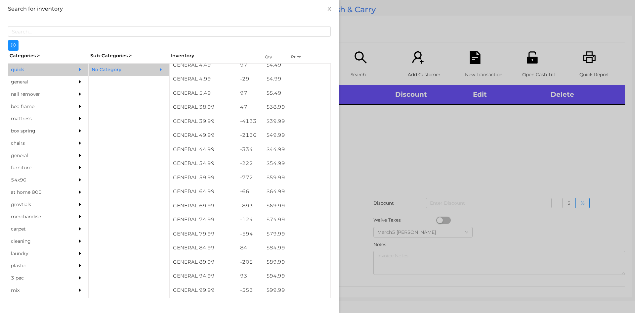
scroll to position [330, 0]
click at [406, 134] on div at bounding box center [317, 156] width 635 height 313
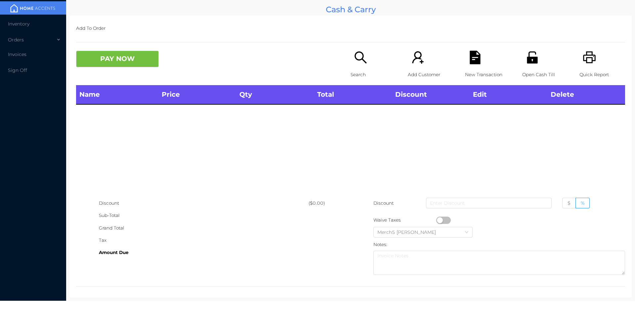
click at [363, 65] on div "Search" at bounding box center [374, 68] width 46 height 34
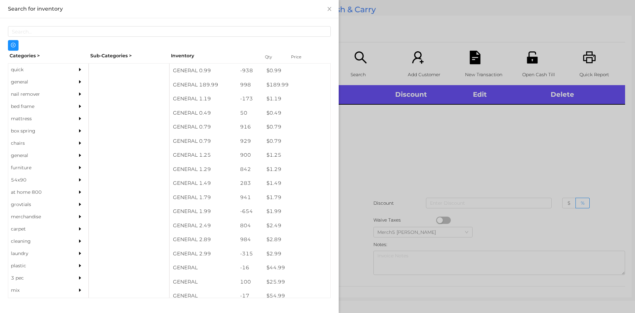
click at [58, 82] on div "general" at bounding box center [38, 82] width 60 height 12
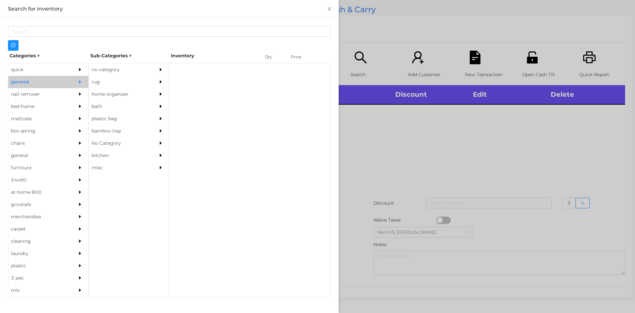
click at [129, 72] on div "no category" at bounding box center [119, 70] width 60 height 12
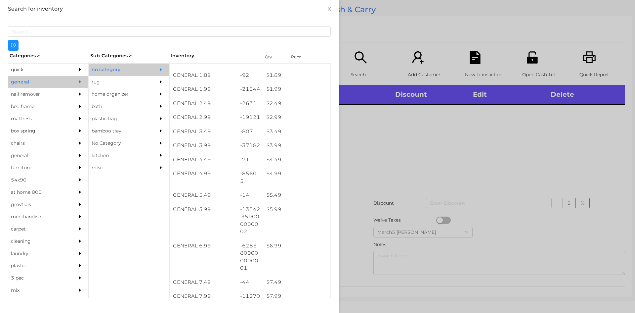
scroll to position [121, 0]
click at [404, 156] on div at bounding box center [317, 156] width 635 height 313
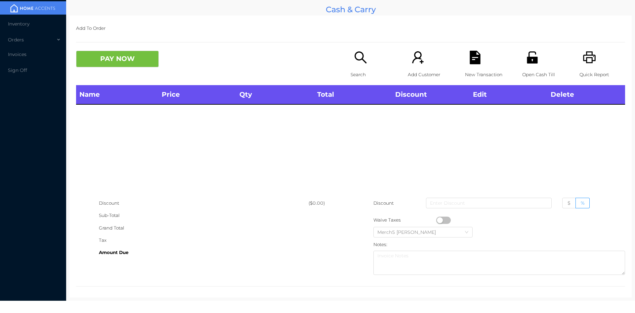
click at [356, 60] on icon "icon: search" at bounding box center [361, 57] width 12 height 12
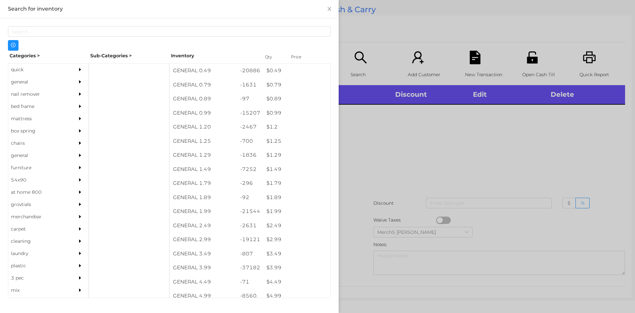
click at [70, 84] on div "general" at bounding box center [48, 82] width 80 height 12
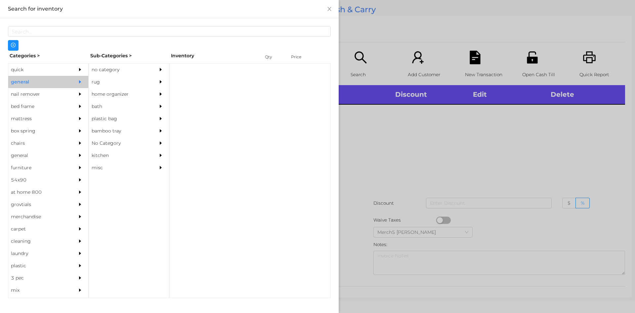
click at [145, 72] on div "no category" at bounding box center [119, 70] width 60 height 12
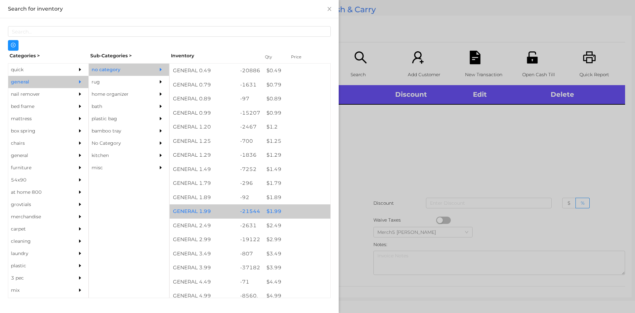
click at [294, 212] on div "$ 1.99" at bounding box center [296, 211] width 67 height 14
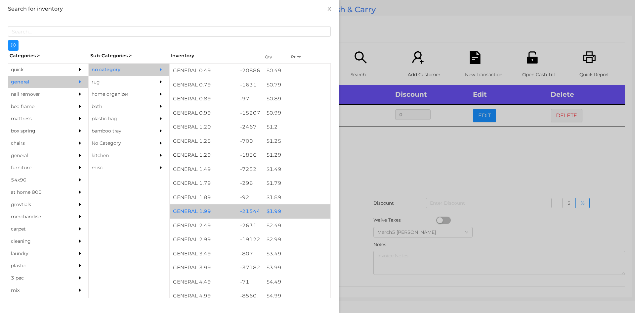
click at [303, 210] on div "$ 1.99" at bounding box center [296, 211] width 67 height 14
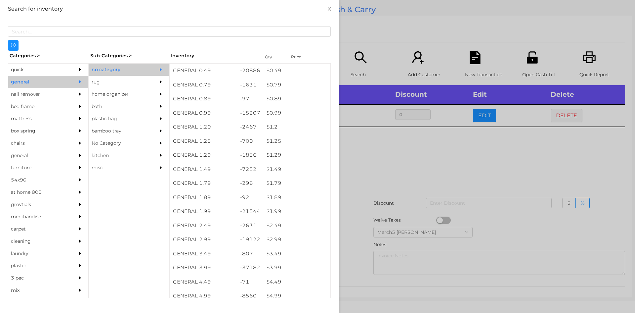
click at [407, 169] on div at bounding box center [317, 156] width 635 height 313
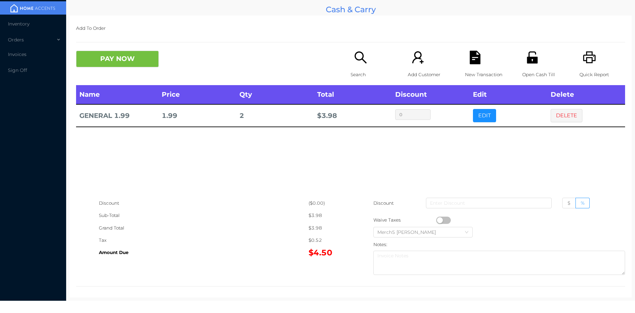
click at [529, 63] on icon "icon: unlock" at bounding box center [532, 57] width 11 height 12
click at [351, 52] on div "Search" at bounding box center [374, 68] width 46 height 34
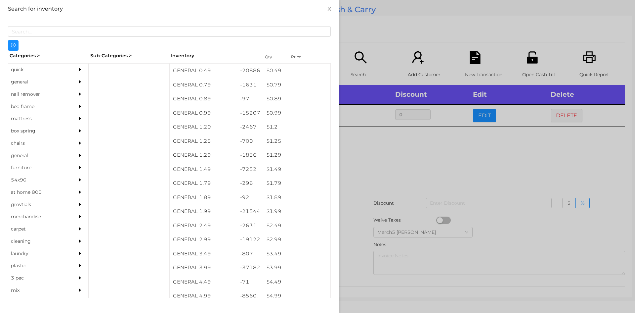
click at [65, 81] on div "general" at bounding box center [48, 82] width 80 height 12
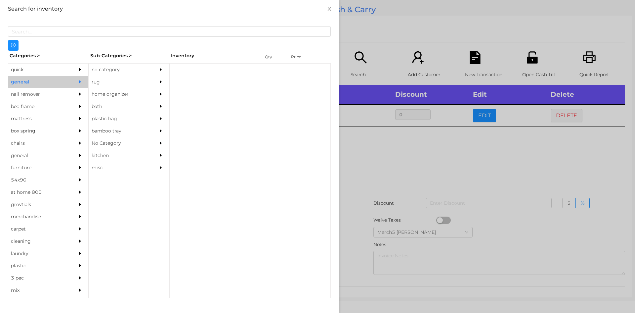
click at [131, 65] on div "no category" at bounding box center [119, 70] width 60 height 12
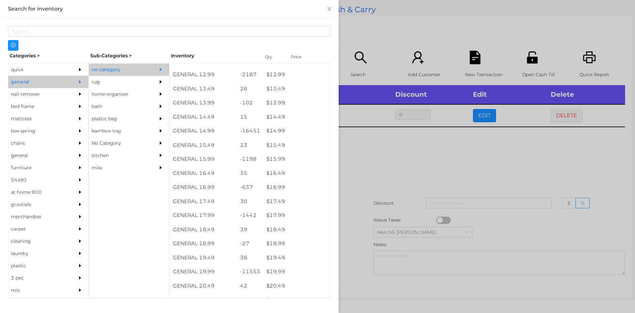
scroll to position [511, 0]
click at [304, 219] on div "$ 17.99" at bounding box center [296, 217] width 67 height 14
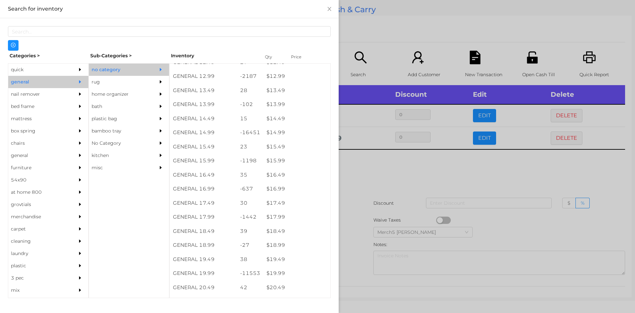
click at [420, 182] on div at bounding box center [317, 156] width 635 height 313
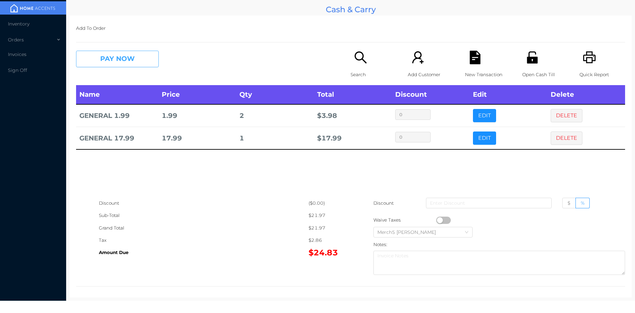
click at [148, 59] on button "PAY NOW" at bounding box center [117, 59] width 83 height 17
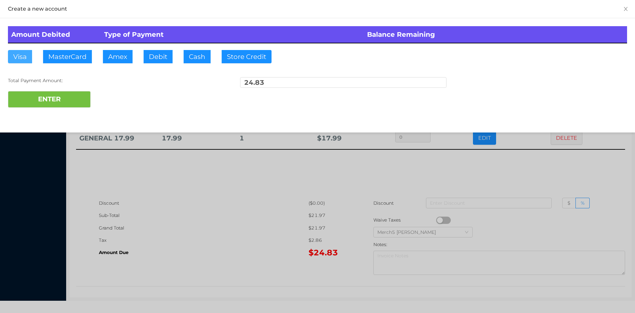
click at [24, 57] on button "Visa" at bounding box center [20, 56] width 24 height 13
click at [66, 105] on button "ENTER" at bounding box center [49, 99] width 83 height 17
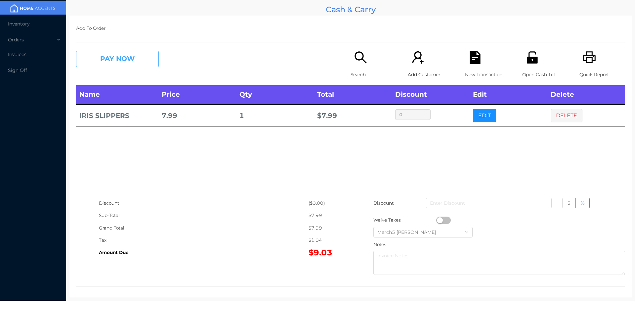
click at [137, 51] on button "PAY NOW" at bounding box center [117, 59] width 83 height 17
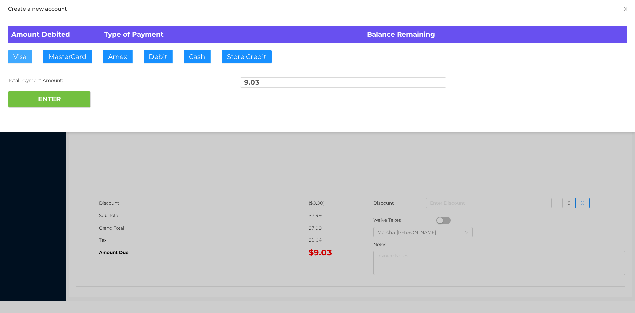
click at [26, 53] on button "Visa" at bounding box center [20, 56] width 24 height 13
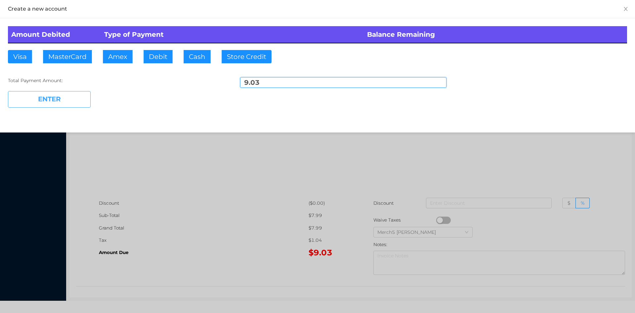
click at [63, 93] on button "ENTER" at bounding box center [49, 99] width 83 height 17
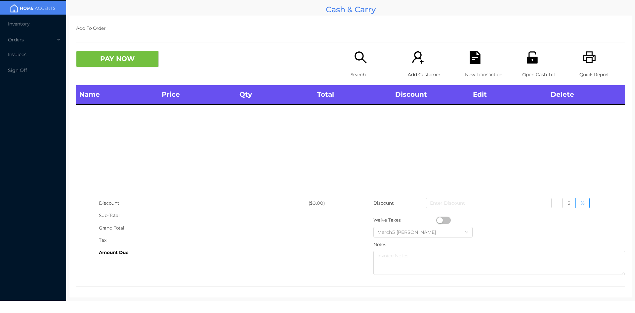
click at [365, 58] on icon "icon: search" at bounding box center [361, 58] width 14 height 14
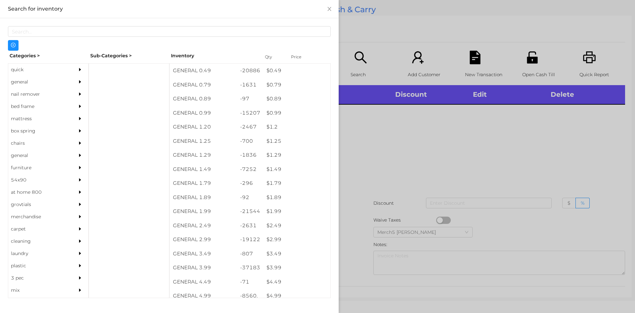
drag, startPoint x: 64, startPoint y: 84, endPoint x: 77, endPoint y: 82, distance: 13.1
click at [66, 84] on div "general" at bounding box center [48, 82] width 80 height 12
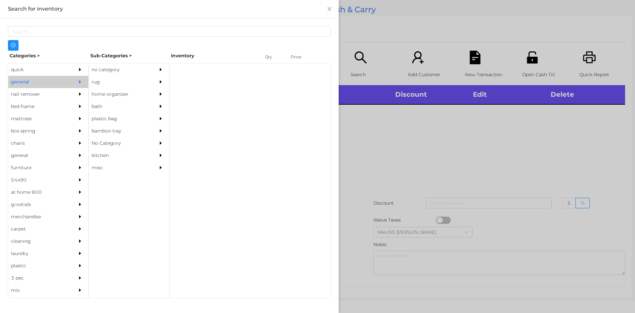
click at [133, 63] on div "Categories > Sub-Categories > Inventory Qty Price quick general nail remover be…" at bounding box center [169, 174] width 323 height 247
click at [143, 67] on div "no category" at bounding box center [119, 70] width 60 height 12
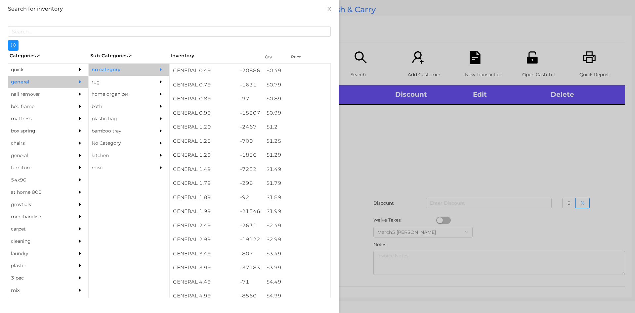
click at [420, 146] on div at bounding box center [317, 156] width 635 height 313
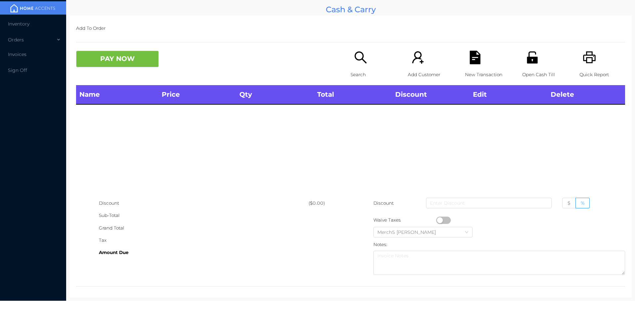
click at [533, 53] on icon "icon: unlock" at bounding box center [533, 58] width 14 height 14
click at [356, 55] on icon "icon: search" at bounding box center [361, 58] width 14 height 14
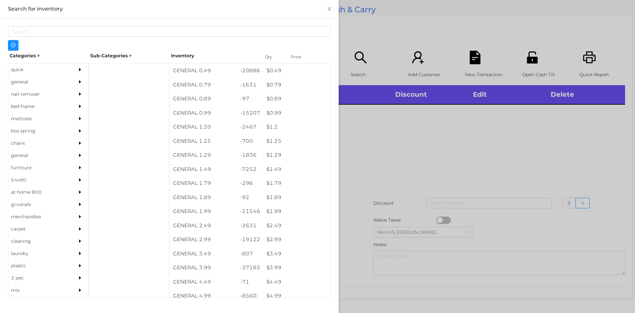
click at [66, 88] on div "general" at bounding box center [48, 82] width 80 height 12
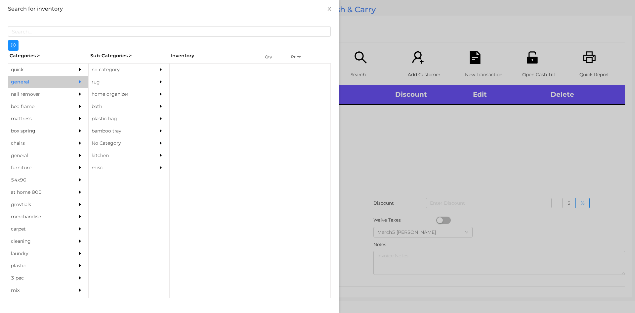
click at [154, 93] on div "home organizer" at bounding box center [129, 94] width 80 height 12
click at [172, 74] on div "STAKABLE CONTAINER" at bounding box center [203, 71] width 67 height 14
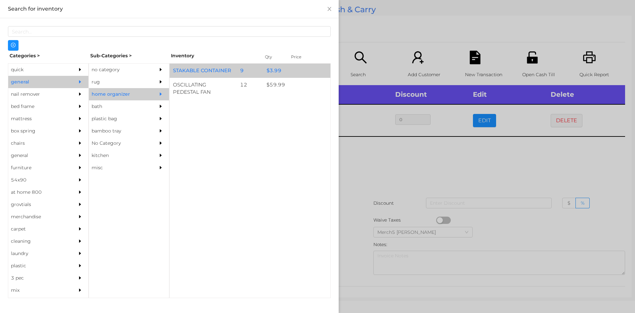
click at [149, 67] on div "no category" at bounding box center [129, 70] width 80 height 12
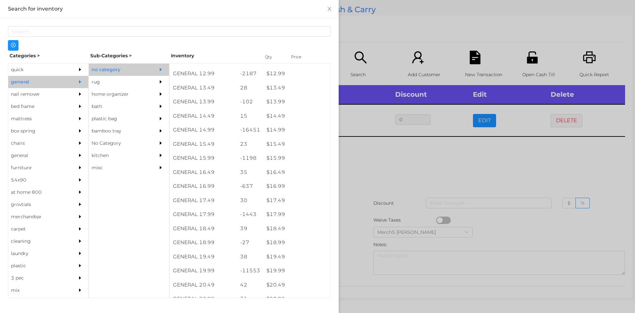
scroll to position [514, 0]
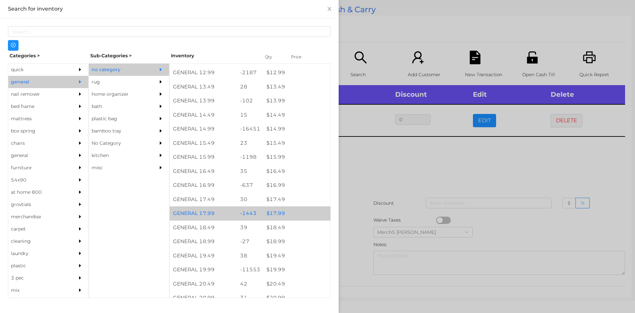
click at [297, 210] on div "$ 17.99" at bounding box center [296, 213] width 67 height 14
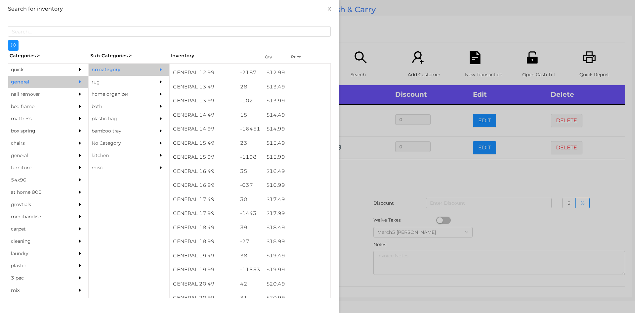
click at [398, 178] on div at bounding box center [317, 156] width 635 height 313
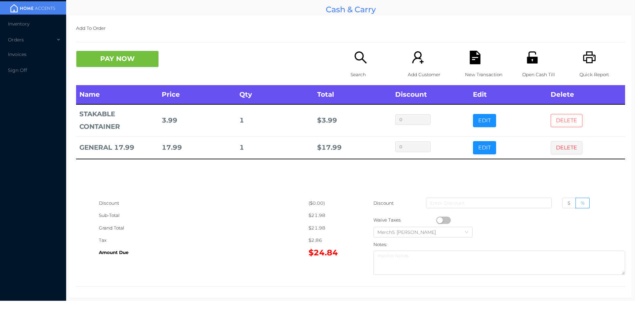
click at [568, 115] on button "DELETE" at bounding box center [567, 120] width 32 height 13
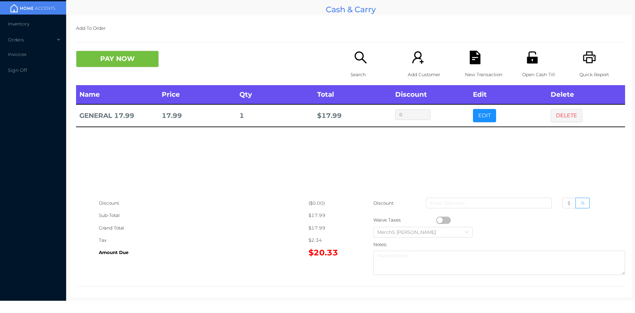
click at [142, 62] on button "PAY NOW" at bounding box center [117, 59] width 83 height 17
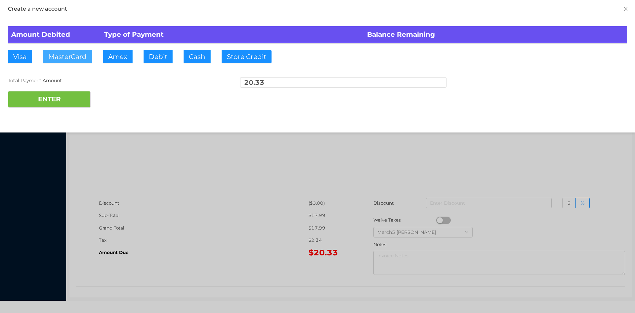
click at [74, 61] on button "MasterCard" at bounding box center [67, 56] width 49 height 13
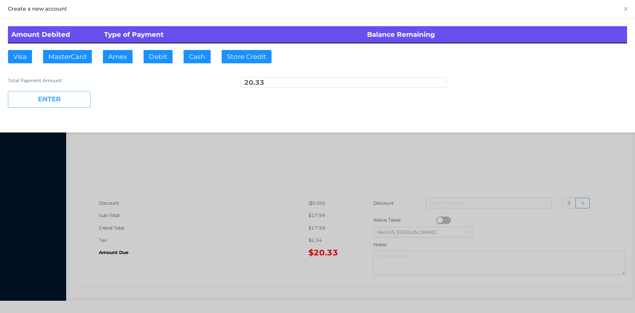
click at [75, 97] on button "ENTER" at bounding box center [49, 99] width 83 height 17
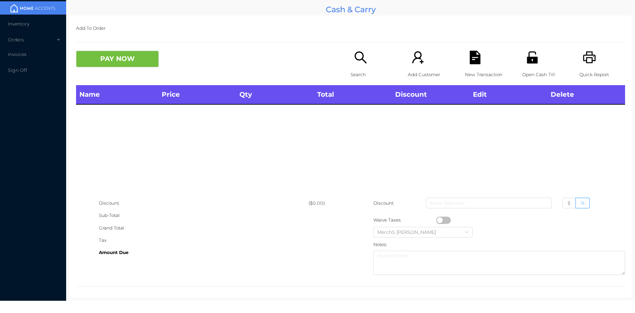
click at [583, 54] on icon "icon: printer" at bounding box center [589, 57] width 13 height 12
click at [522, 67] on div "Open Cash Till" at bounding box center [545, 68] width 46 height 34
click at [528, 60] on icon "icon: unlock" at bounding box center [533, 58] width 14 height 14
click at [580, 56] on div "Quick Report" at bounding box center [603, 68] width 46 height 34
click at [583, 58] on icon "icon: printer" at bounding box center [589, 57] width 13 height 12
